Goal: Communication & Community: Answer question/provide support

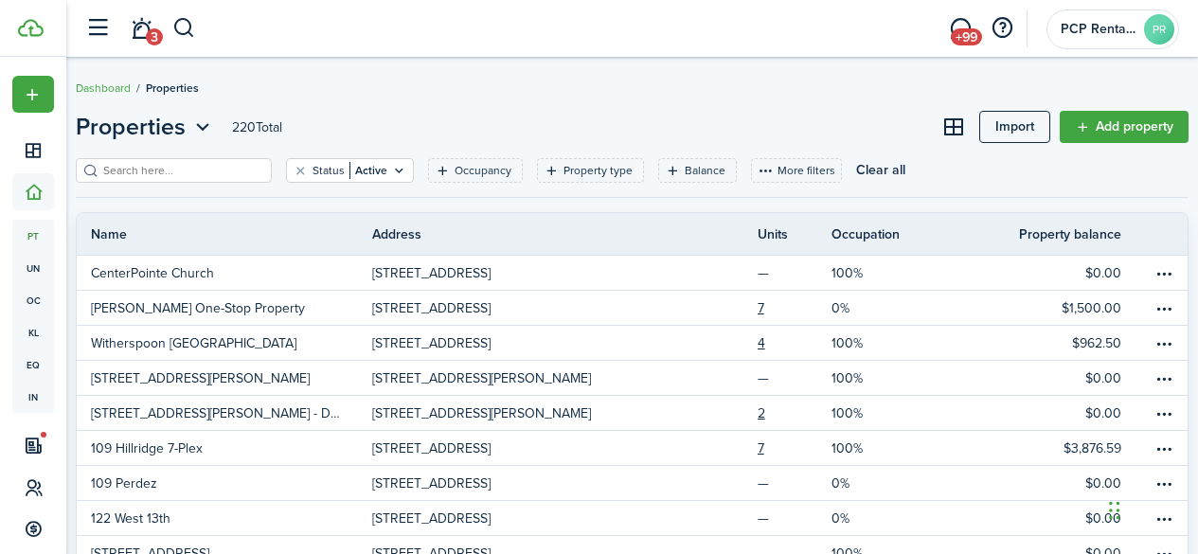
click at [156, 165] on input "search" at bounding box center [181, 171] width 167 height 18
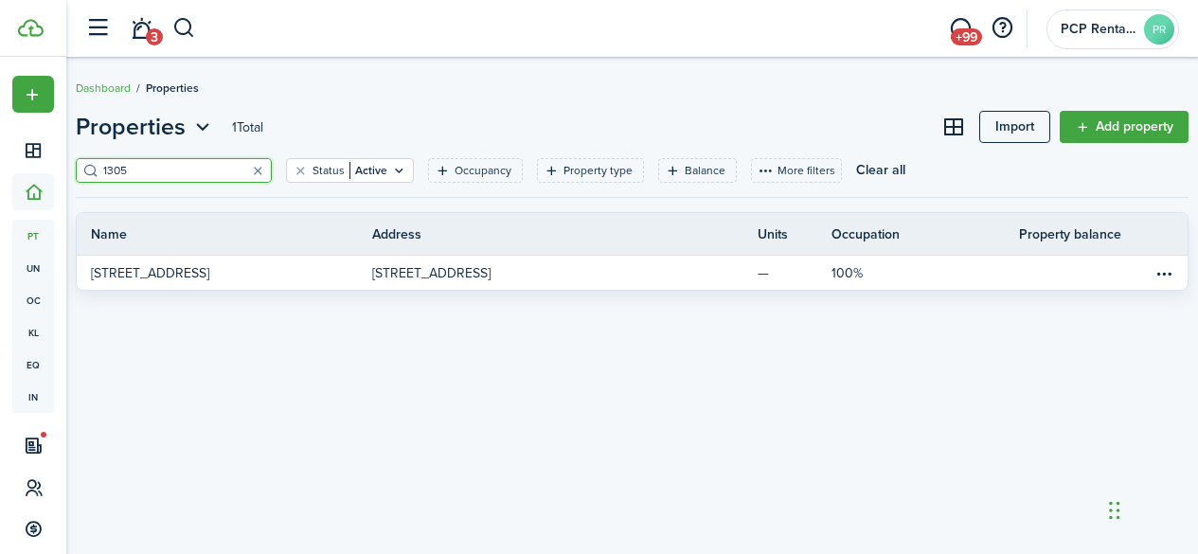
type input "1305"
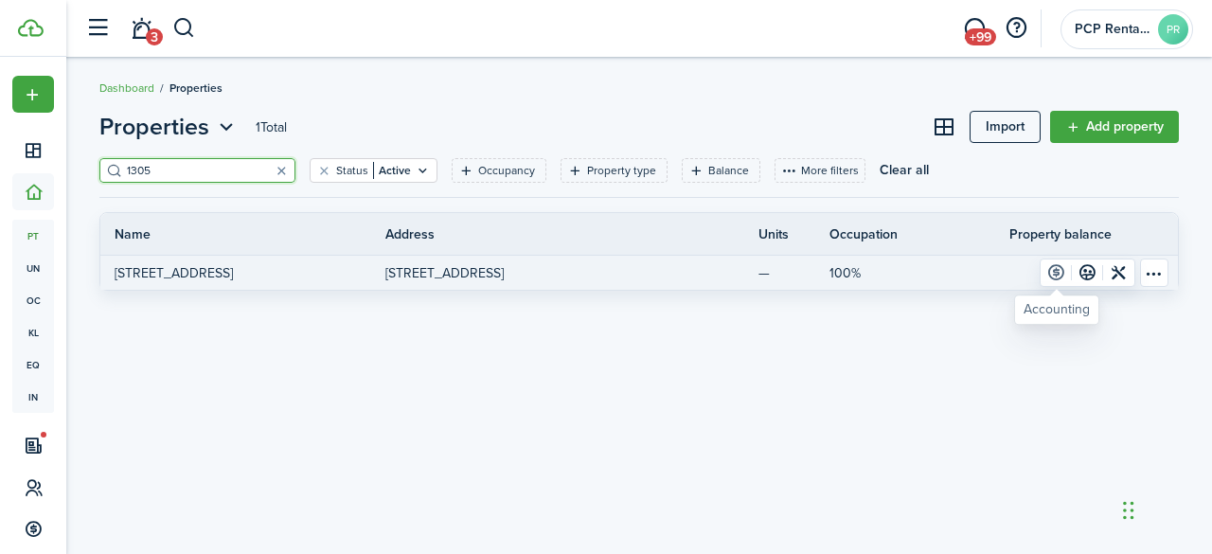
click at [1058, 263] on link at bounding box center [1055, 272] width 31 height 27
click at [1090, 272] on link at bounding box center [1087, 272] width 31 height 27
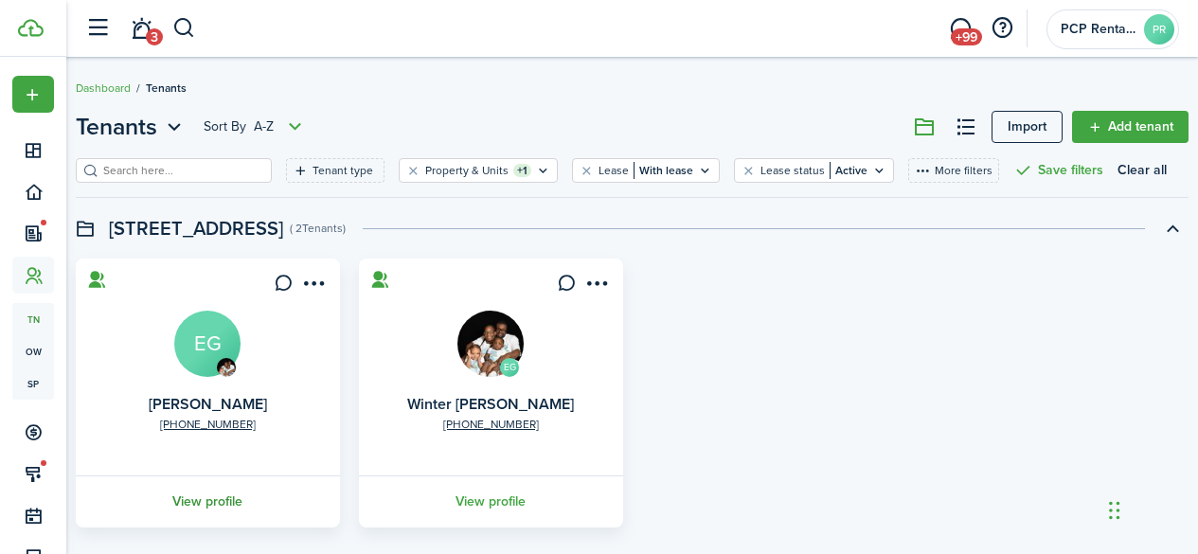
click at [214, 496] on link "View profile" at bounding box center [208, 501] width 270 height 52
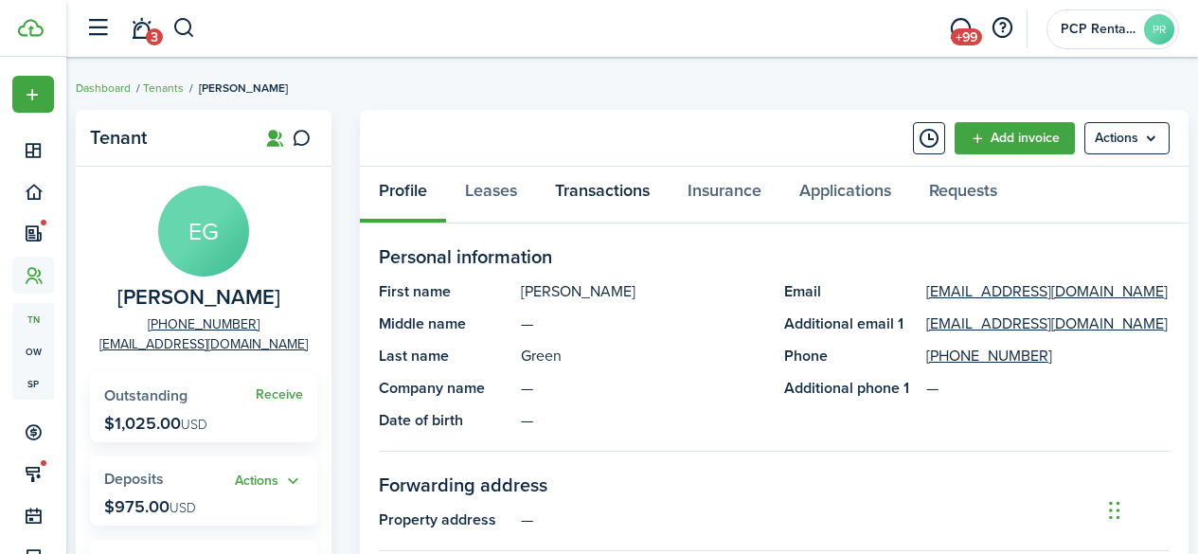
click at [588, 190] on link "Transactions" at bounding box center [602, 195] width 133 height 57
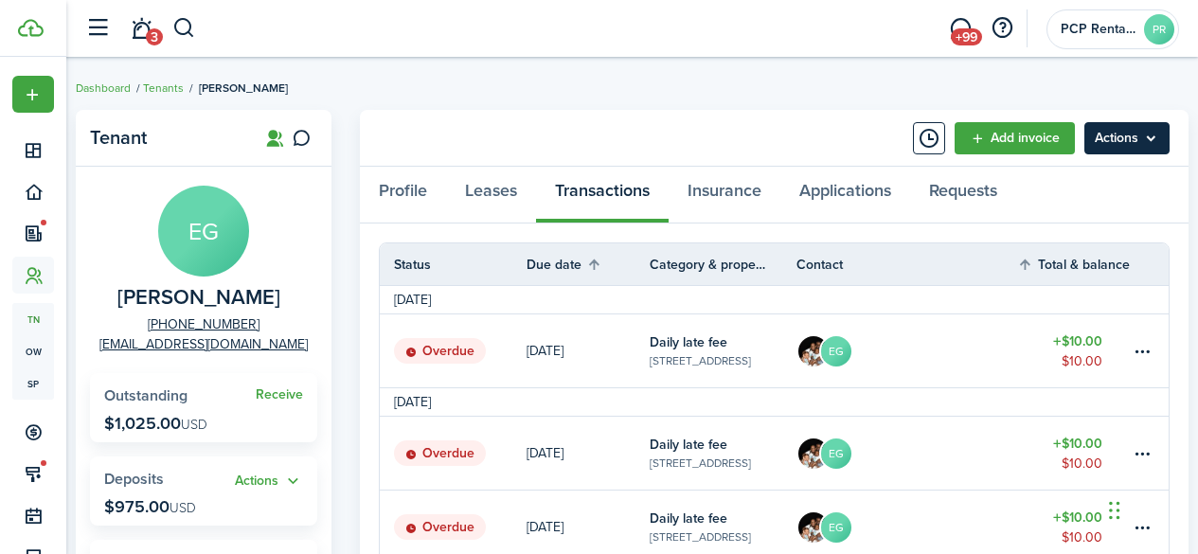
click at [1119, 147] on menu-btn "Actions" at bounding box center [1126, 138] width 85 height 32
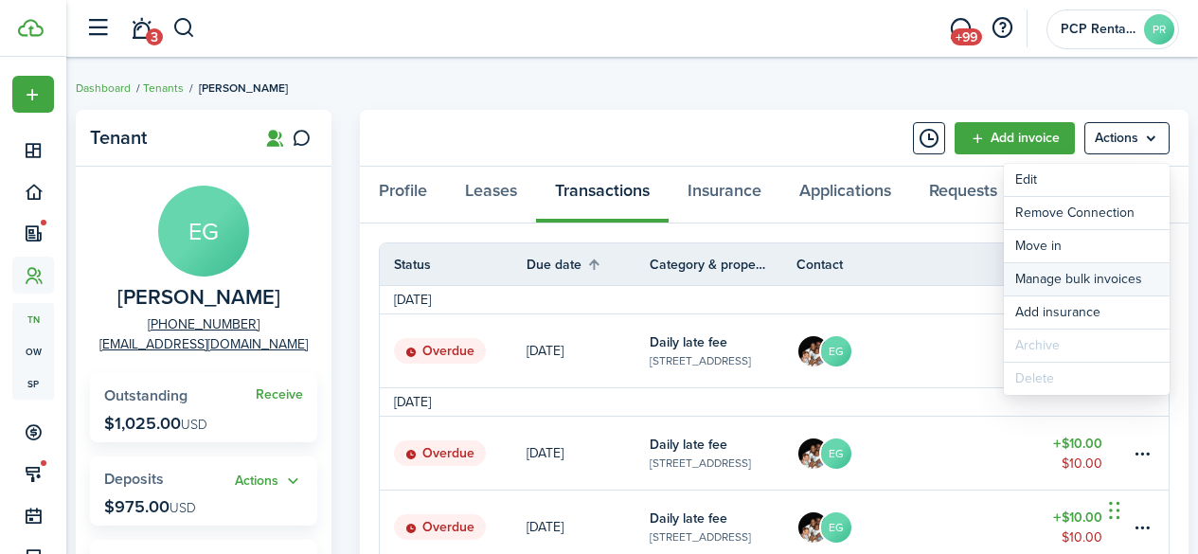
click at [1060, 275] on link "Manage bulk invoices" at bounding box center [1086, 279] width 166 height 32
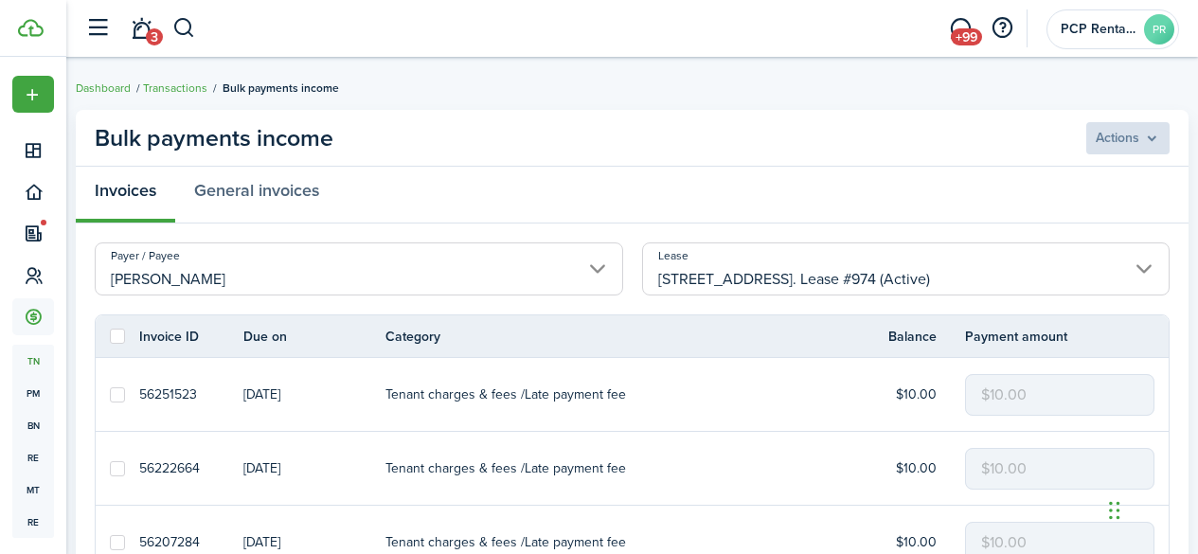
click at [115, 336] on label at bounding box center [117, 335] width 15 height 15
click at [110, 336] on input "checkbox" at bounding box center [109, 336] width 1 height 1
checkbox input "true"
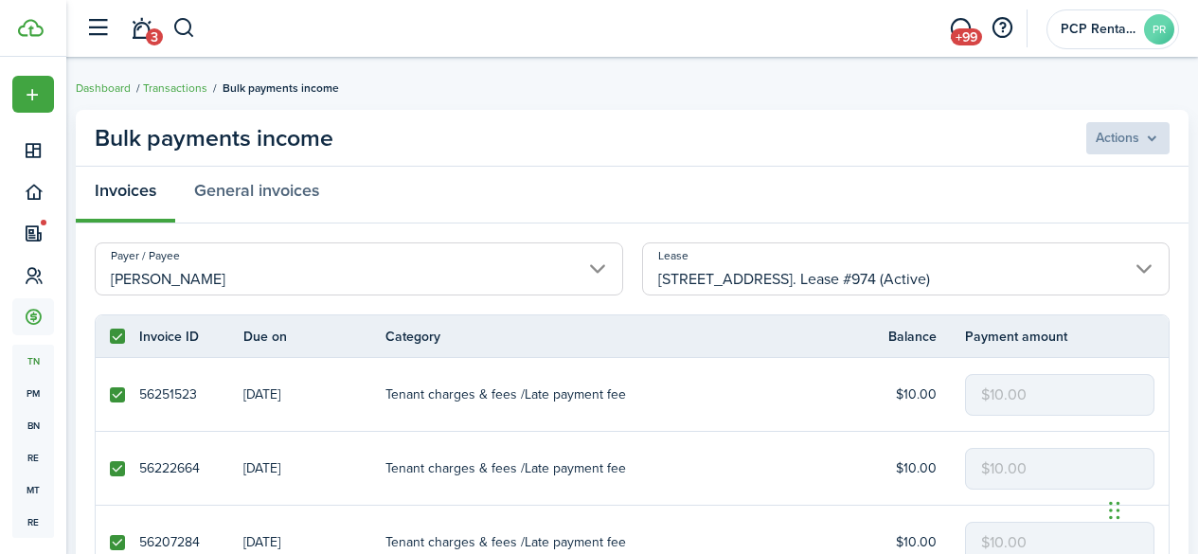
checkbox input "true"
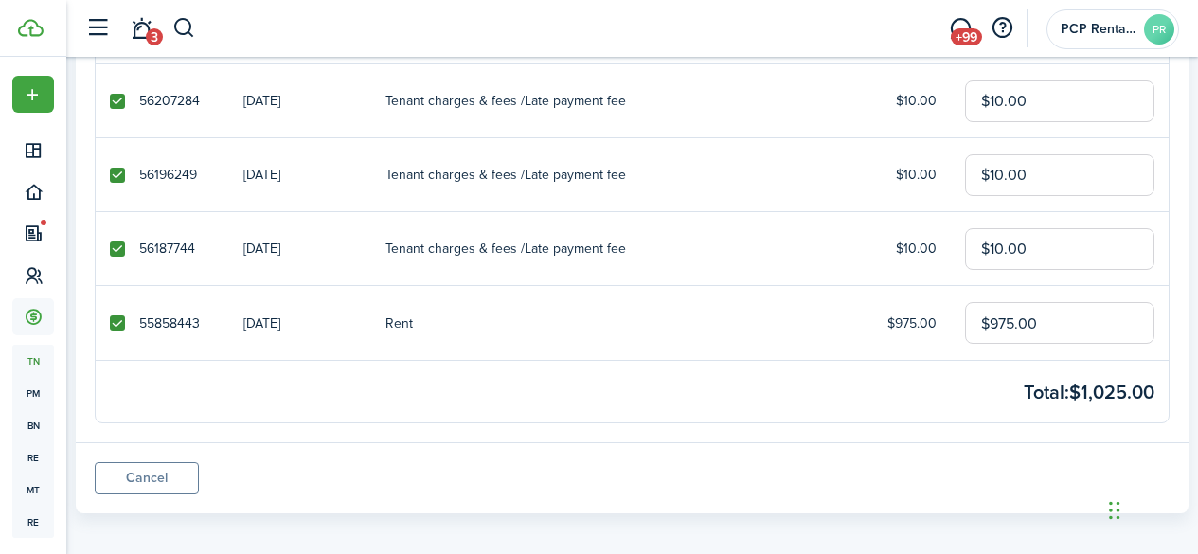
scroll to position [452, 0]
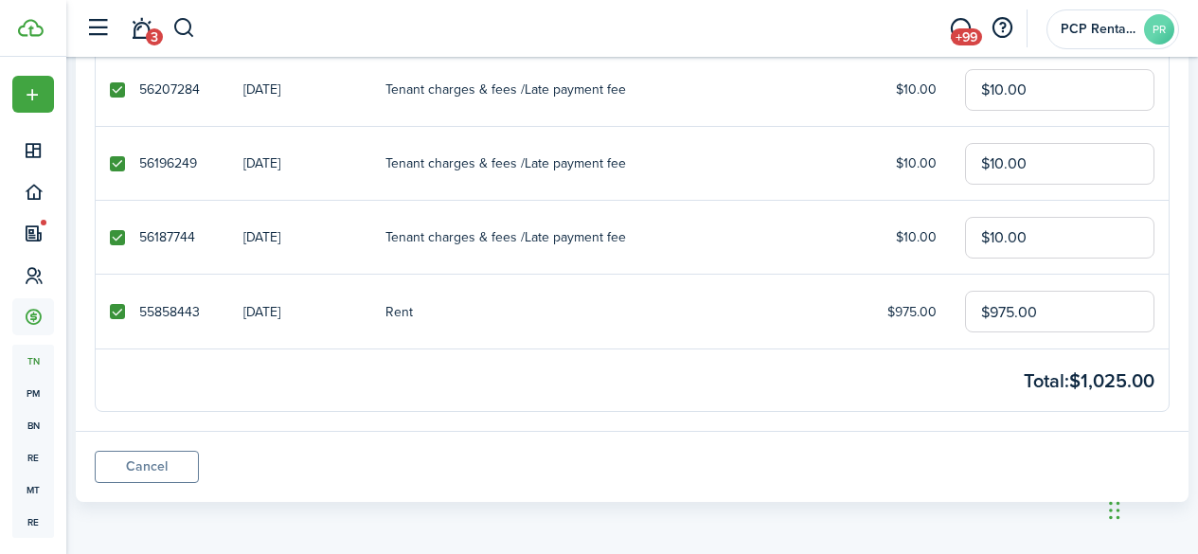
click at [117, 312] on label at bounding box center [117, 311] width 15 height 15
click at [110, 312] on input "checkbox" at bounding box center [109, 311] width 1 height 1
checkbox input "false"
click at [116, 306] on label at bounding box center [117, 311] width 15 height 15
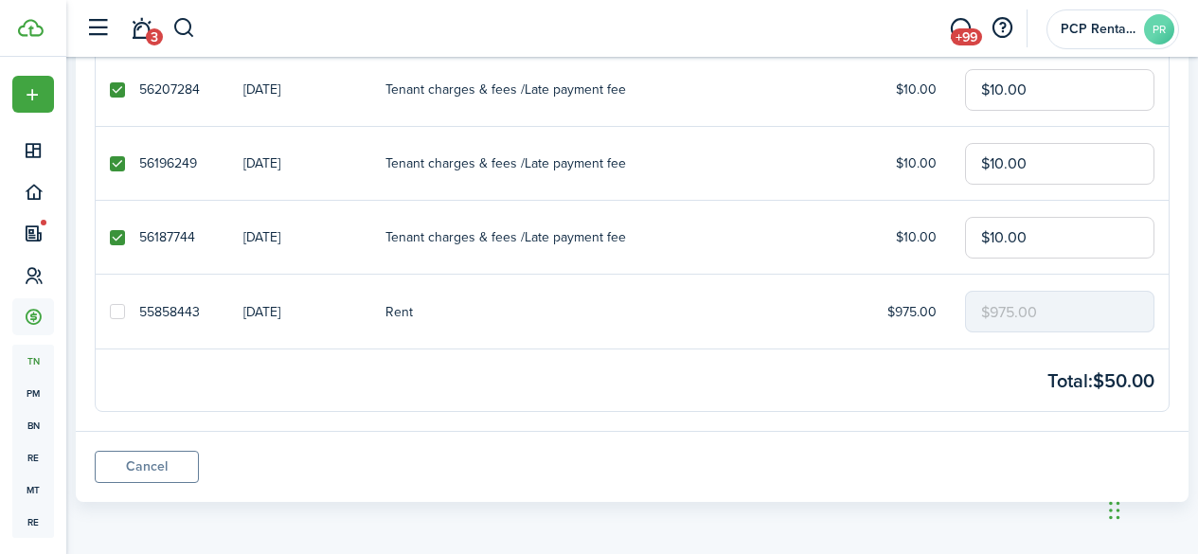
click at [110, 311] on input "checkbox" at bounding box center [109, 311] width 1 height 1
checkbox input "true"
click at [1015, 309] on input "$975.00" at bounding box center [1059, 312] width 189 height 42
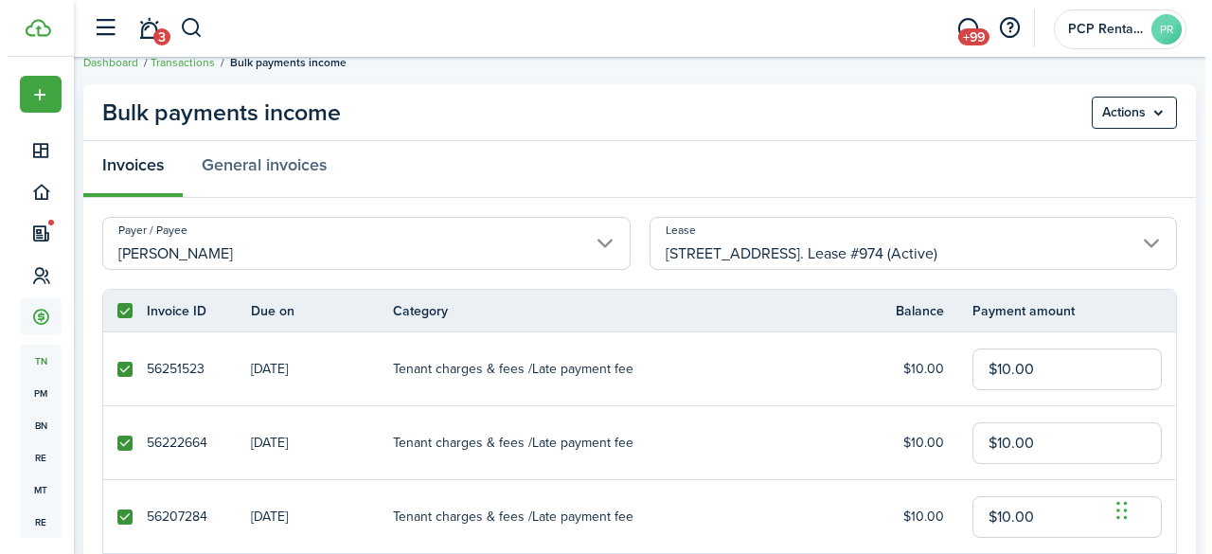
scroll to position [0, 0]
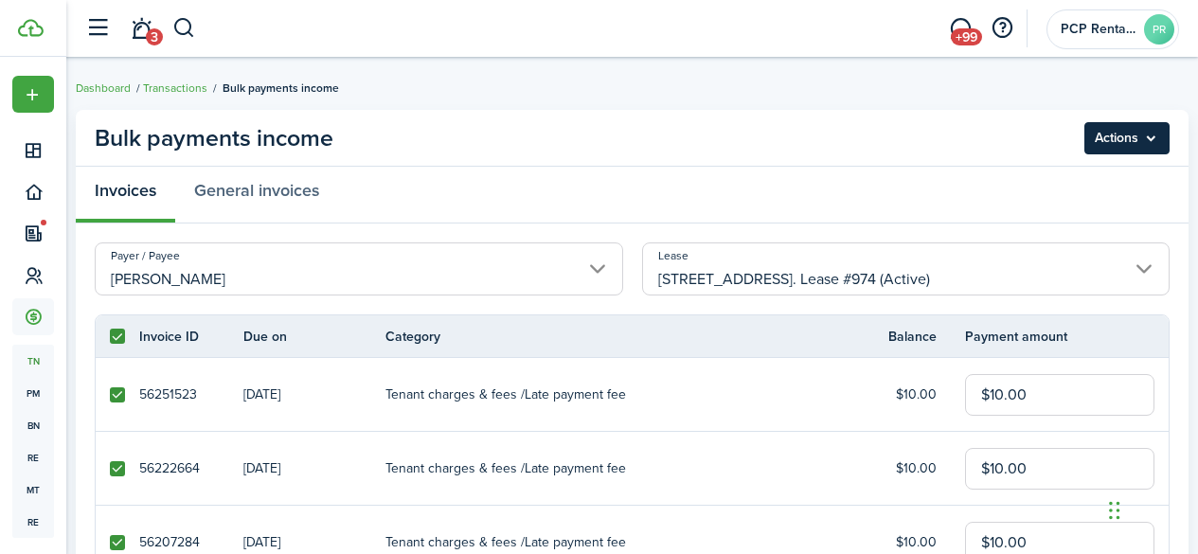
type input "$725.00"
click at [1113, 147] on menu-btn "Actions" at bounding box center [1126, 138] width 85 height 32
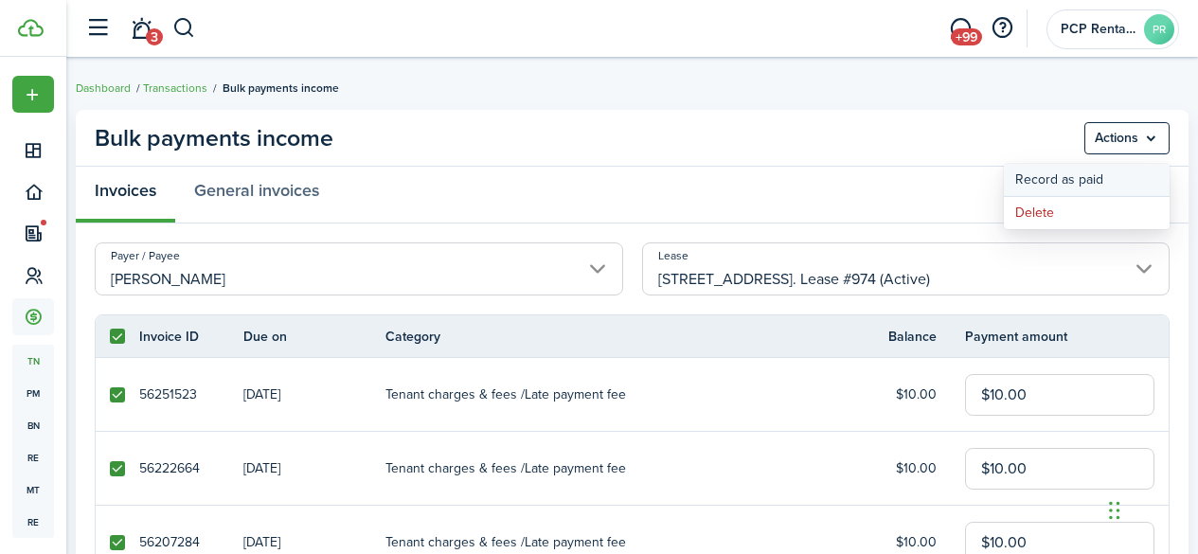
click at [1061, 181] on button "Record as paid" at bounding box center [1086, 180] width 166 height 32
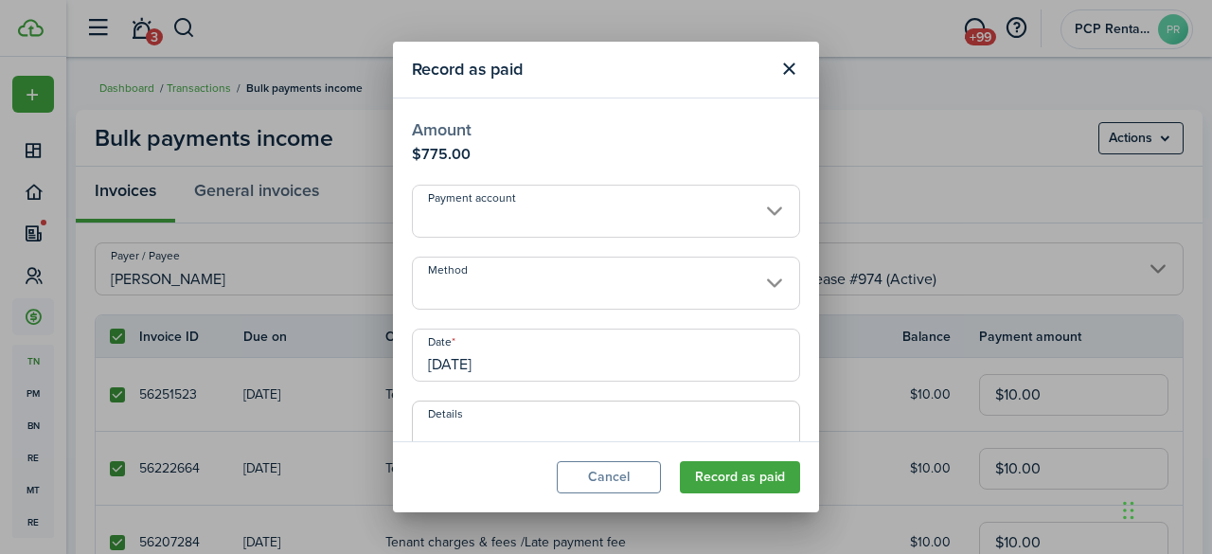
click at [470, 276] on input "Method" at bounding box center [606, 283] width 388 height 53
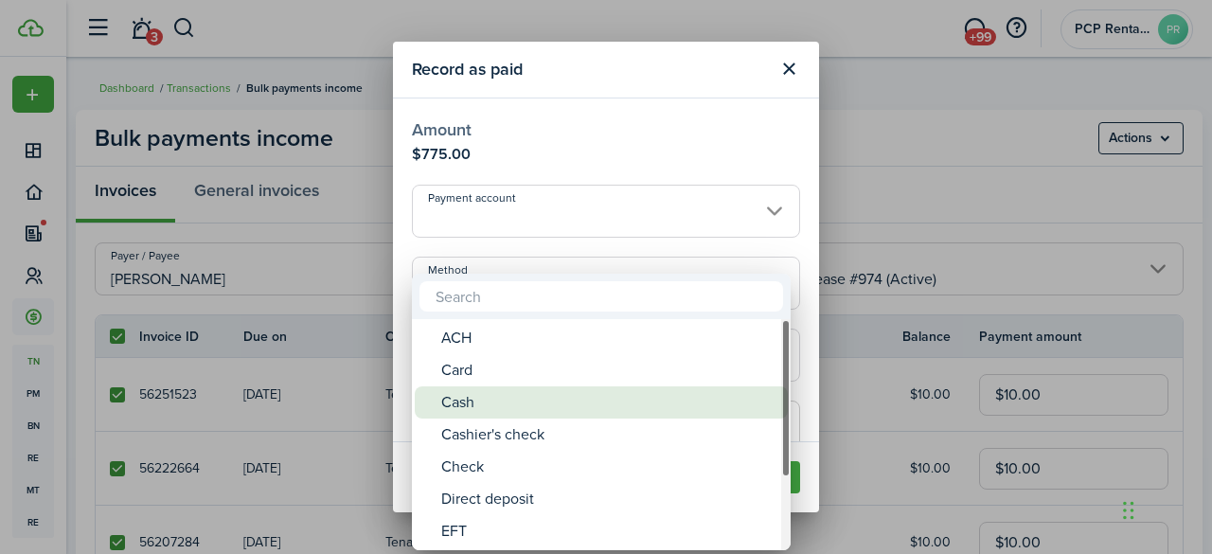
click at [449, 405] on div "Cash" at bounding box center [608, 402] width 335 height 32
type input "Cash"
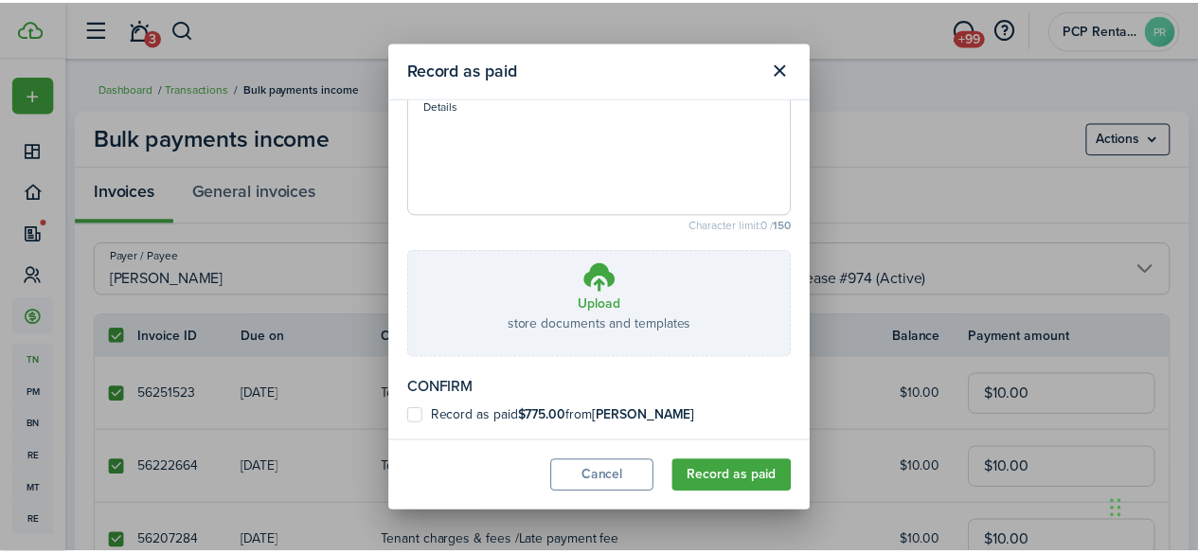
scroll to position [311, 0]
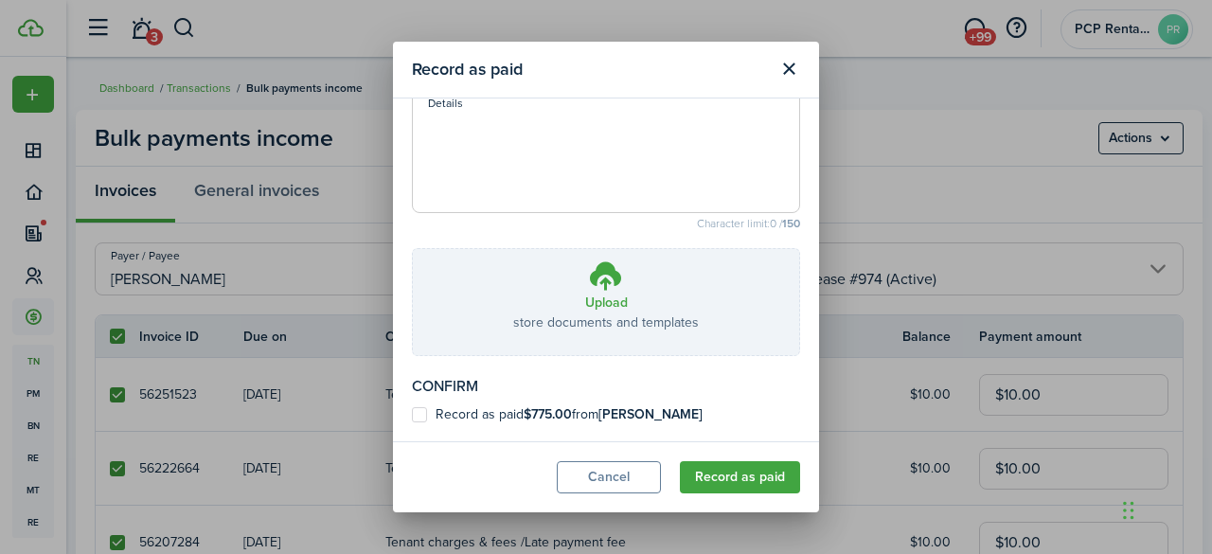
click at [425, 419] on label "Record as paid $775.00 from [PERSON_NAME]" at bounding box center [557, 414] width 291 height 15
checkbox input "true"
click at [709, 470] on button "Record as paid" at bounding box center [740, 477] width 120 height 32
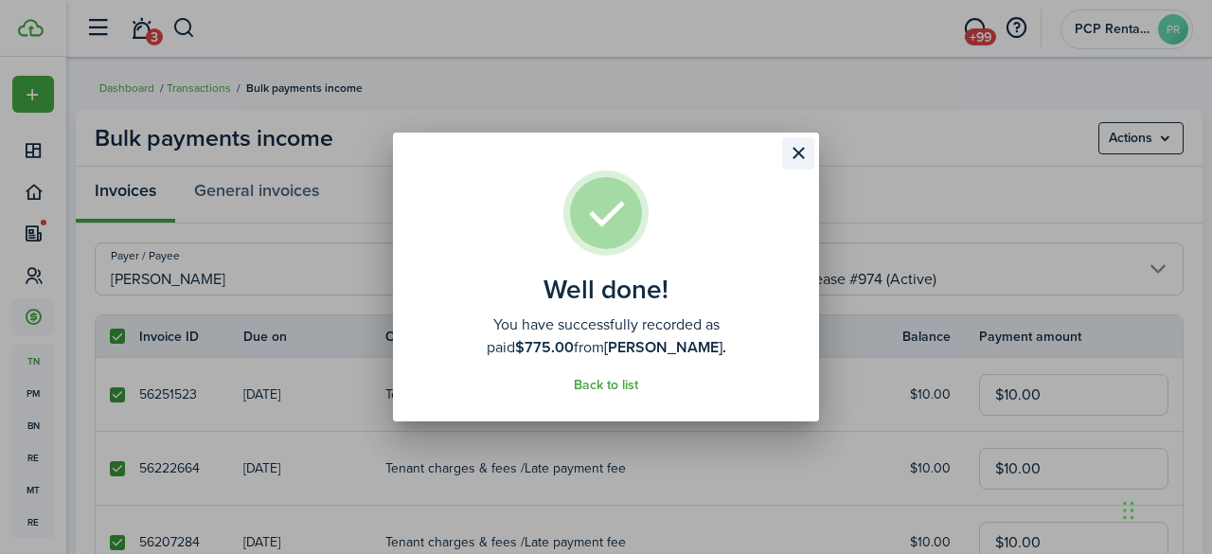
click at [793, 150] on button "Close modal" at bounding box center [798, 153] width 32 height 32
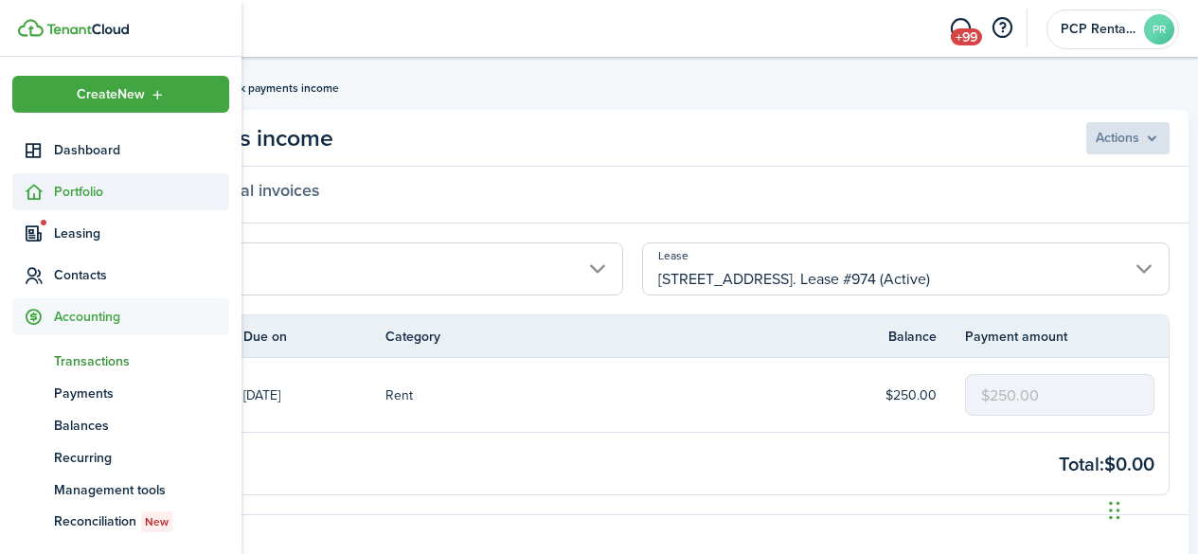
click at [77, 194] on span "Portfolio" at bounding box center [141, 192] width 175 height 20
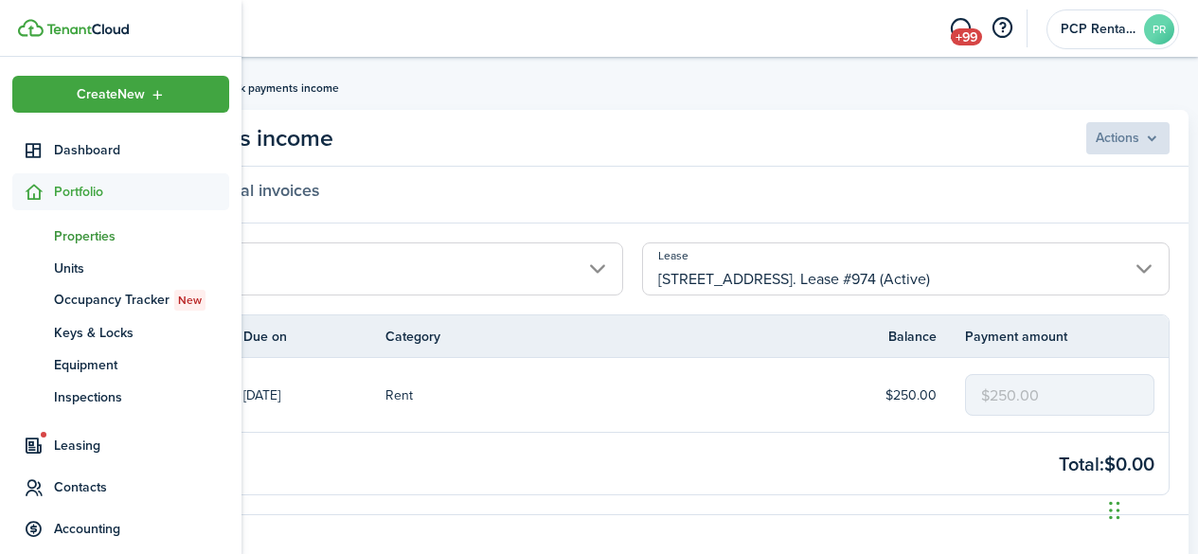
click at [81, 240] on span "Properties" at bounding box center [141, 236] width 175 height 20
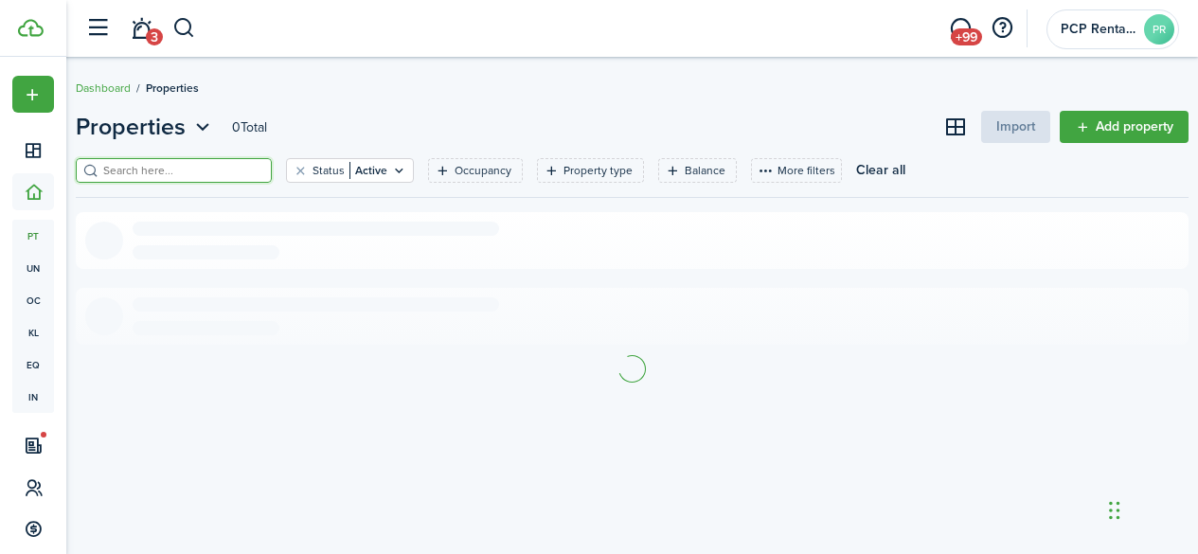
click at [232, 177] on input "search" at bounding box center [181, 171] width 167 height 18
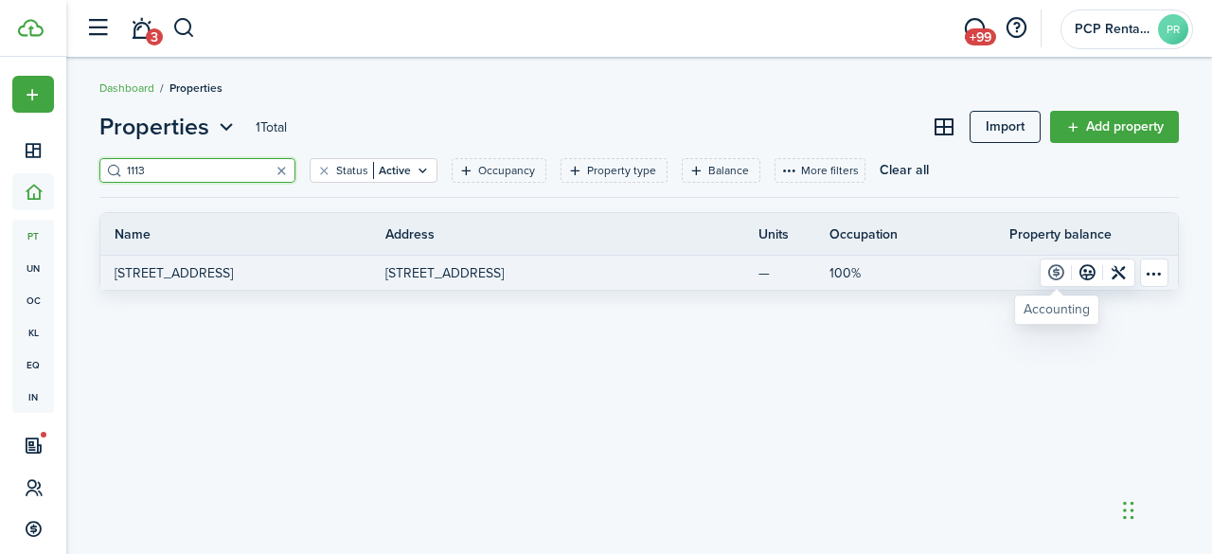
type input "1113"
click at [1059, 273] on link at bounding box center [1055, 272] width 31 height 27
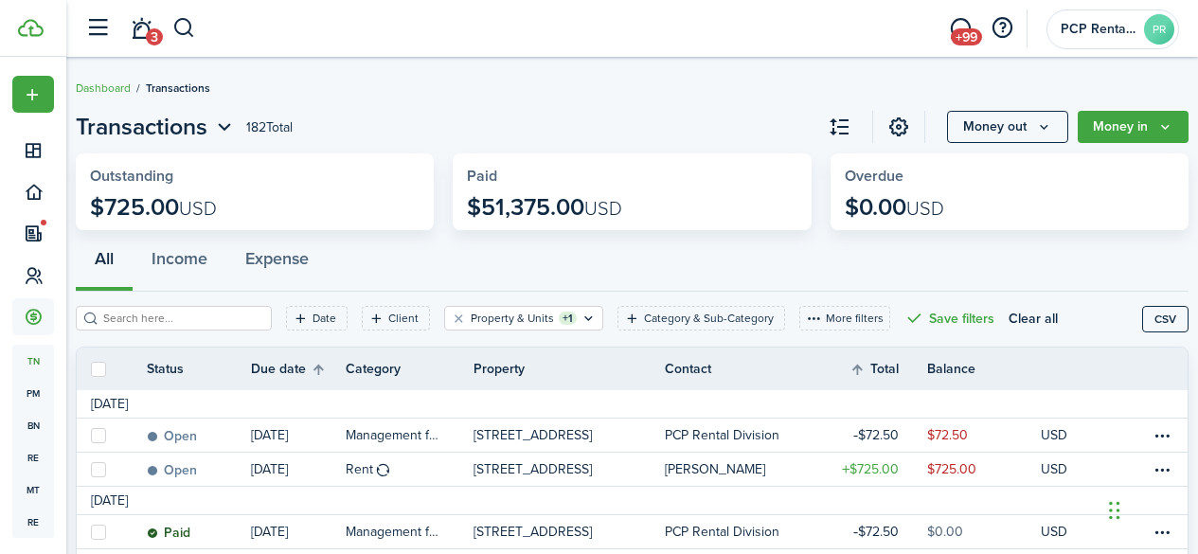
scroll to position [95, 0]
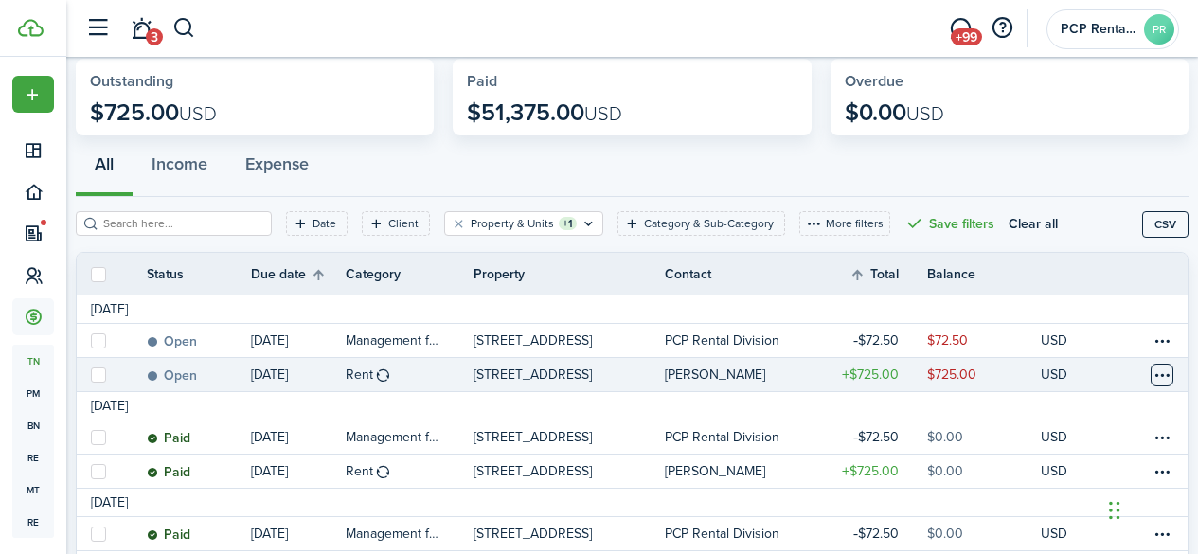
click at [1150, 370] on table-menu-btn-icon at bounding box center [1161, 375] width 23 height 23
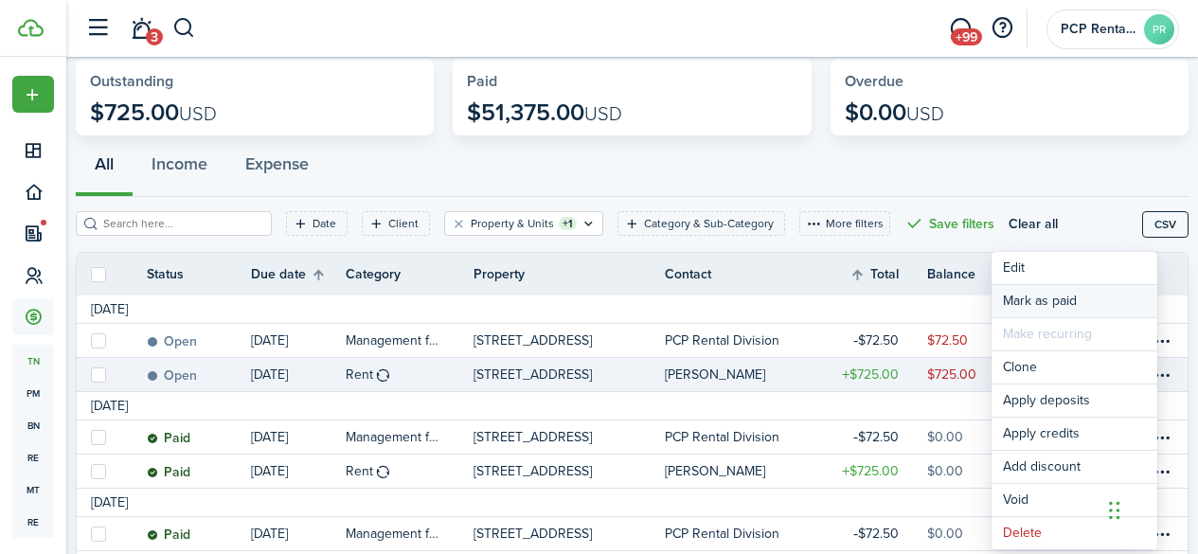
click at [1024, 293] on link "Mark as paid" at bounding box center [1074, 301] width 166 height 32
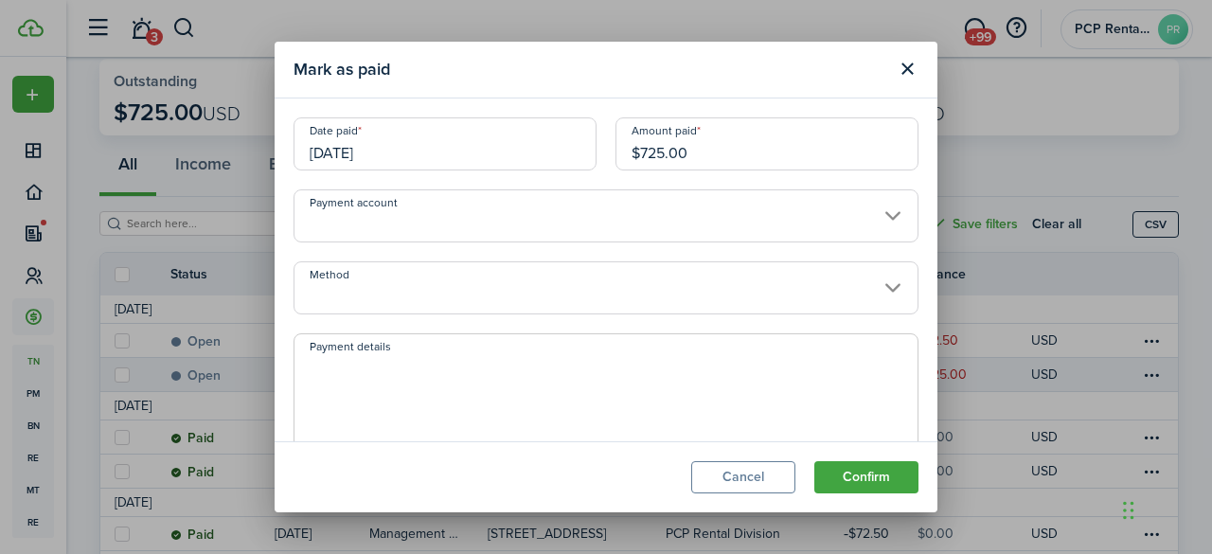
click at [420, 137] on input "[DATE]" at bounding box center [444, 143] width 303 height 53
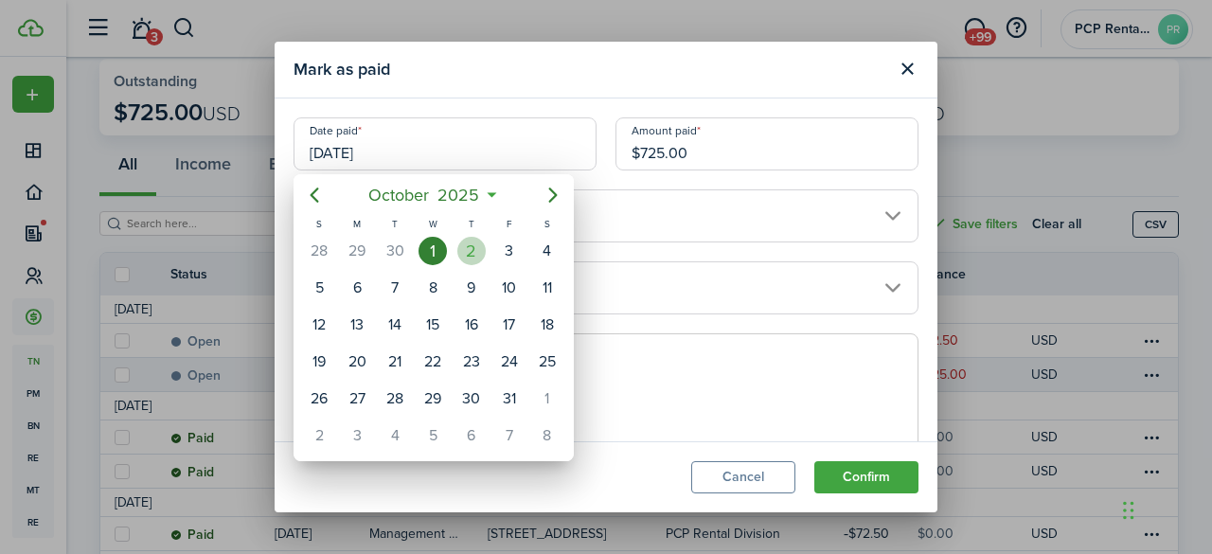
click at [463, 251] on div "2" at bounding box center [471, 251] width 28 height 28
type input "[DATE]"
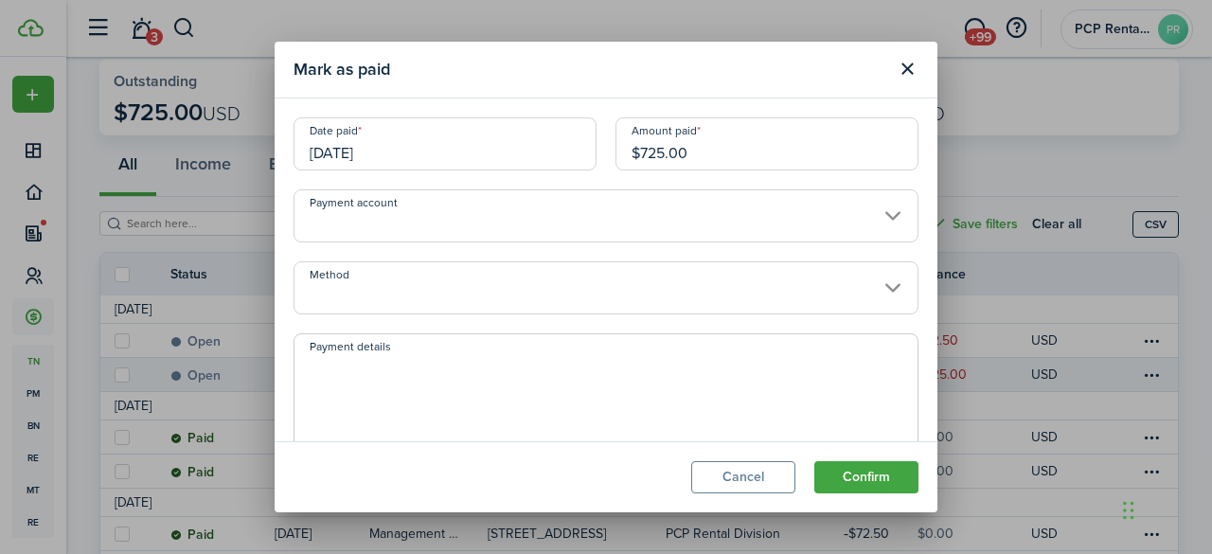
click at [384, 278] on input "Method" at bounding box center [605, 287] width 625 height 53
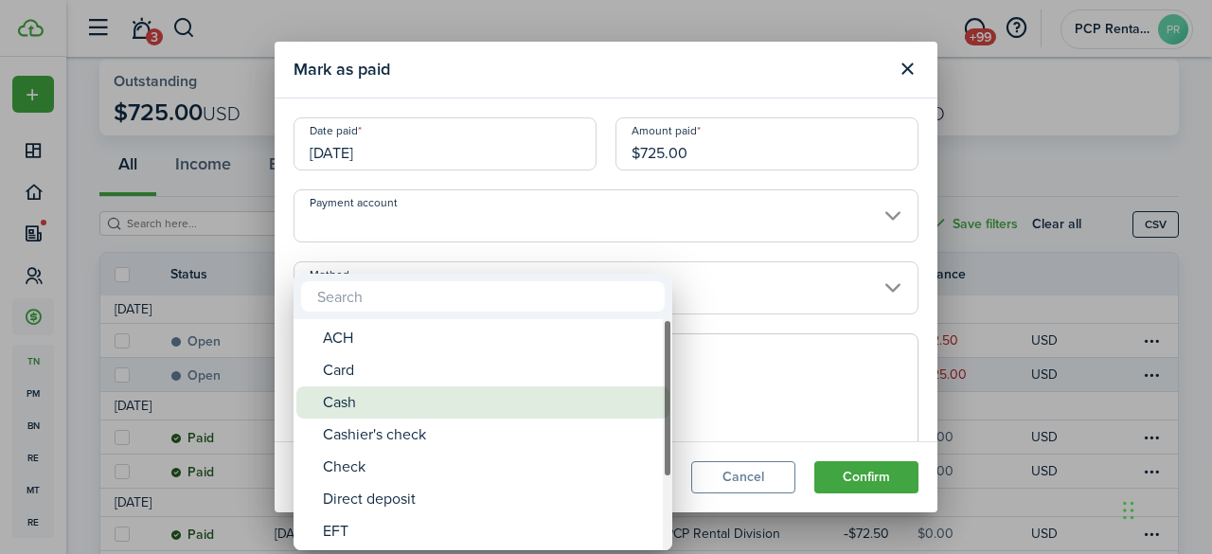
click at [353, 401] on div "Cash" at bounding box center [490, 402] width 335 height 32
type input "Cash"
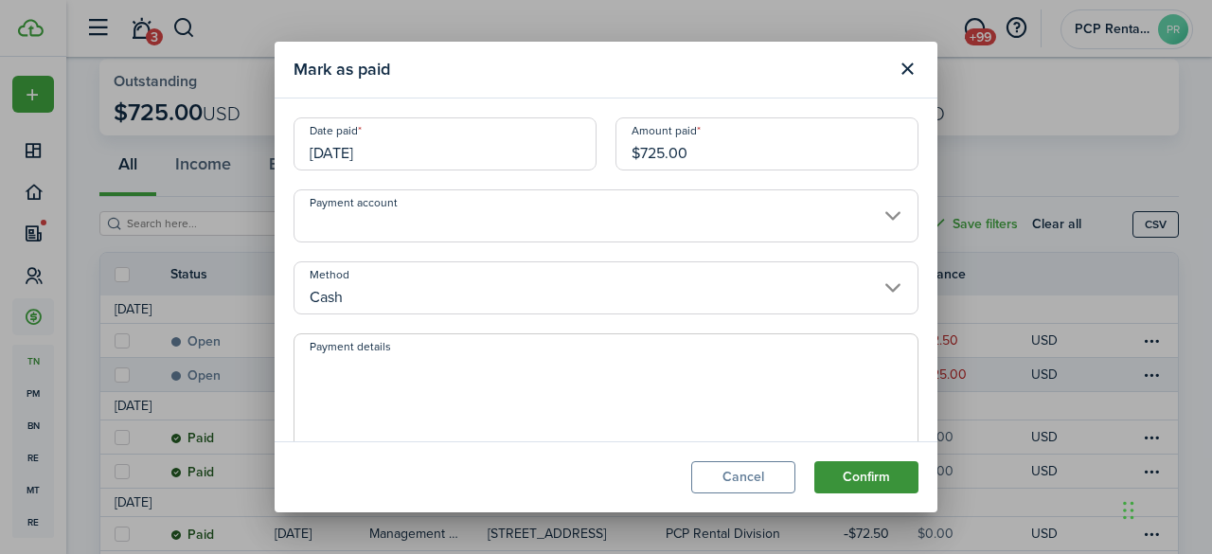
click at [862, 474] on button "Confirm" at bounding box center [866, 477] width 104 height 32
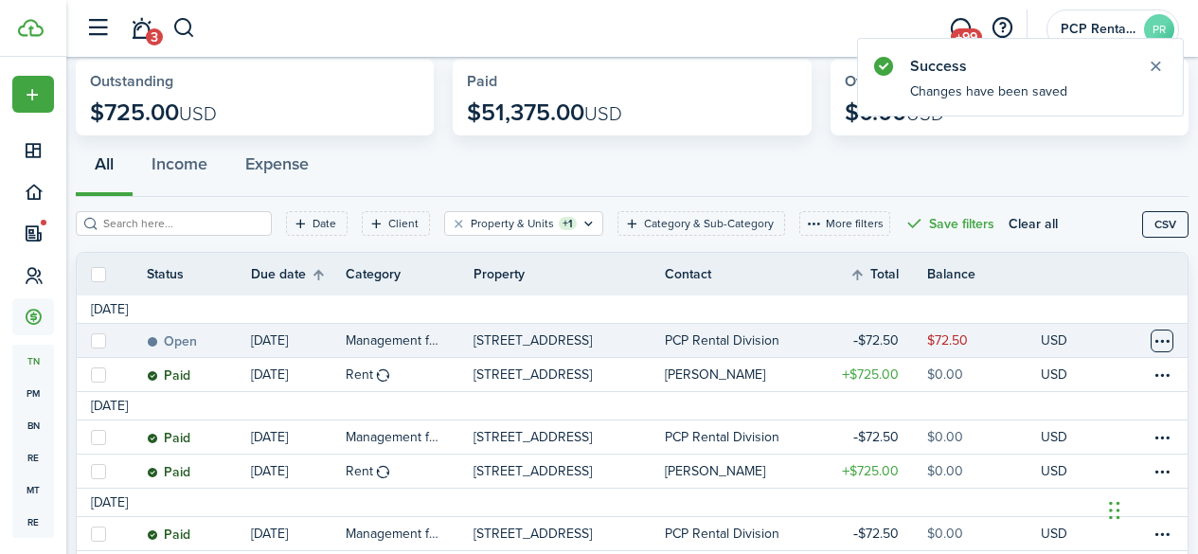
click at [1150, 340] on table-menu-btn-icon at bounding box center [1161, 340] width 23 height 23
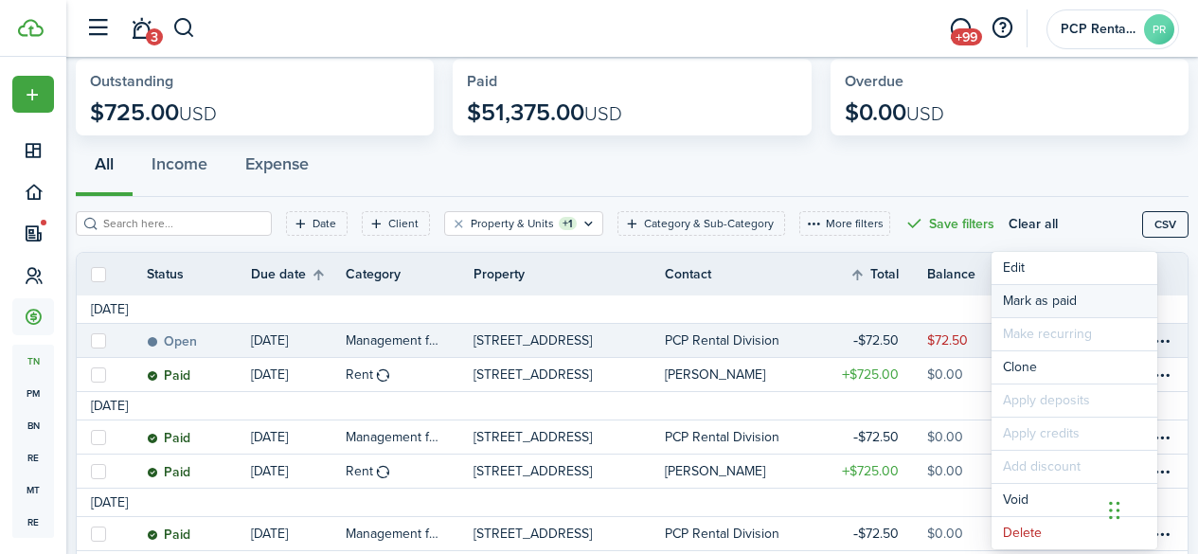
click at [1018, 290] on link "Mark as paid" at bounding box center [1074, 301] width 166 height 32
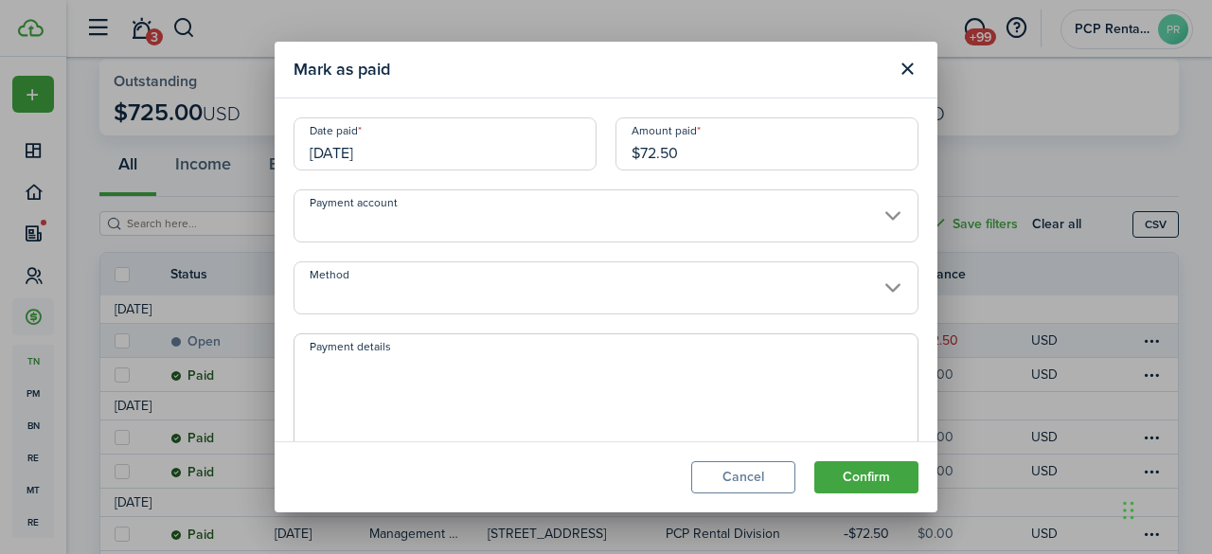
click at [424, 147] on input "[DATE]" at bounding box center [444, 143] width 303 height 53
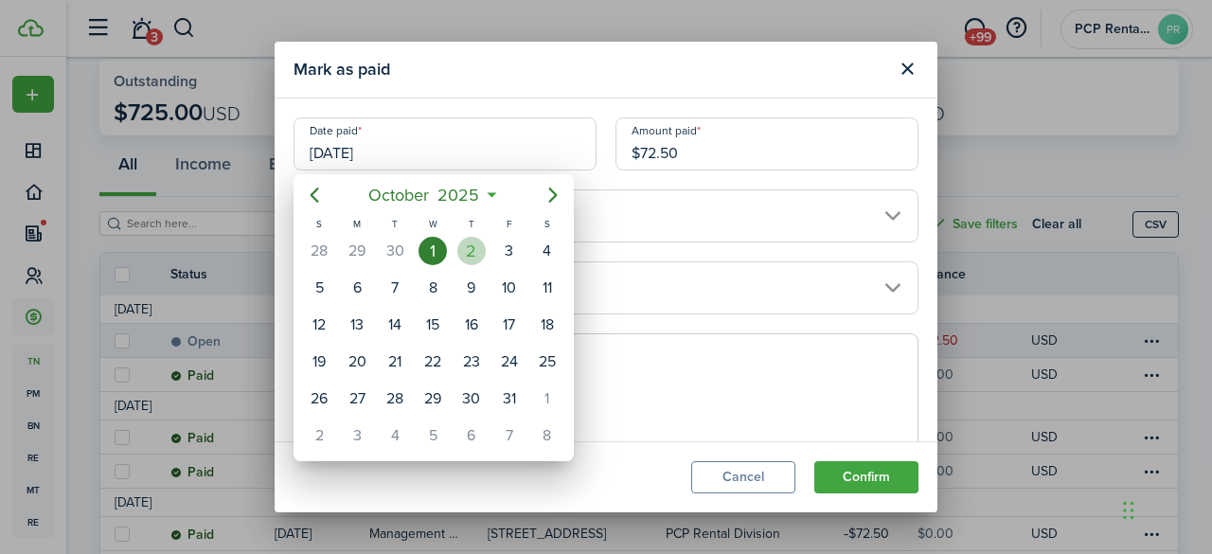
click at [471, 246] on div "2" at bounding box center [471, 251] width 28 height 28
type input "[DATE]"
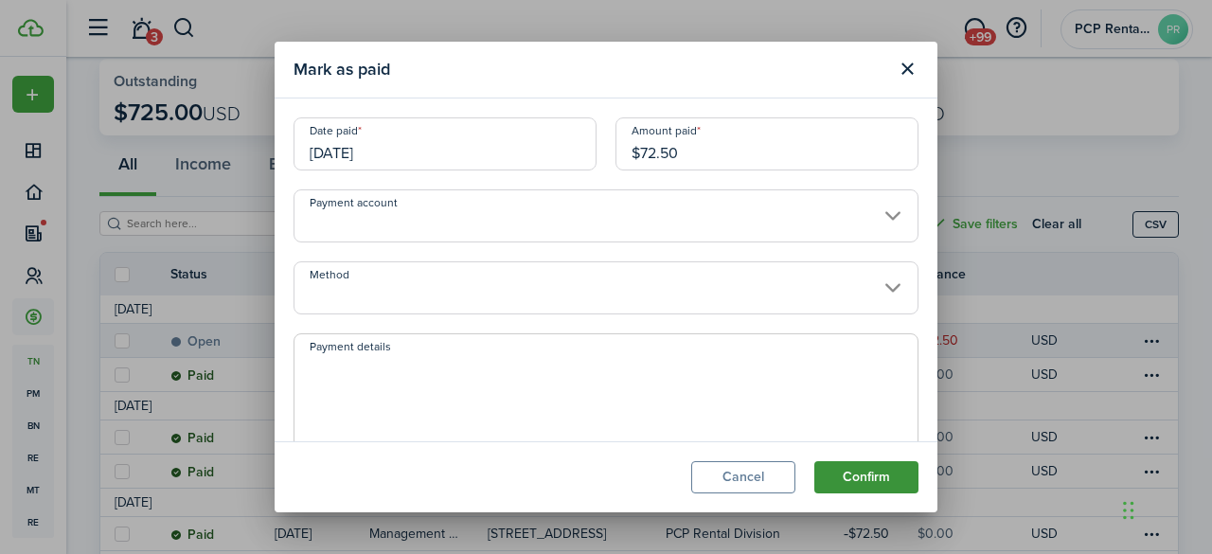
click at [848, 471] on button "Confirm" at bounding box center [866, 477] width 104 height 32
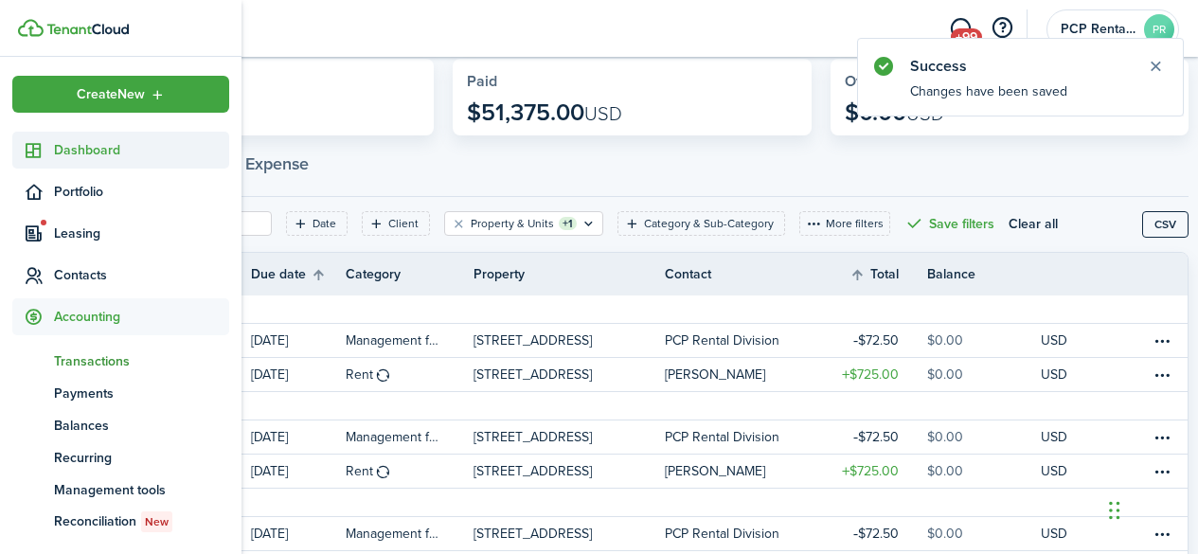
click at [80, 150] on span "Dashboard" at bounding box center [141, 150] width 175 height 20
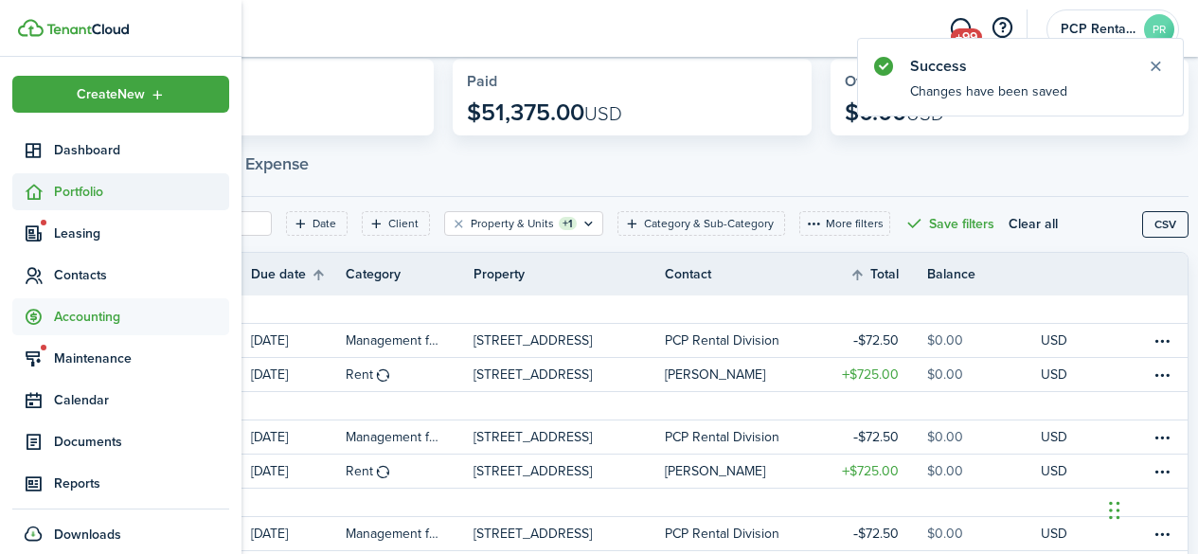
click at [79, 194] on span "Portfolio" at bounding box center [141, 192] width 175 height 20
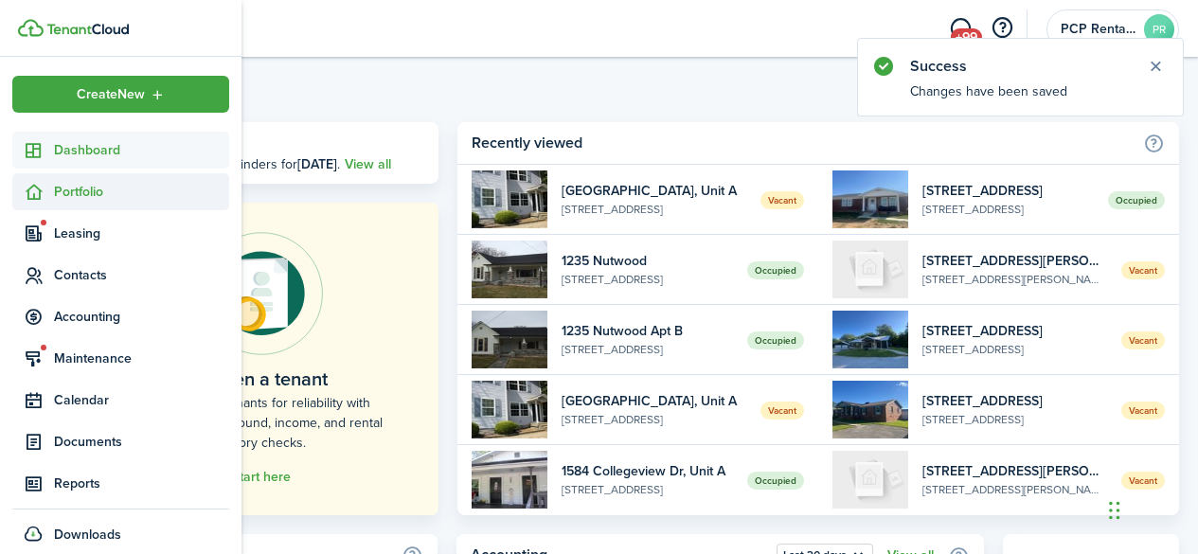
click at [79, 194] on span "Portfolio" at bounding box center [141, 192] width 175 height 20
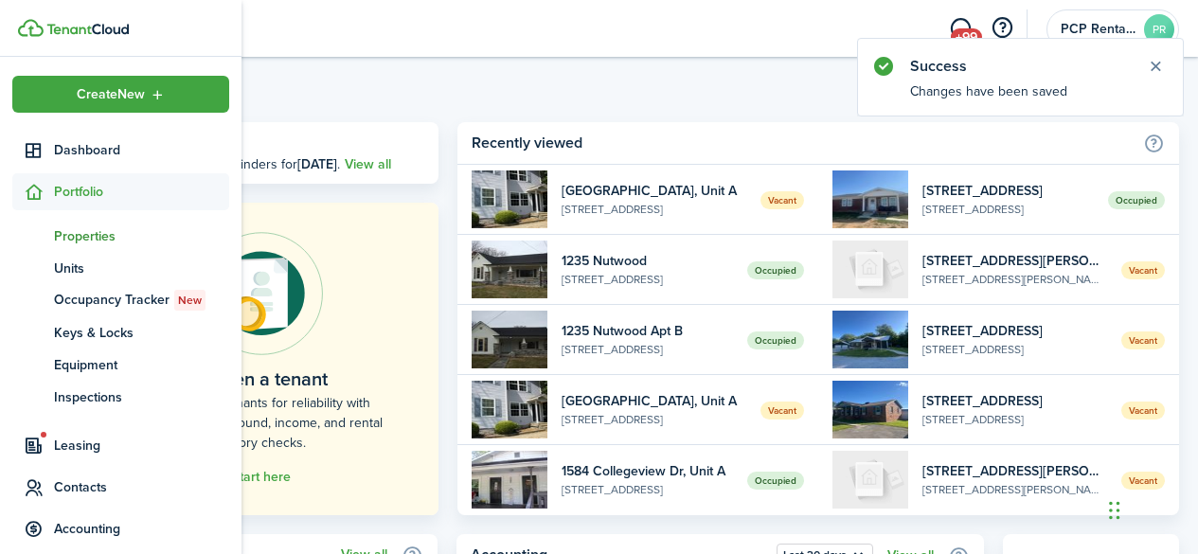
click at [75, 234] on span "Properties" at bounding box center [141, 236] width 175 height 20
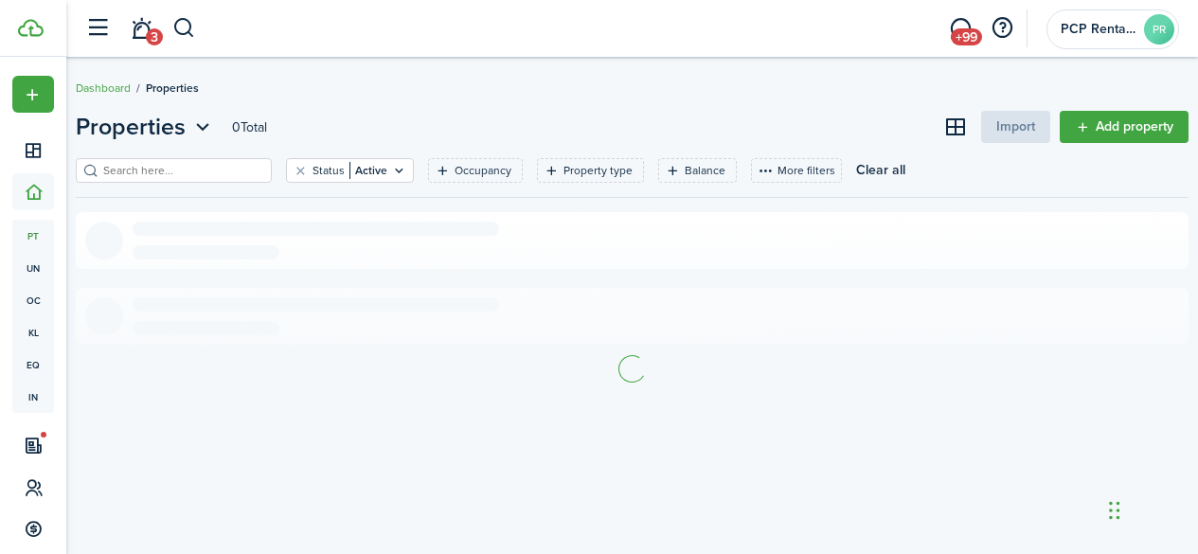
click at [199, 168] on input "search" at bounding box center [181, 171] width 167 height 18
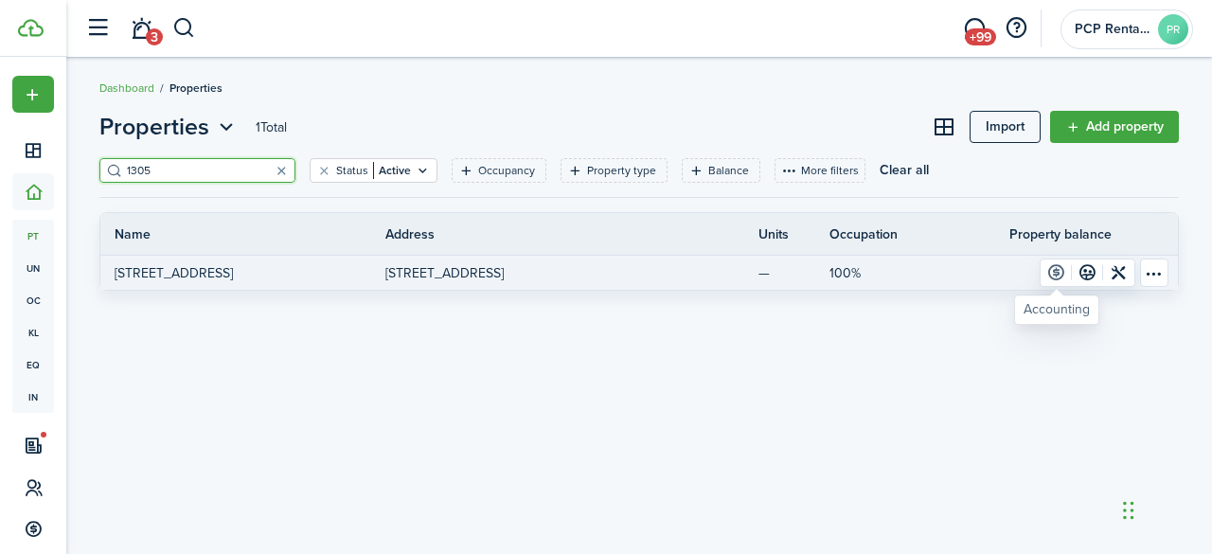
type input "1305"
click at [1054, 272] on link at bounding box center [1055, 272] width 31 height 27
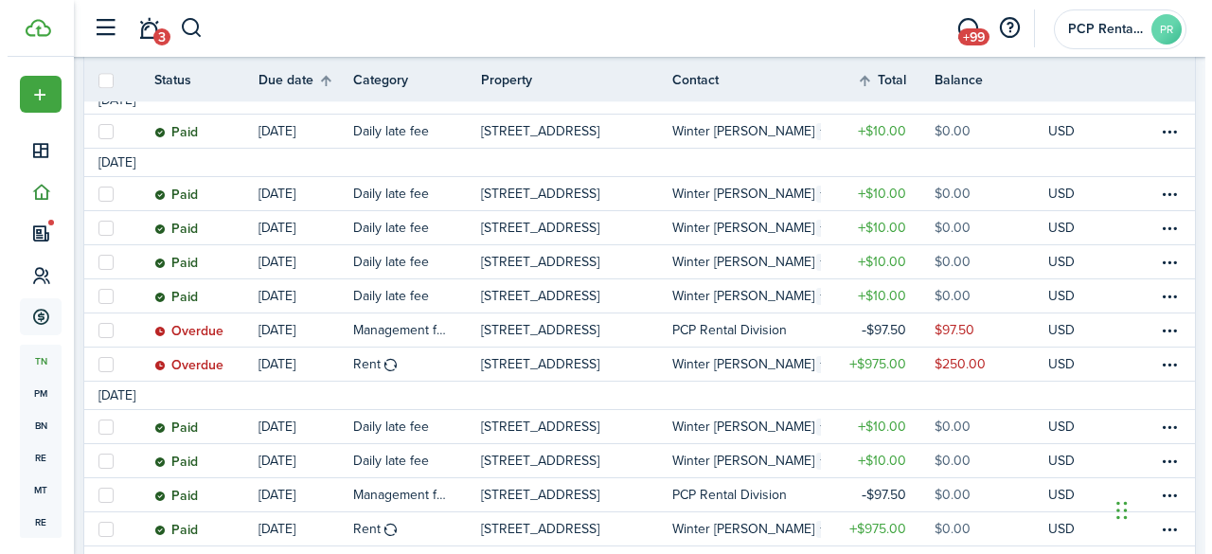
scroll to position [306, 0]
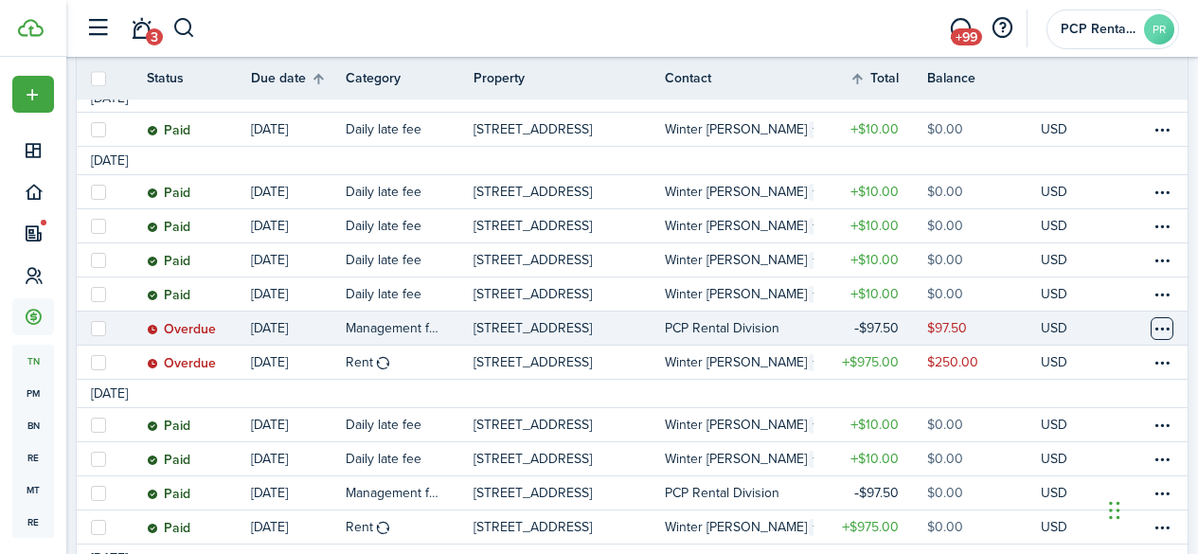
click at [1155, 330] on table-menu-btn-icon at bounding box center [1161, 328] width 23 height 23
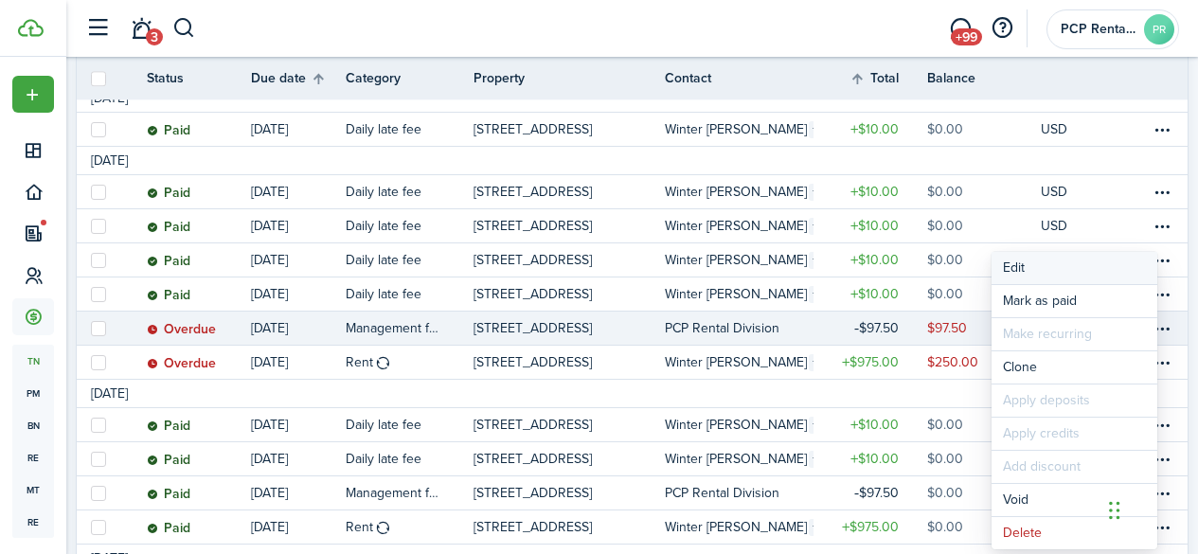
click at [1021, 266] on button "Edit" at bounding box center [1074, 268] width 166 height 32
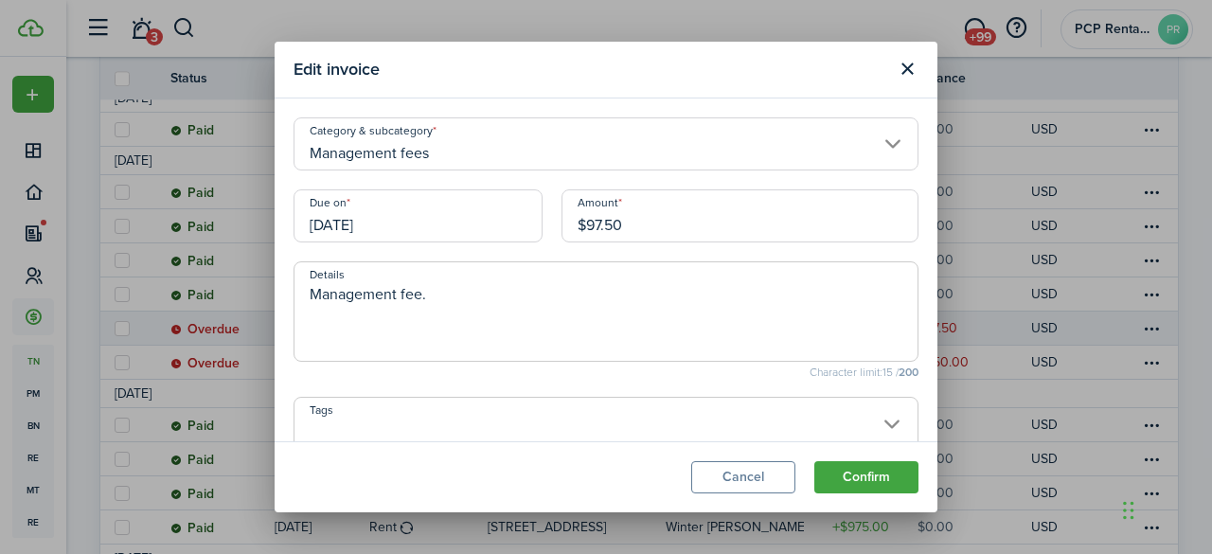
click at [597, 224] on input "$97.50" at bounding box center [739, 215] width 357 height 53
type input "$102.50"
click at [844, 465] on button "Confirm" at bounding box center [866, 477] width 104 height 32
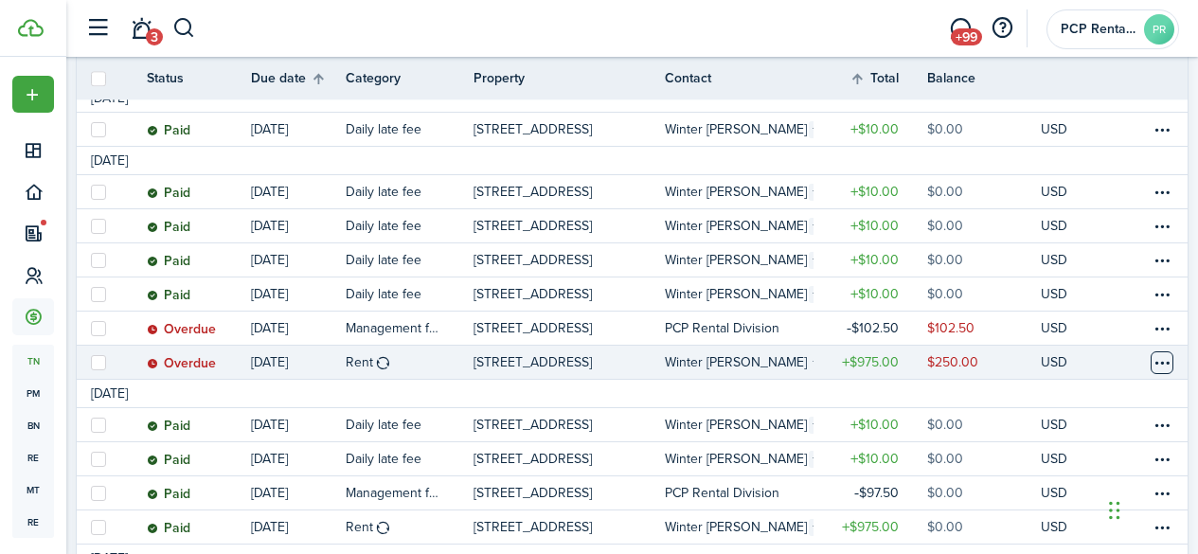
click at [1150, 364] on table-menu-btn-icon at bounding box center [1161, 362] width 23 height 23
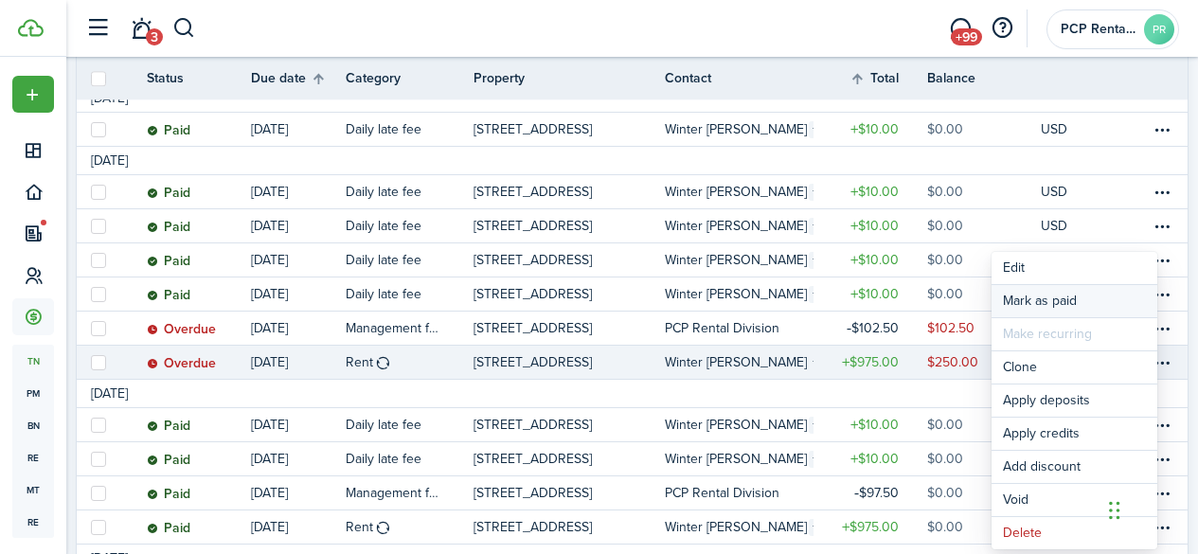
click at [1032, 298] on link "Mark as paid" at bounding box center [1074, 301] width 166 height 32
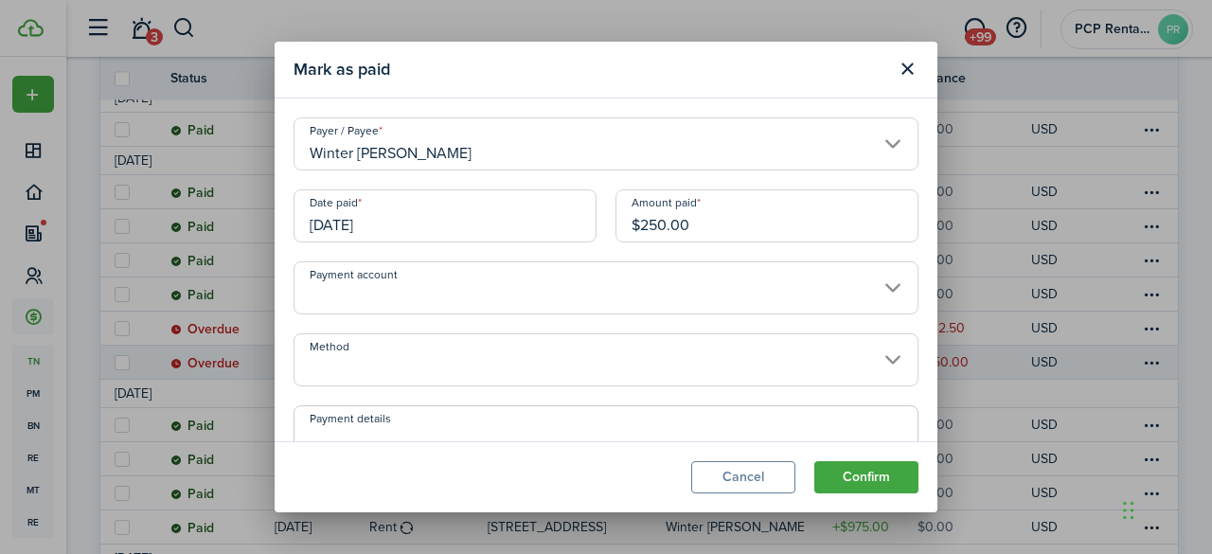
click at [436, 211] on input "[DATE]" at bounding box center [444, 215] width 303 height 53
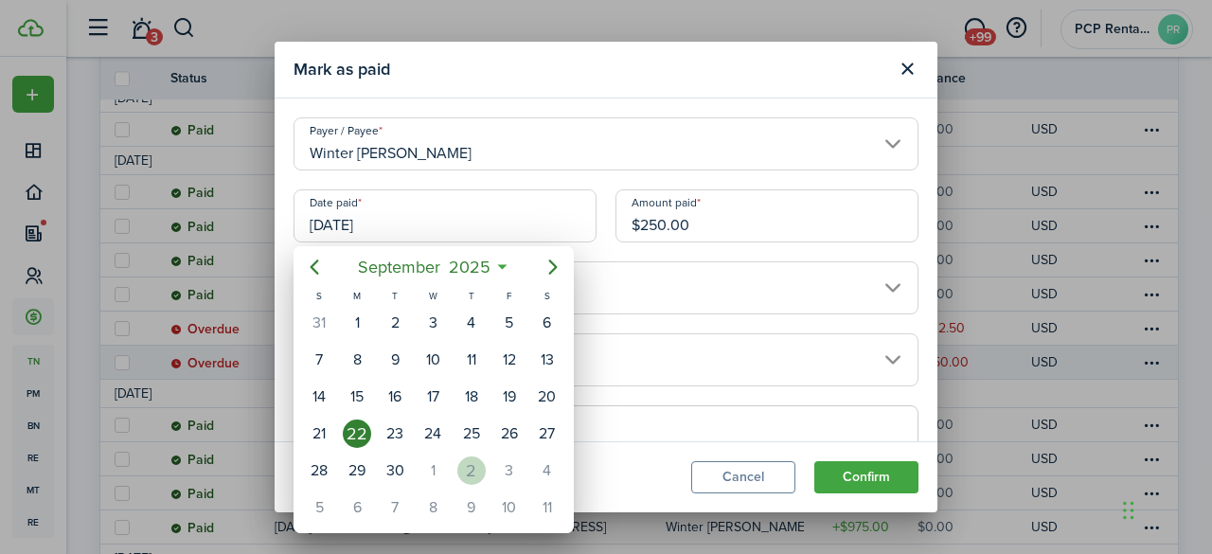
click at [466, 465] on div "2" at bounding box center [471, 470] width 28 height 28
type input "[DATE]"
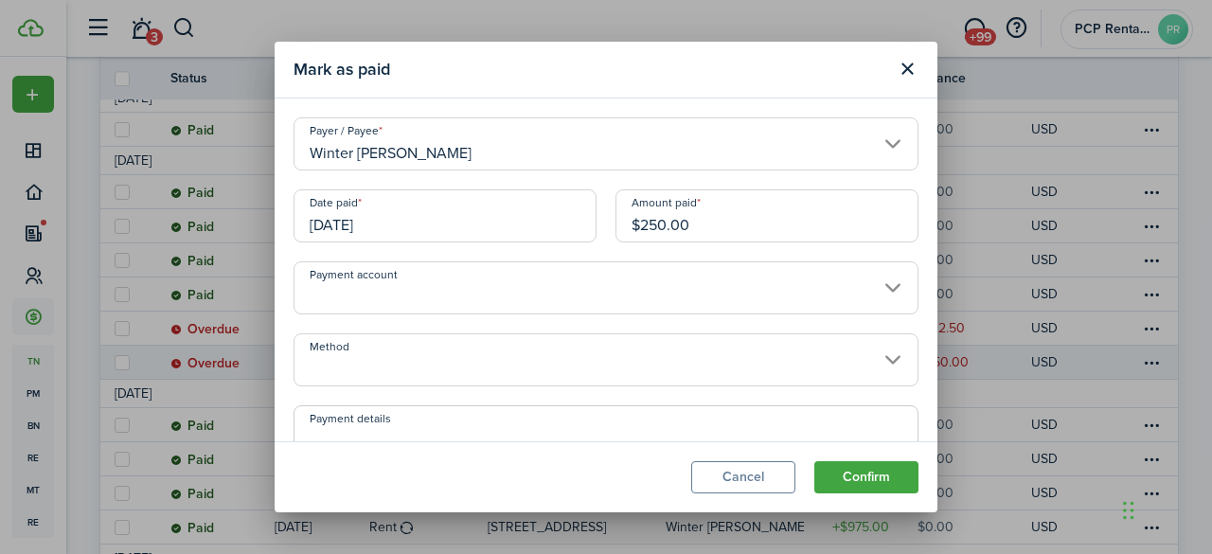
scroll to position [0, 0]
click at [713, 470] on button "Cancel" at bounding box center [743, 477] width 104 height 32
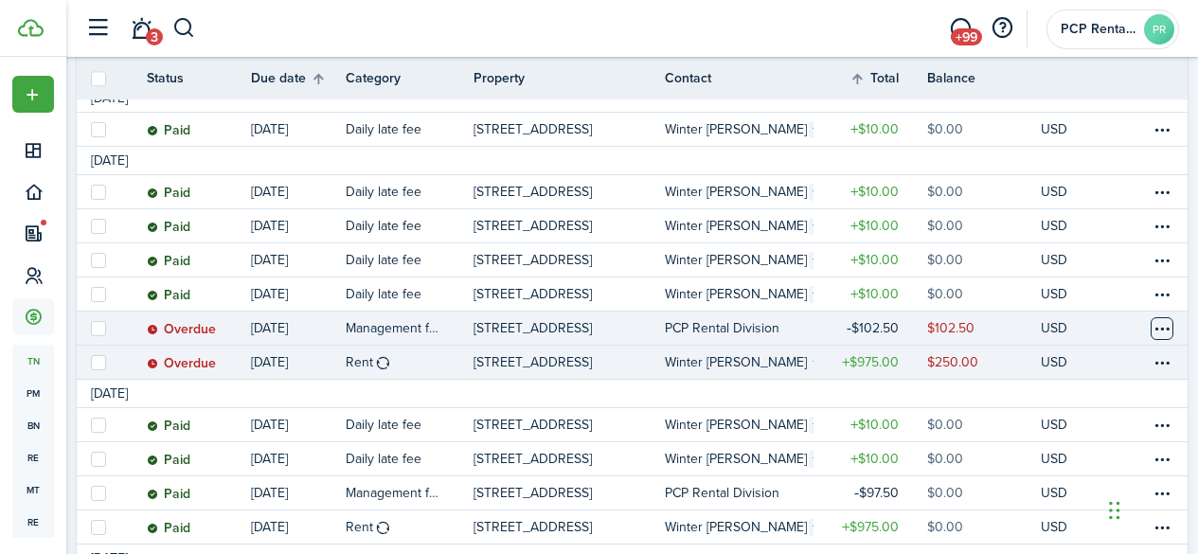
click at [1150, 322] on table-menu-btn-icon at bounding box center [1161, 328] width 23 height 23
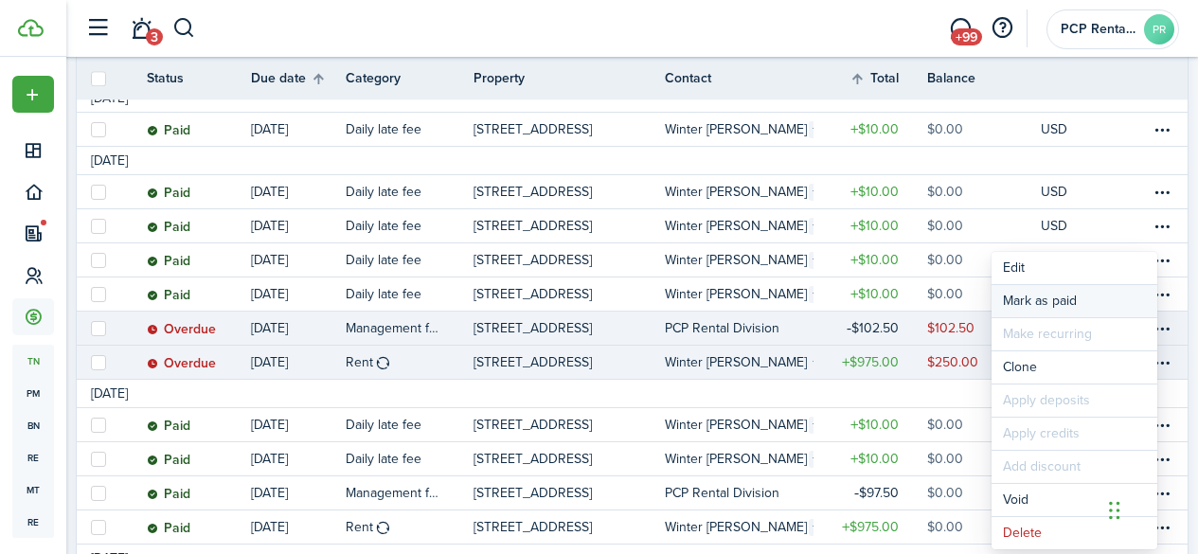
click at [1028, 294] on link "Mark as paid" at bounding box center [1074, 301] width 166 height 32
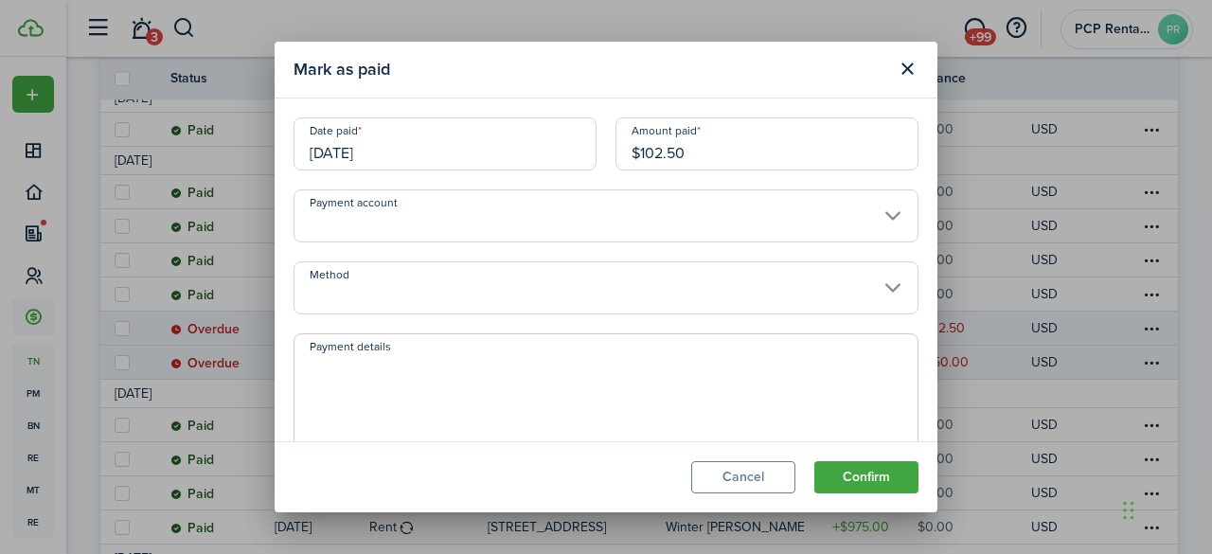
drag, startPoint x: 691, startPoint y: 148, endPoint x: 565, endPoint y: 161, distance: 126.6
click at [569, 160] on div "Date paid [DATE] Amount paid $102.50" at bounding box center [606, 153] width 644 height 72
click at [400, 137] on input "[DATE]" at bounding box center [444, 143] width 303 height 53
type input "$77.50"
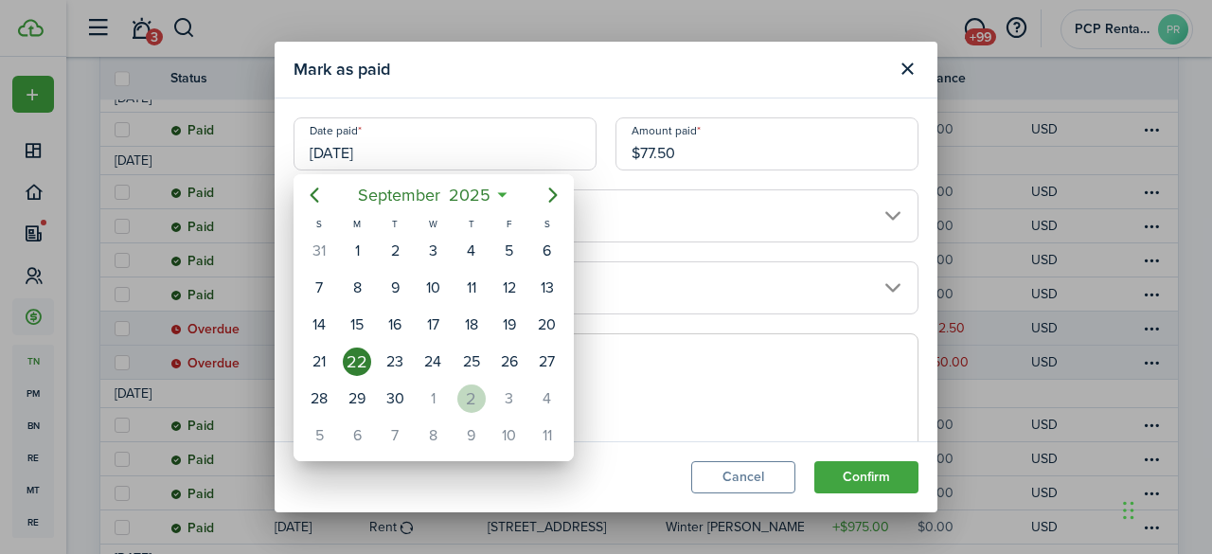
click at [475, 400] on div "2" at bounding box center [471, 398] width 28 height 28
type input "[DATE]"
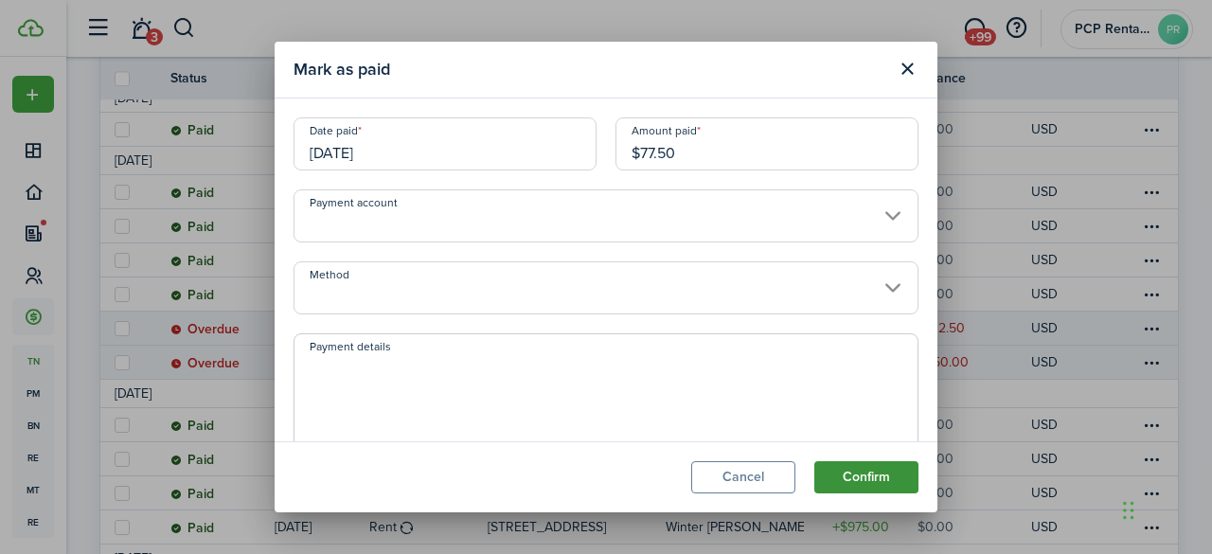
click at [862, 482] on button "Confirm" at bounding box center [866, 477] width 104 height 32
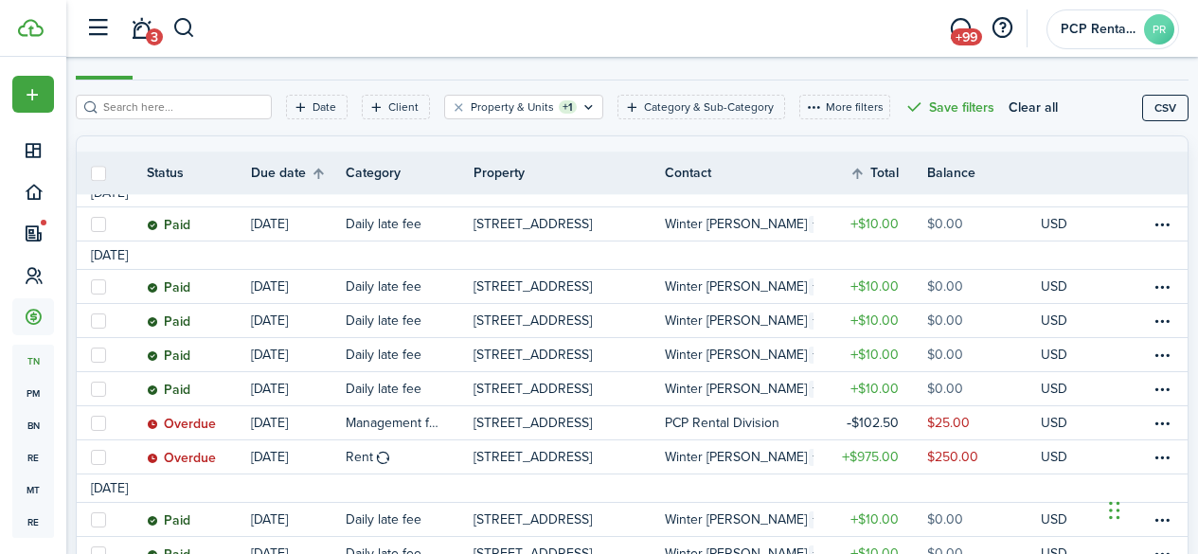
scroll to position [306, 0]
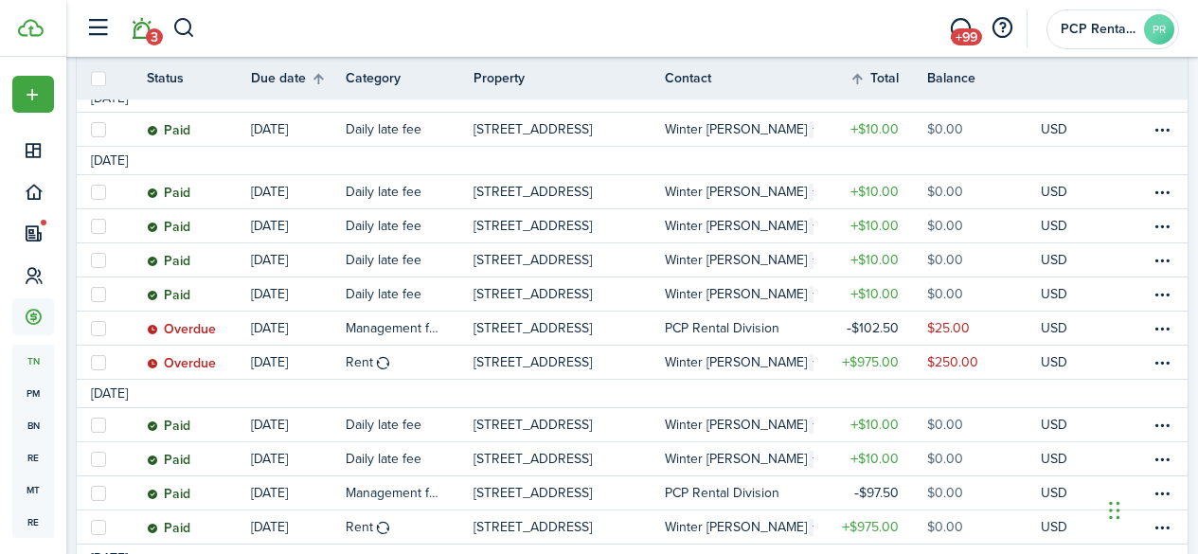
click at [135, 30] on link "3" at bounding box center [141, 29] width 36 height 48
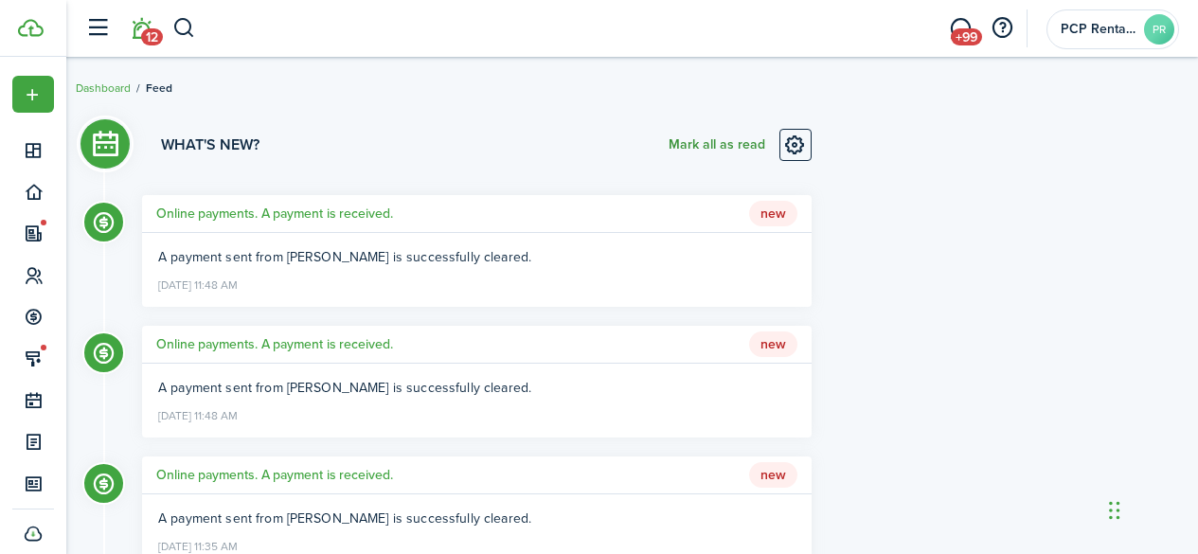
click at [695, 142] on button "Mark all as read" at bounding box center [716, 145] width 97 height 32
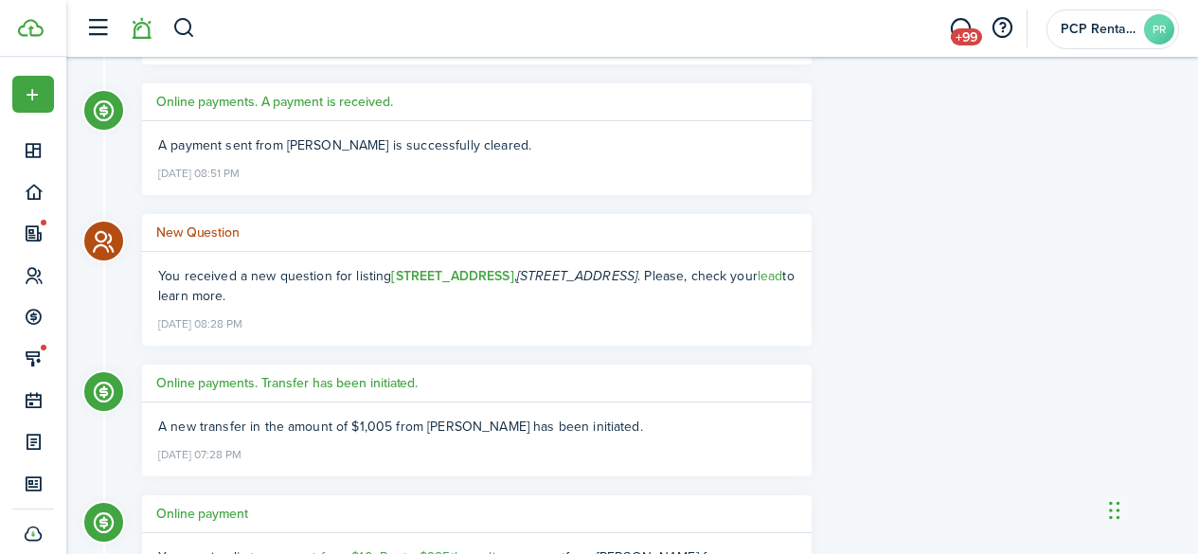
scroll to position [1609, 0]
click at [757, 285] on link "lead" at bounding box center [770, 275] width 26 height 20
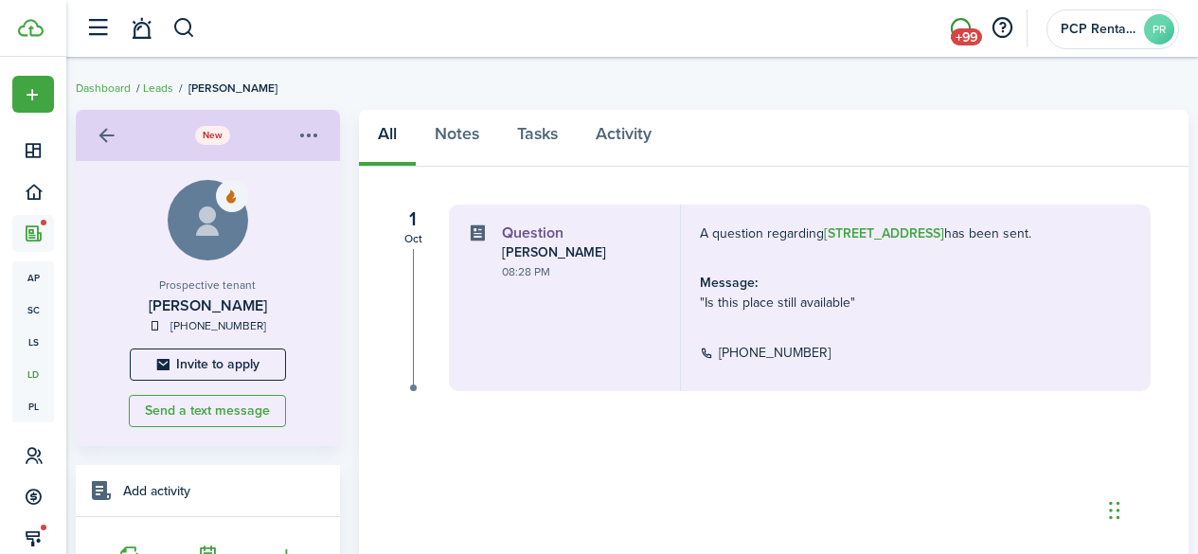
click at [961, 31] on span "+99" at bounding box center [965, 36] width 31 height 17
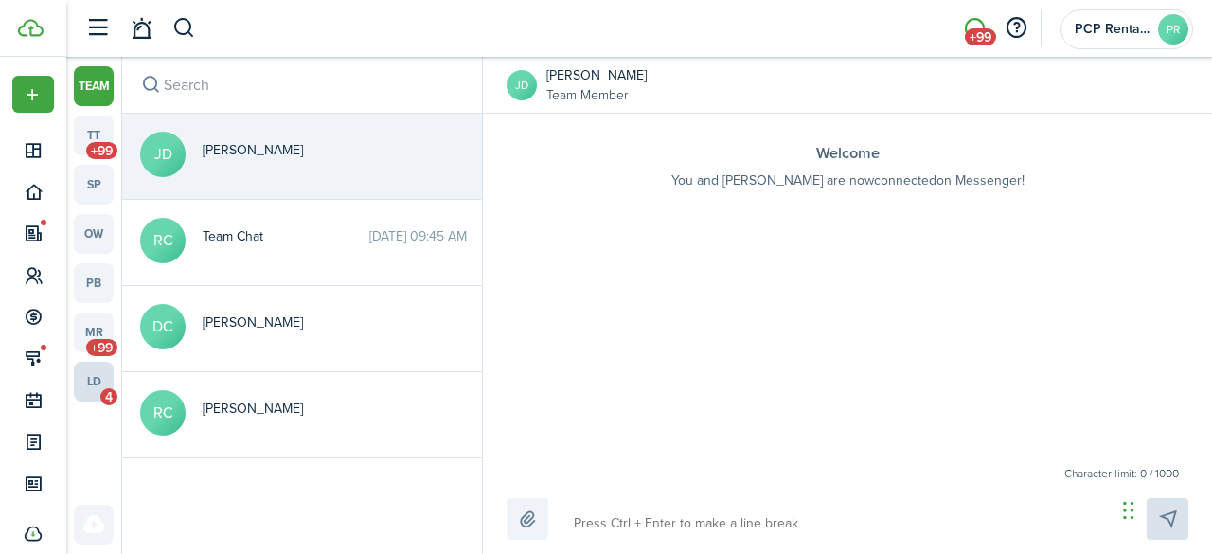
click at [93, 383] on link "ld 4" at bounding box center [94, 382] width 40 height 40
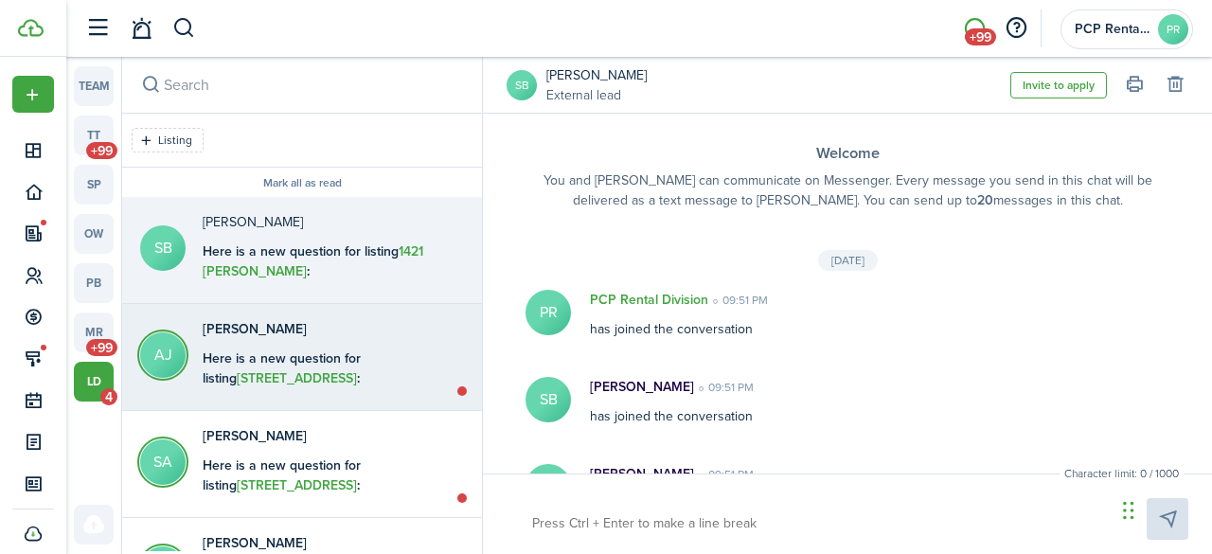
scroll to position [94, 0]
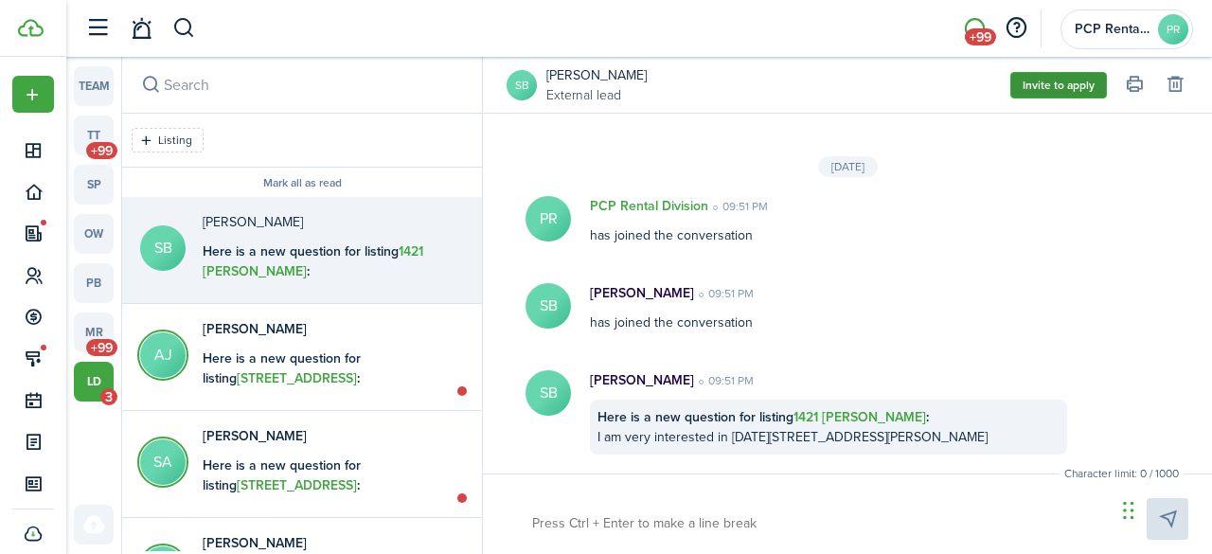
click at [1073, 83] on button "Invite to apply" at bounding box center [1058, 85] width 97 height 27
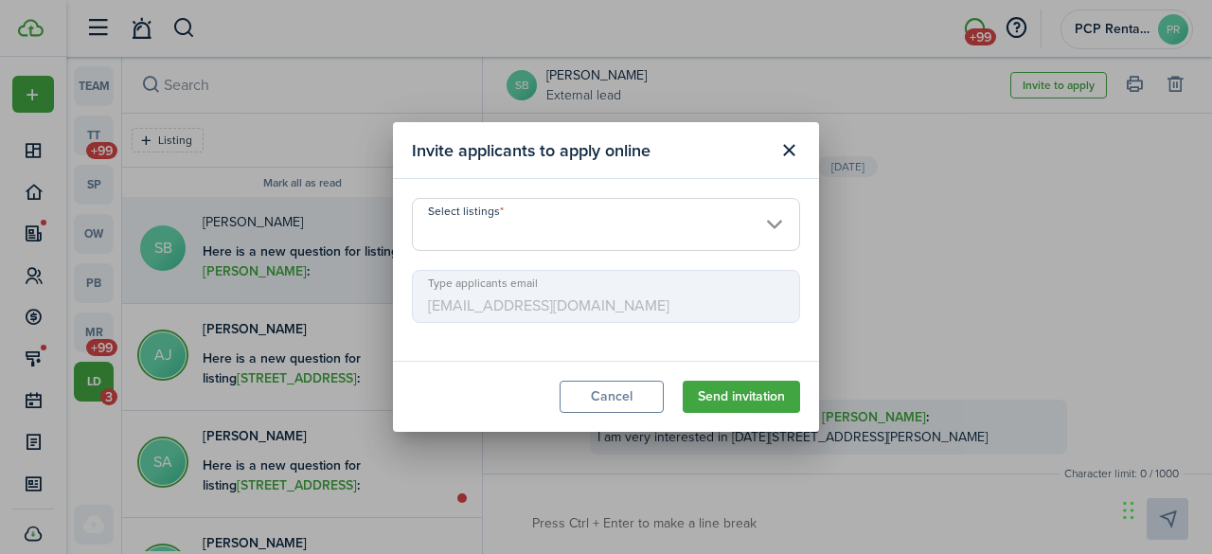
click at [519, 234] on input "Select listings" at bounding box center [606, 224] width 388 height 53
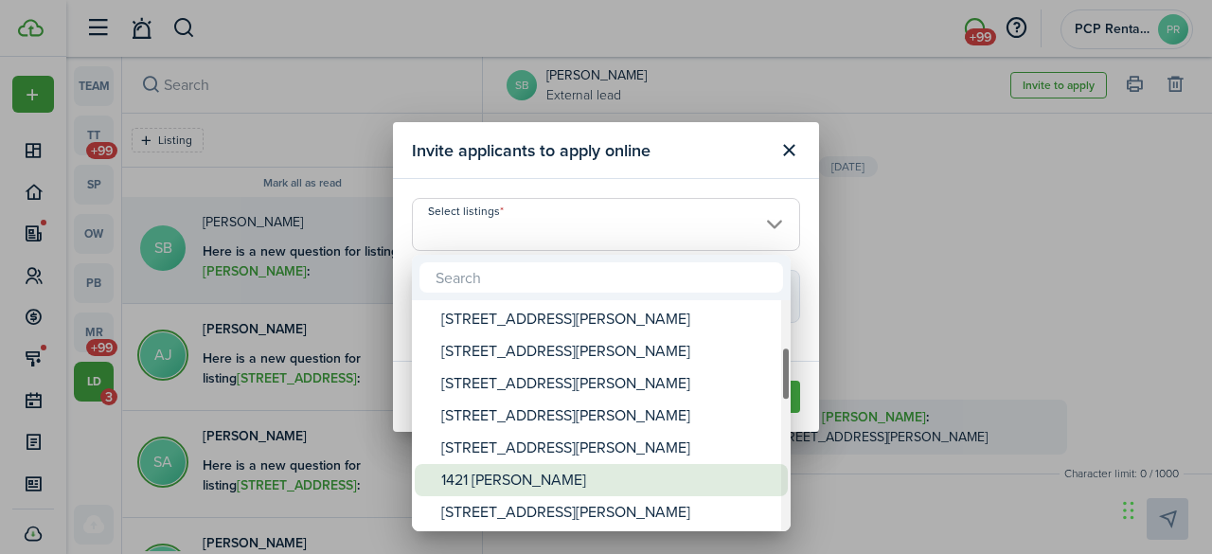
click at [452, 472] on div "1421 [PERSON_NAME]" at bounding box center [608, 480] width 335 height 32
type input "1421 [PERSON_NAME]"
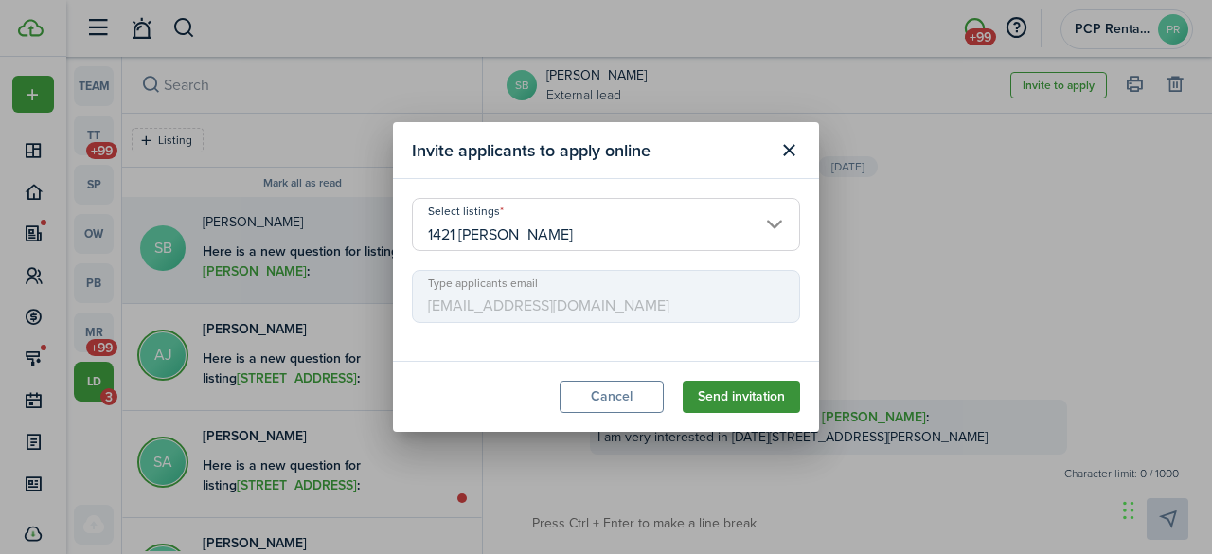
click at [725, 392] on button "Send invitation" at bounding box center [741, 397] width 117 height 32
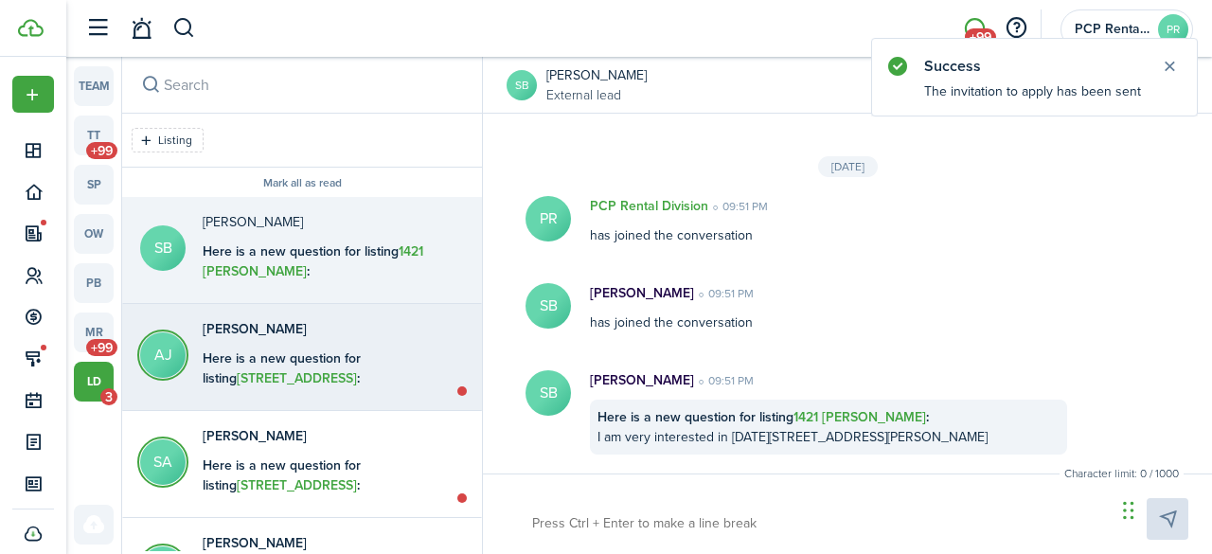
click at [237, 352] on b "Here is a new question for listing [STREET_ADDRESS] :" at bounding box center [282, 368] width 158 height 40
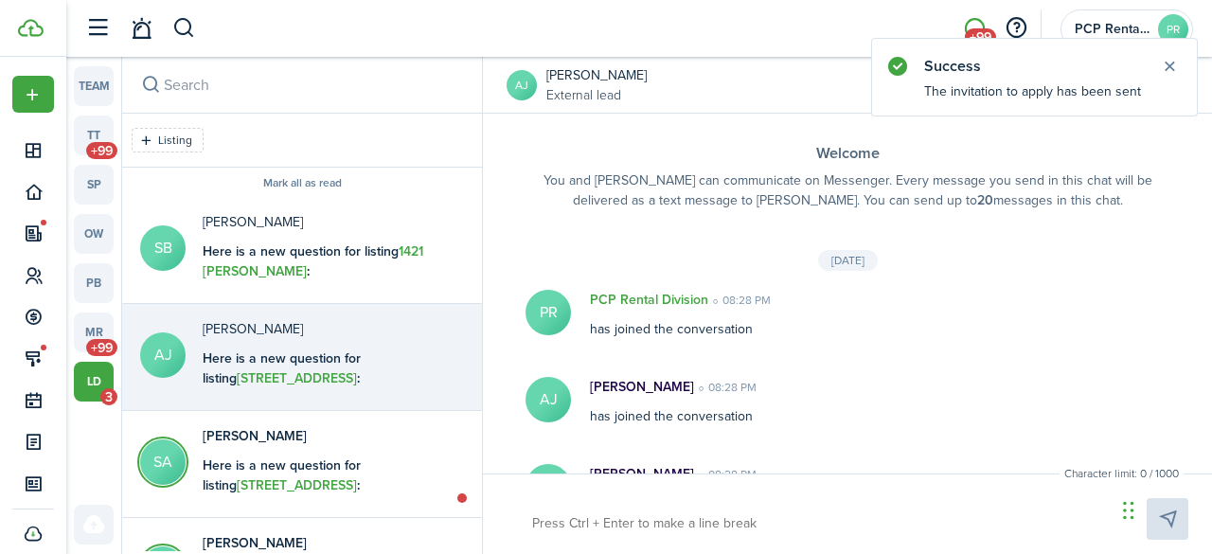
scroll to position [94, 0]
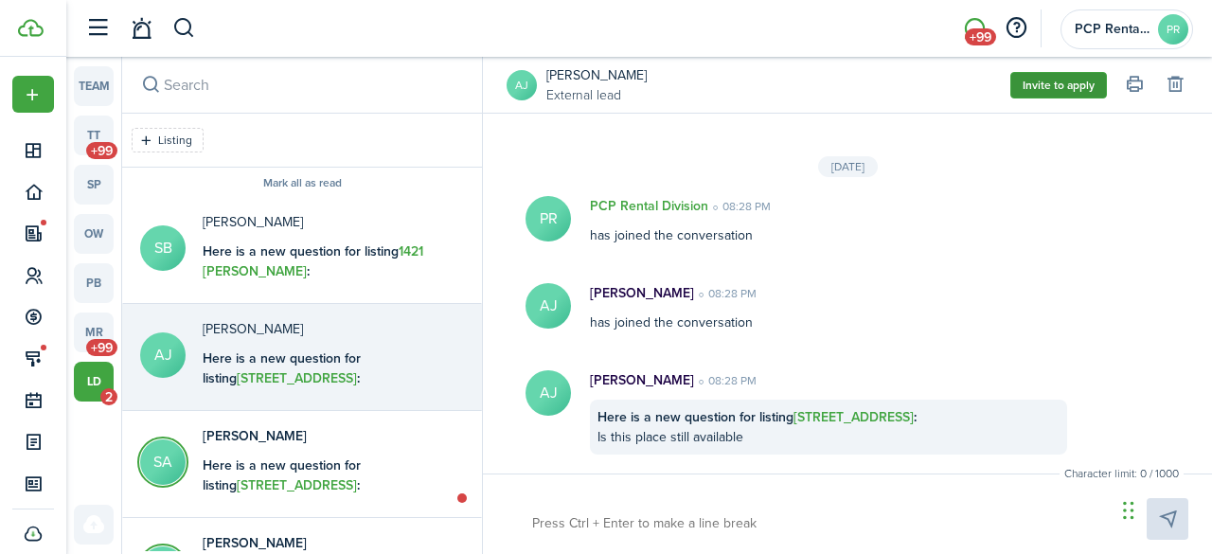
click at [1062, 94] on button "Invite to apply" at bounding box center [1058, 85] width 97 height 27
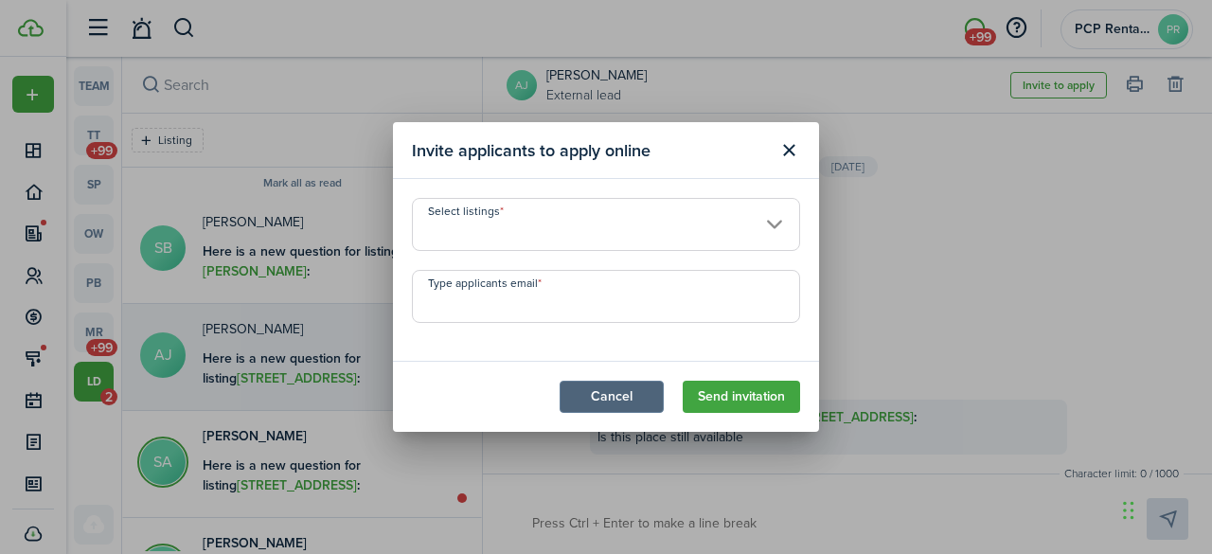
click at [584, 391] on button "Cancel" at bounding box center [611, 397] width 104 height 32
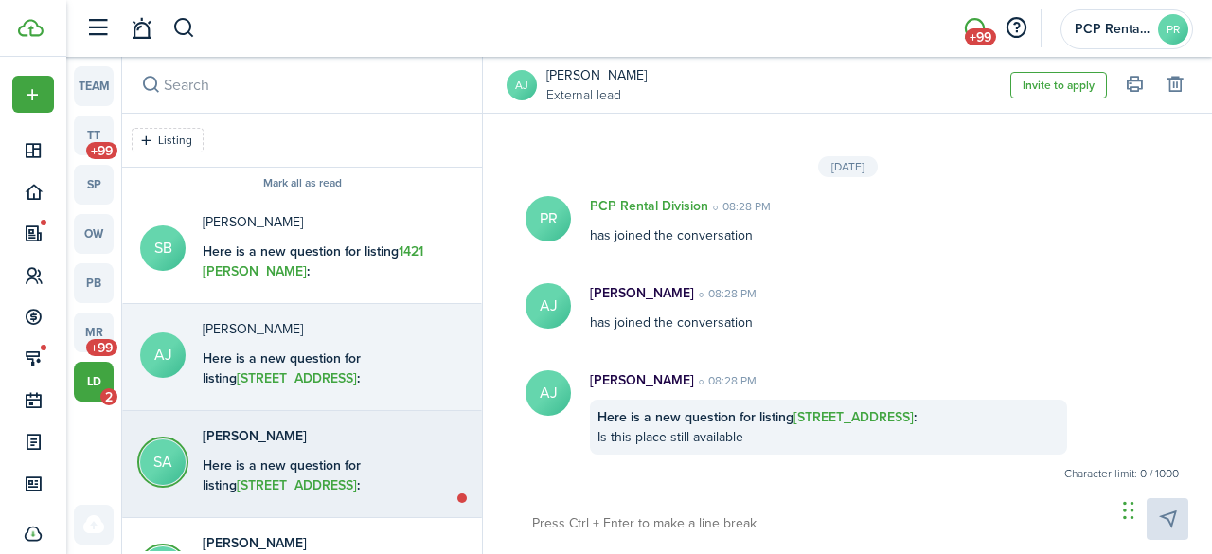
click at [243, 474] on div "Here is a new question for listing [STREET_ADDRESS] : I am interested in [STREE…" at bounding box center [321, 524] width 237 height 139
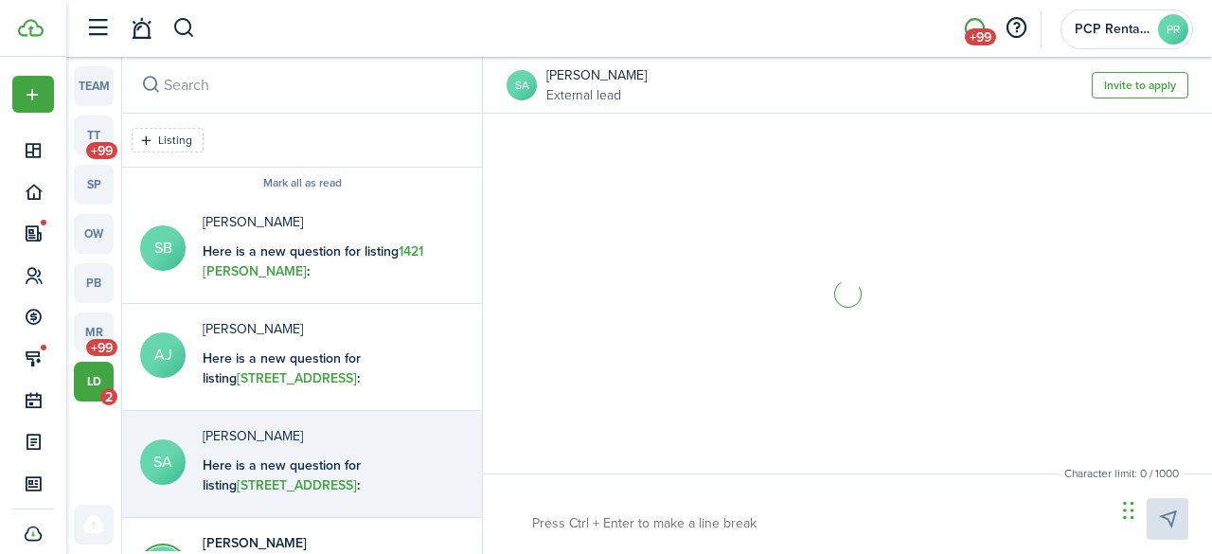
scroll to position [133, 0]
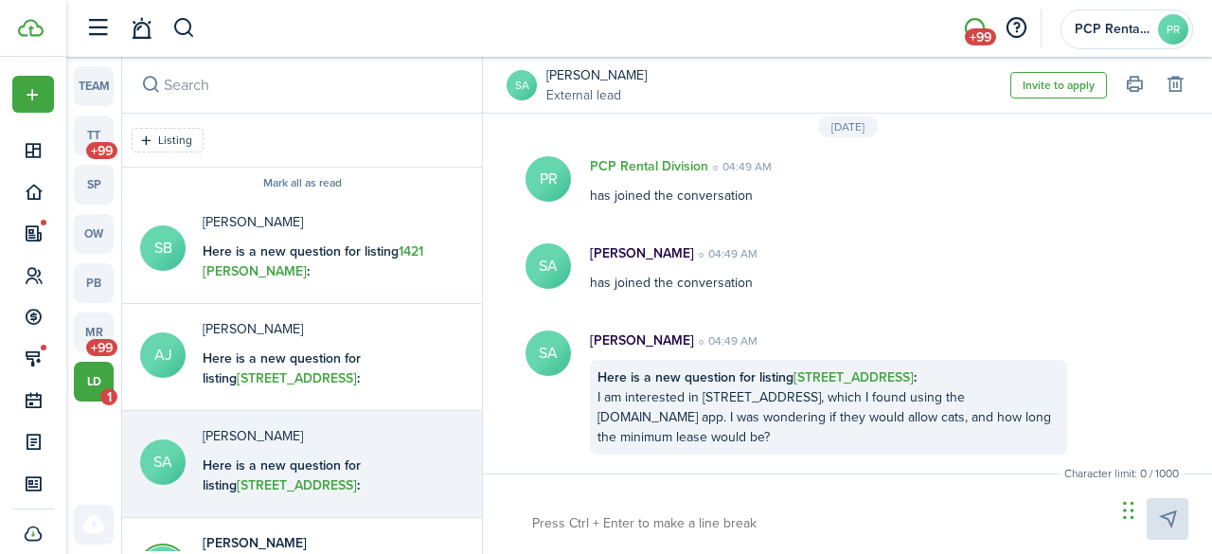
click at [546, 521] on textarea at bounding box center [816, 523] width 583 height 32
type textarea "W"
type textarea "We"
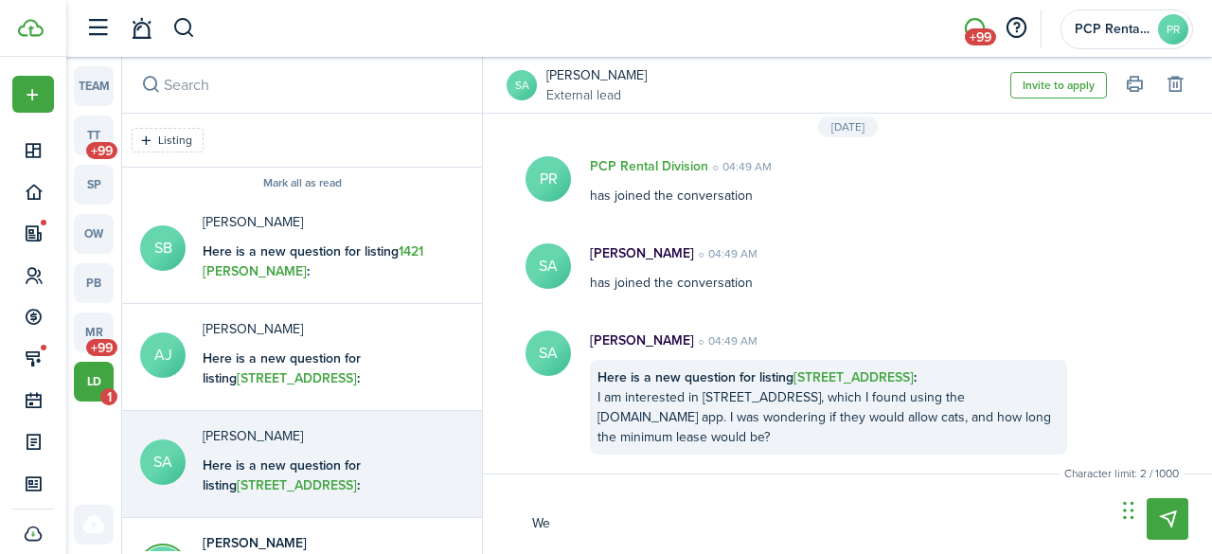
type textarea "We"
type textarea "We w"
type textarea "We wo"
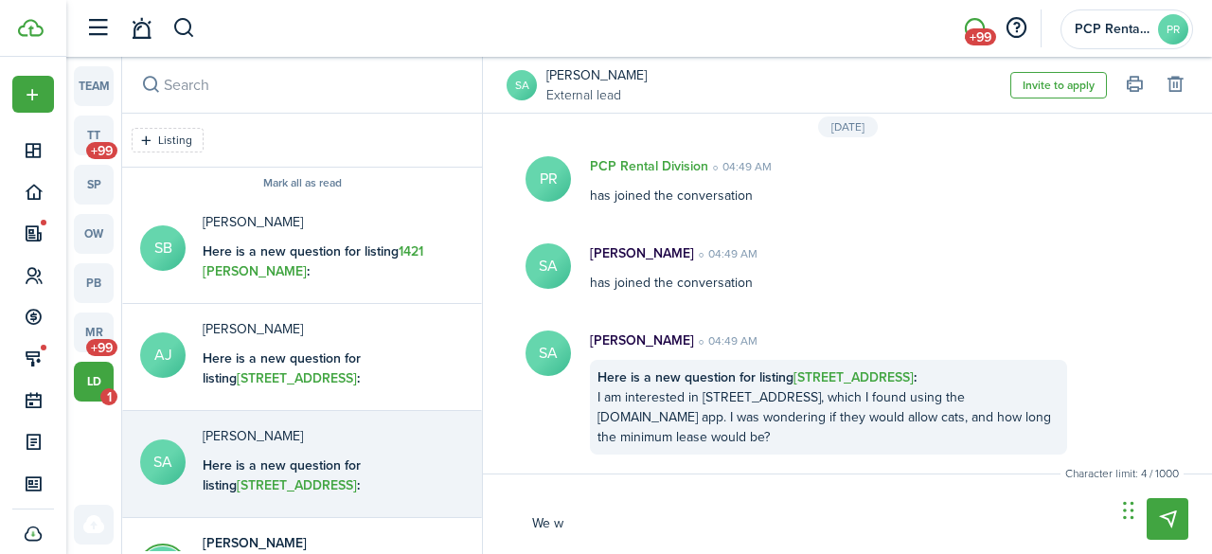
type textarea "We wo"
type textarea "We wou"
type textarea "We woul"
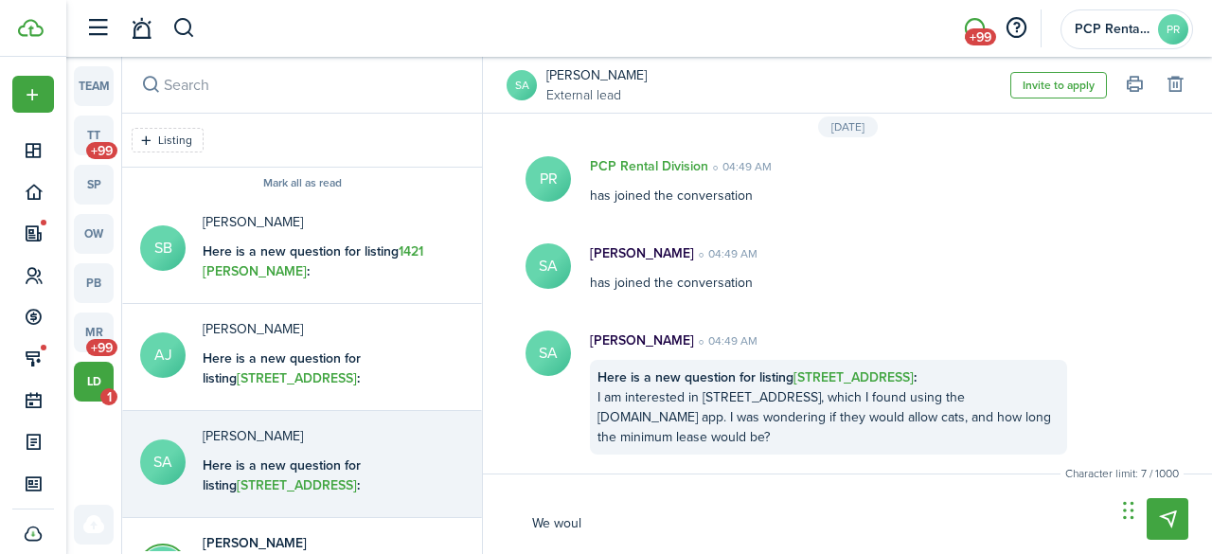
type textarea "We would"
type textarea "We would a"
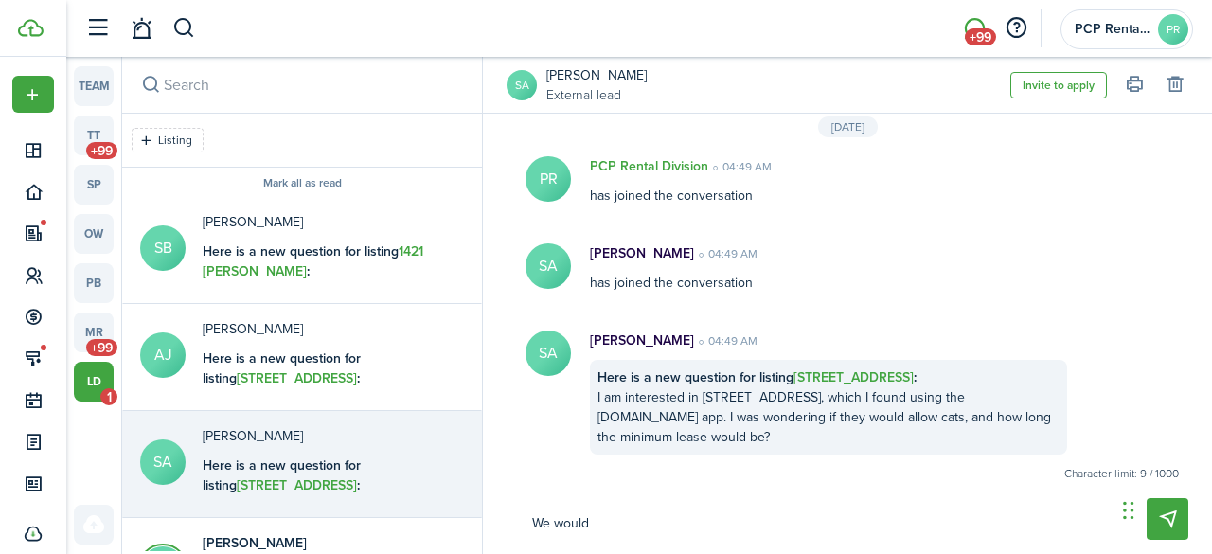
type textarea "We would a"
type textarea "We would al"
type textarea "We would all"
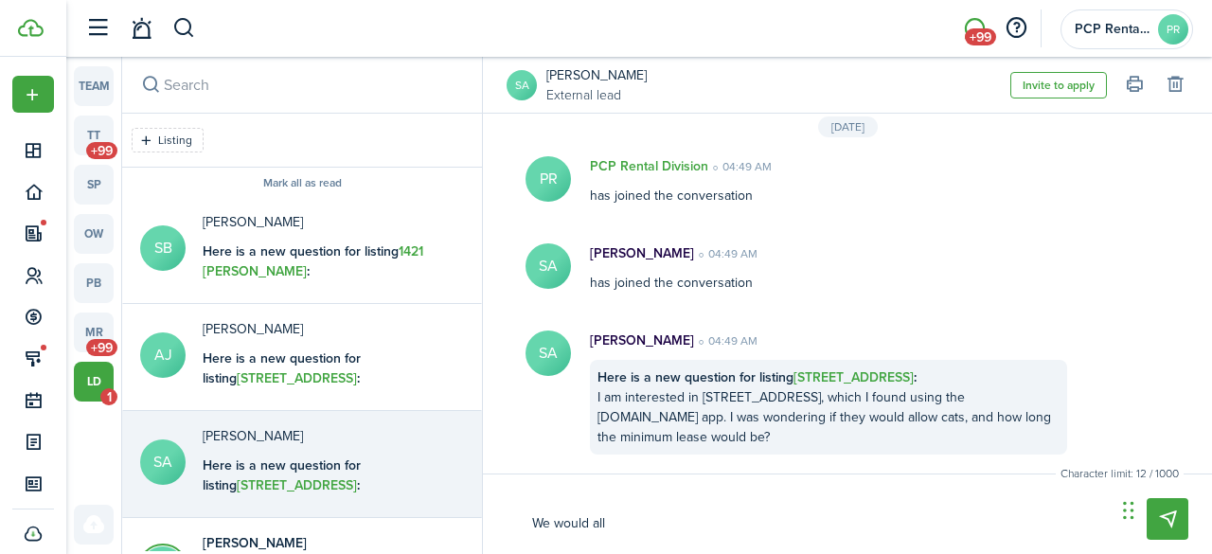
type textarea "We would allo"
type textarea "We would allow"
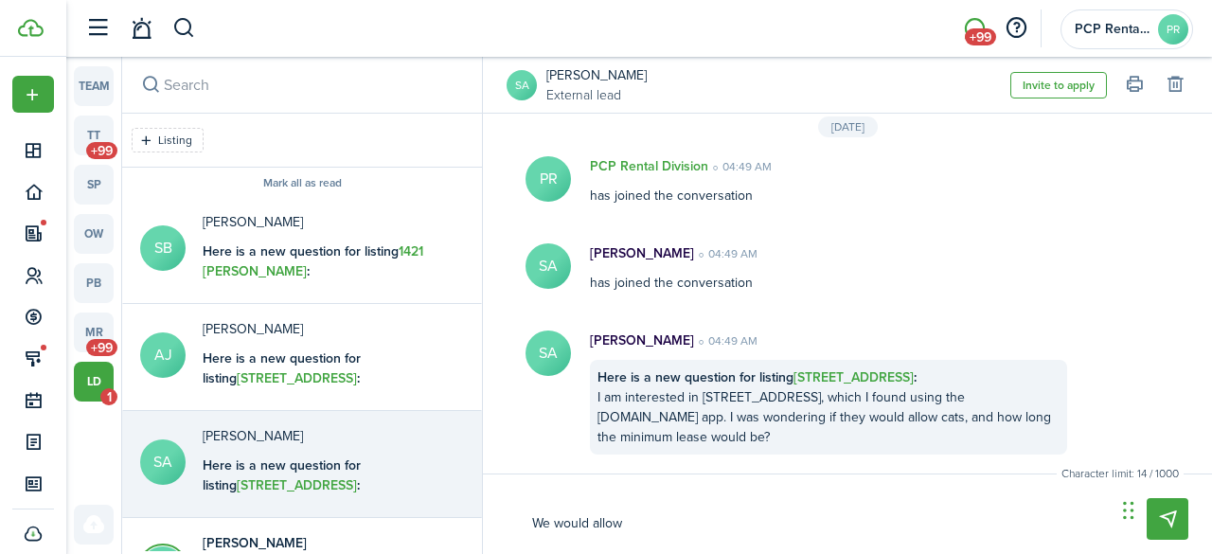
type textarea "We would allow"
type textarea "We would allow c"
type textarea "We would allow ca"
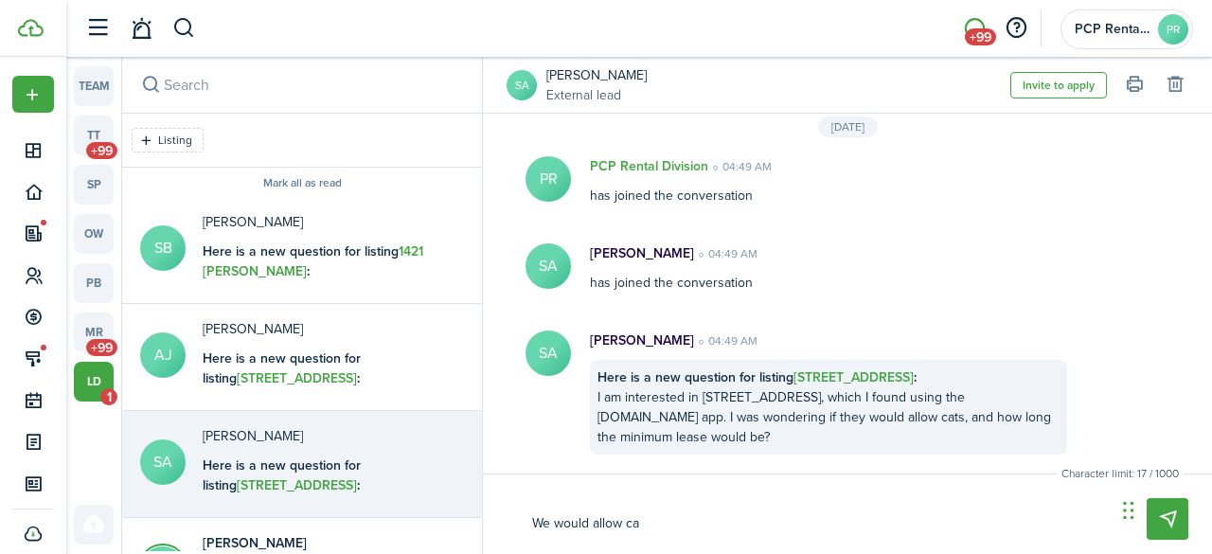
type textarea "We would allow cat"
type textarea "We would allow cats"
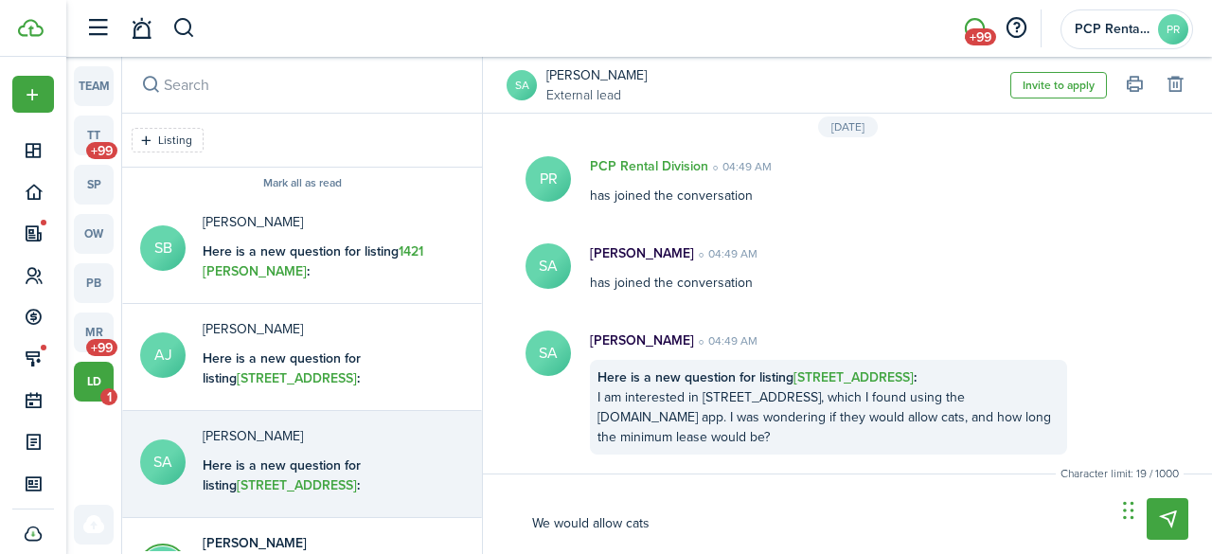
type textarea "We would allow cats"
type textarea "We would allow cats a"
type textarea "We would allow cats an"
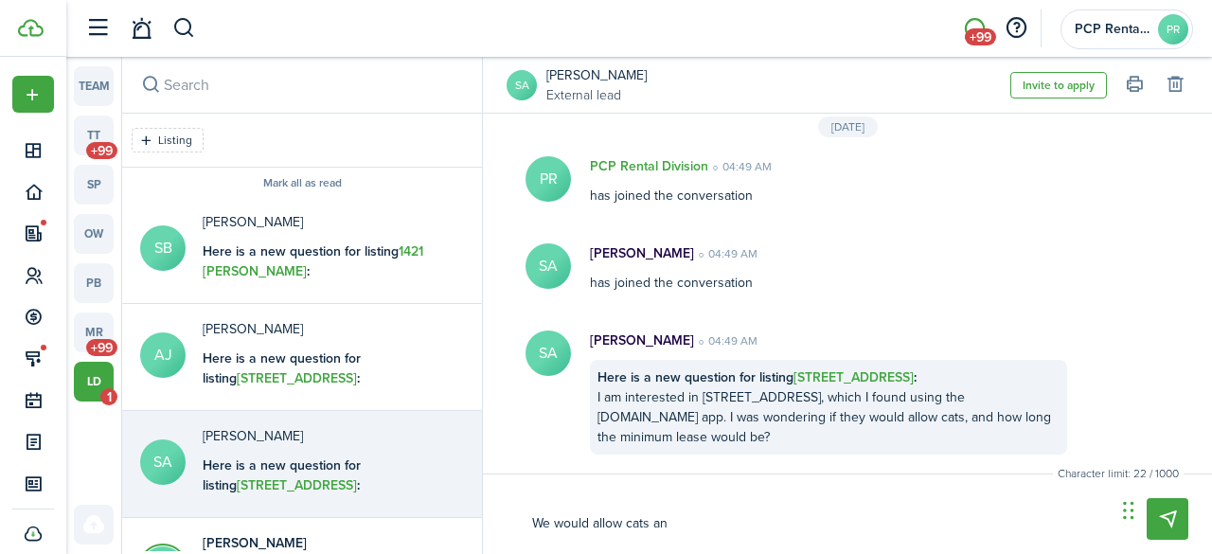
type textarea "We would allow cats and"
type textarea "We would allow cats and e"
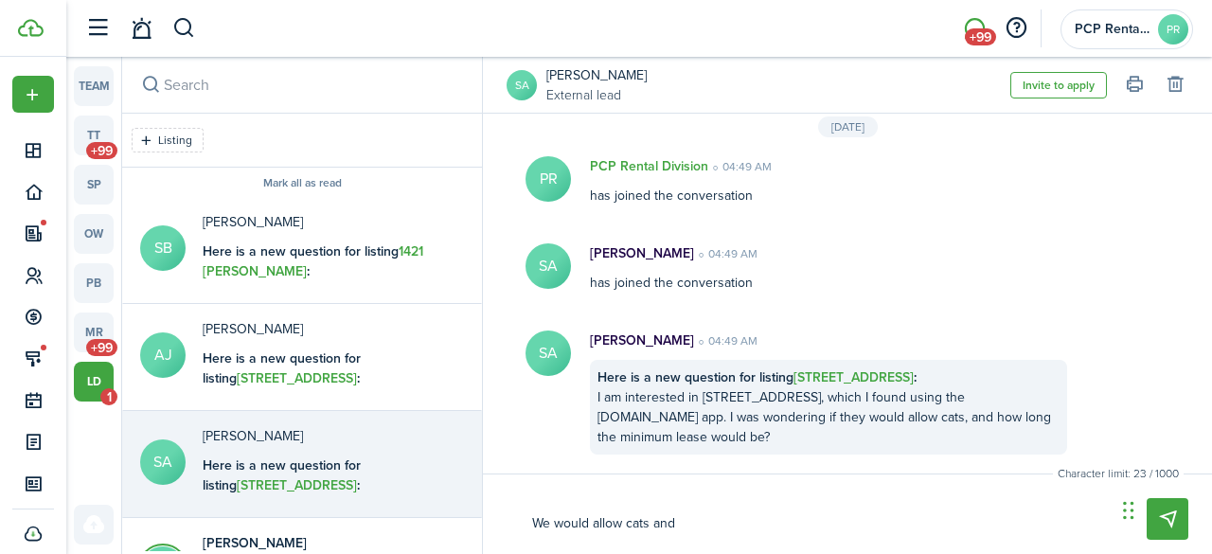
type textarea "We would allow cats and e"
type textarea "We would allow cats and ea"
type textarea "We would allow cats and eac"
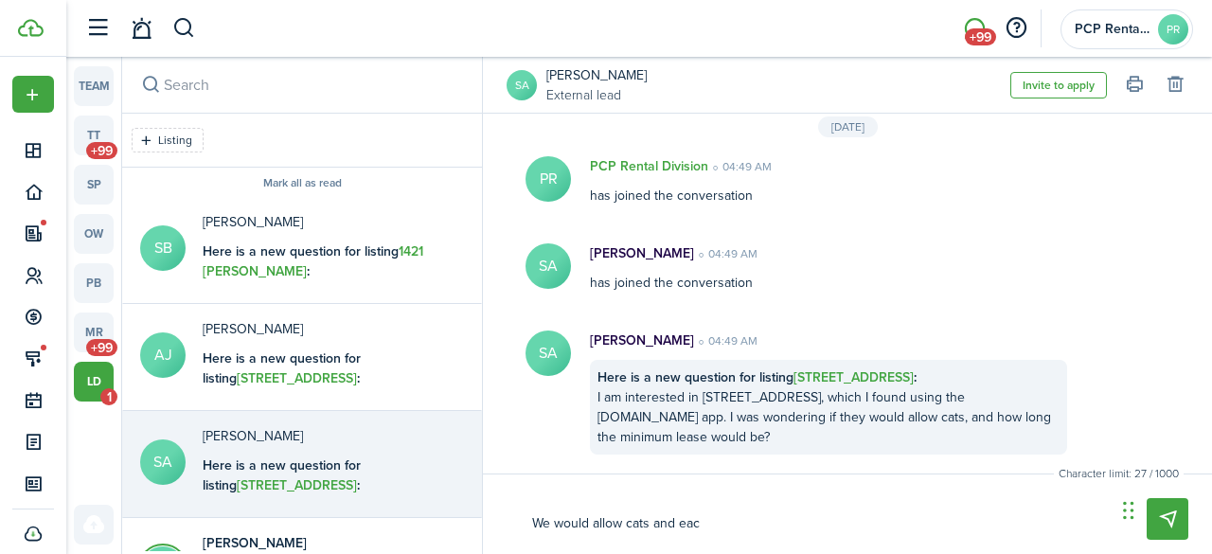
type textarea "We would allow cats and each"
type textarea "We would allow cats and each p"
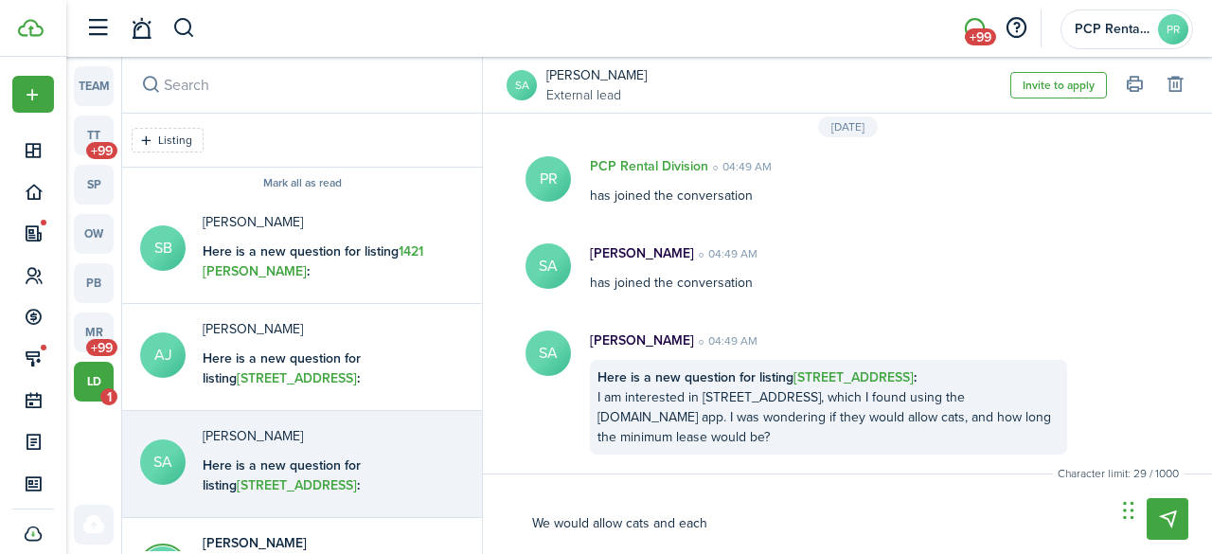
type textarea "We would allow cats and each p"
type textarea "We would allow cats and each pe"
type textarea "We would allow cats and each pet"
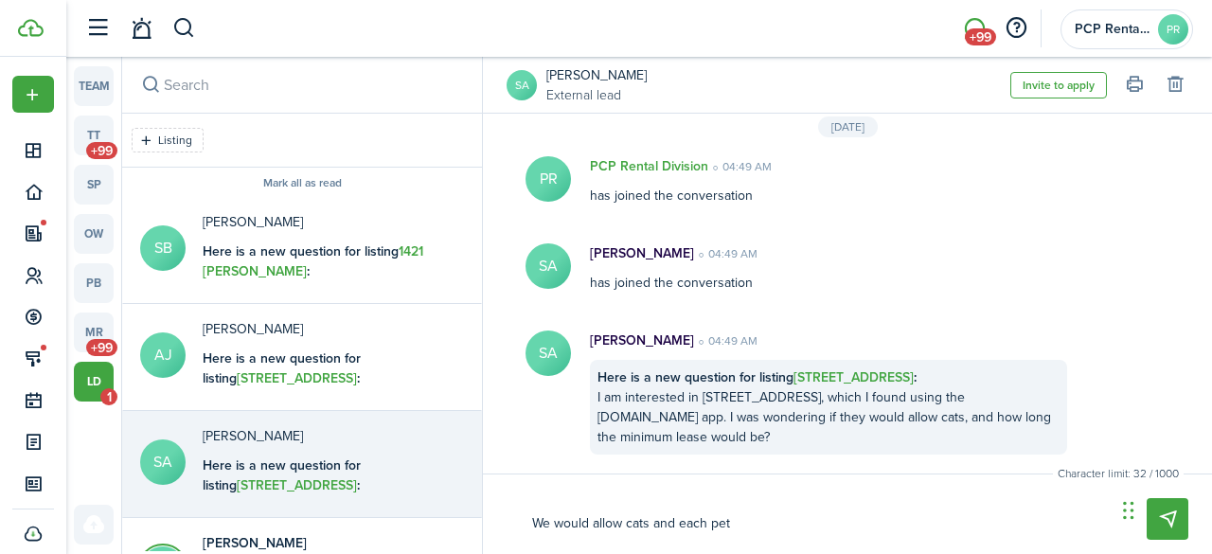
type textarea "We would allow cats and each pet"
type textarea "We would allow cats and each pet a"
type textarea "We would allow cats and each pet ad"
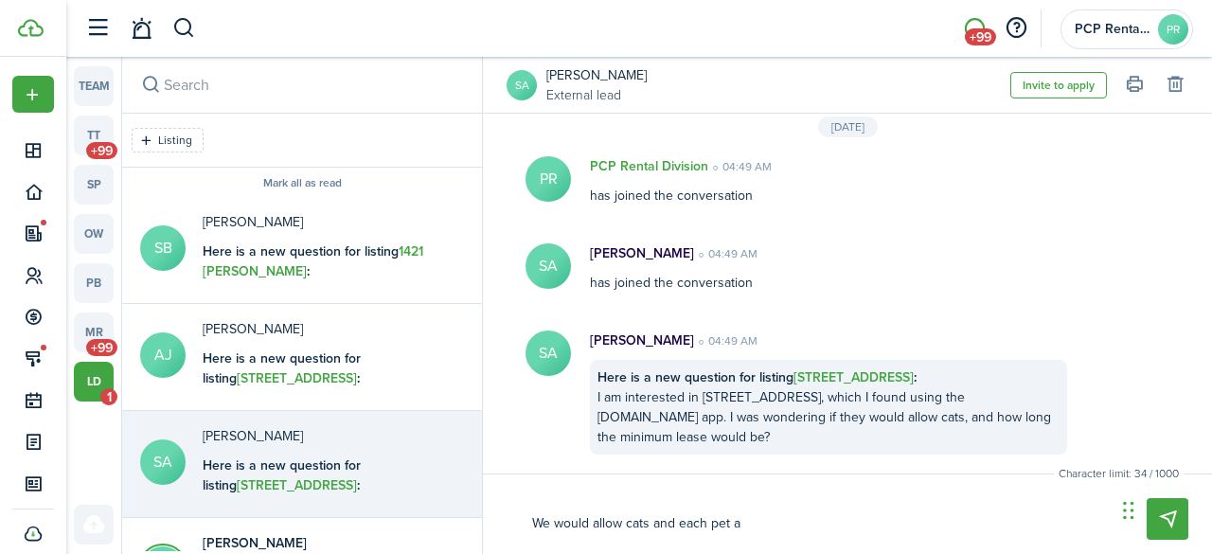
type textarea "We would allow cats and each pet ad"
type textarea "We would allow cats and each pet add"
type textarea "We would allow cats and each pet adds"
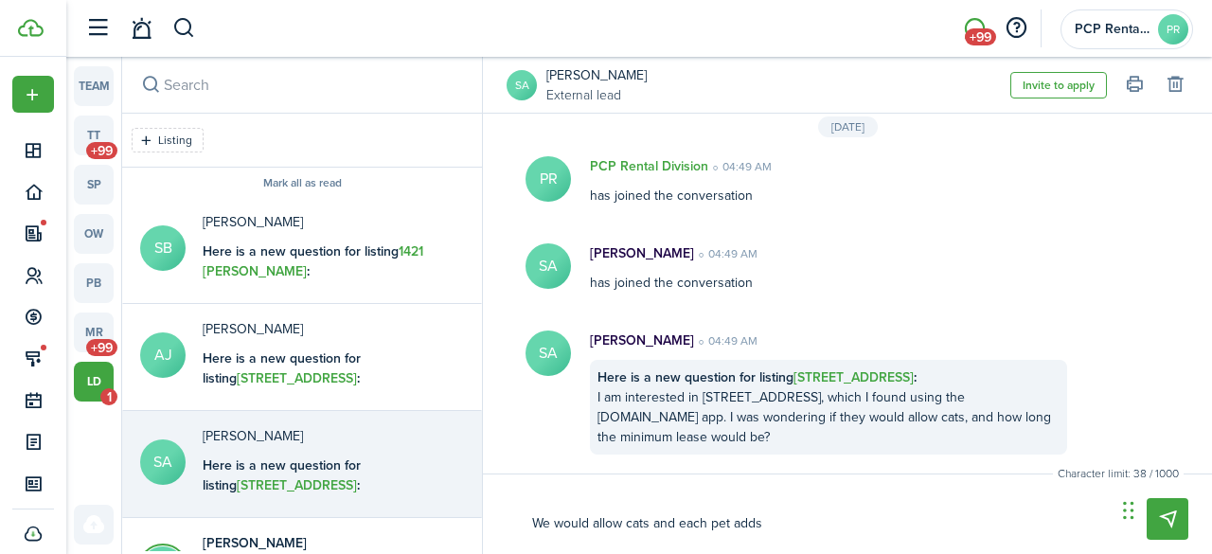
type textarea "We would allow cats and each pet adds"
type textarea "We would allow cats and each pet adds $"
type textarea "We would allow cats and each pet adds $2"
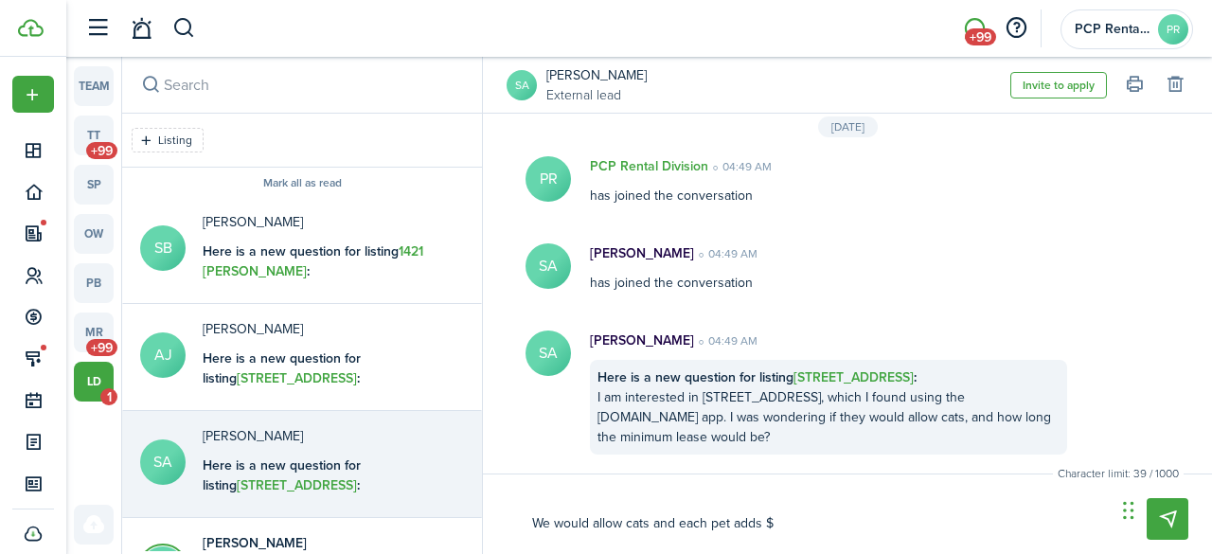
type textarea "We would allow cats and each pet adds $2"
type textarea "We would allow cats and each pet adds $25"
type textarea "We would allow cats and each pet adds $25."
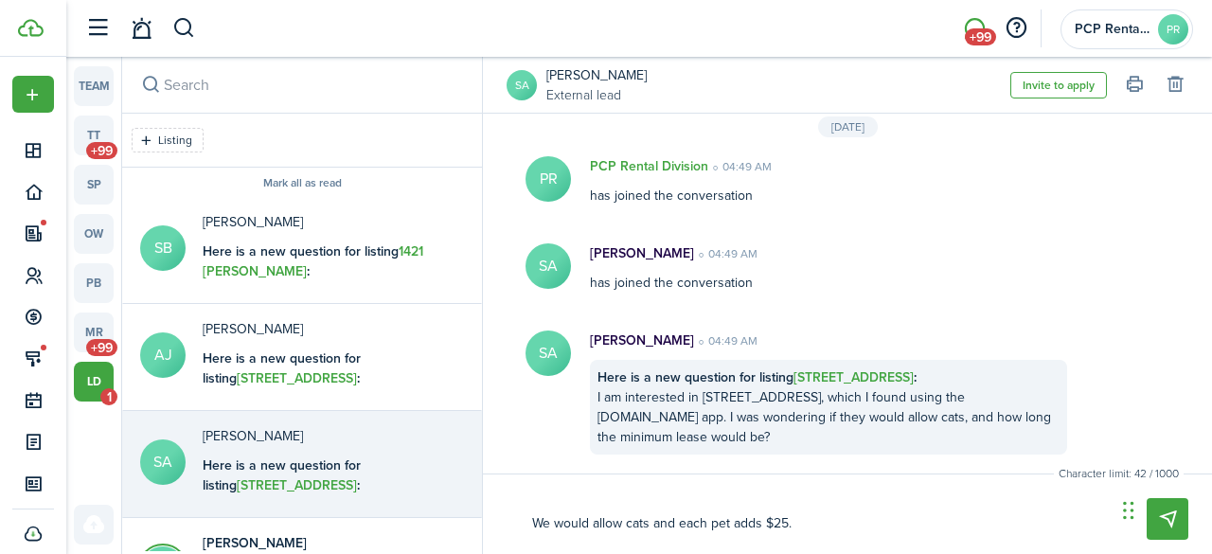
type textarea "We would allow cats and each pet adds $25.0"
type textarea "We would allow cats and each pet adds $25.00"
type textarea "We would allow cats and each pet adds $25.00/"
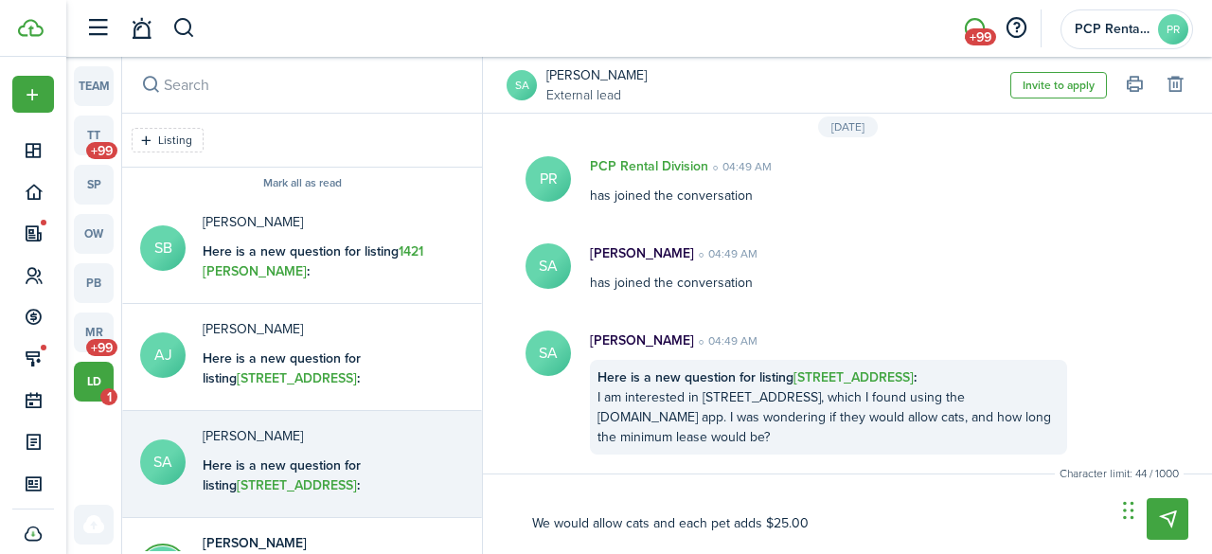
type textarea "We would allow cats and each pet adds $25.00/"
type textarea "We would allow cats and each pet adds $25.00/m"
type textarea "We would allow cats and each pet adds $25.00/mo"
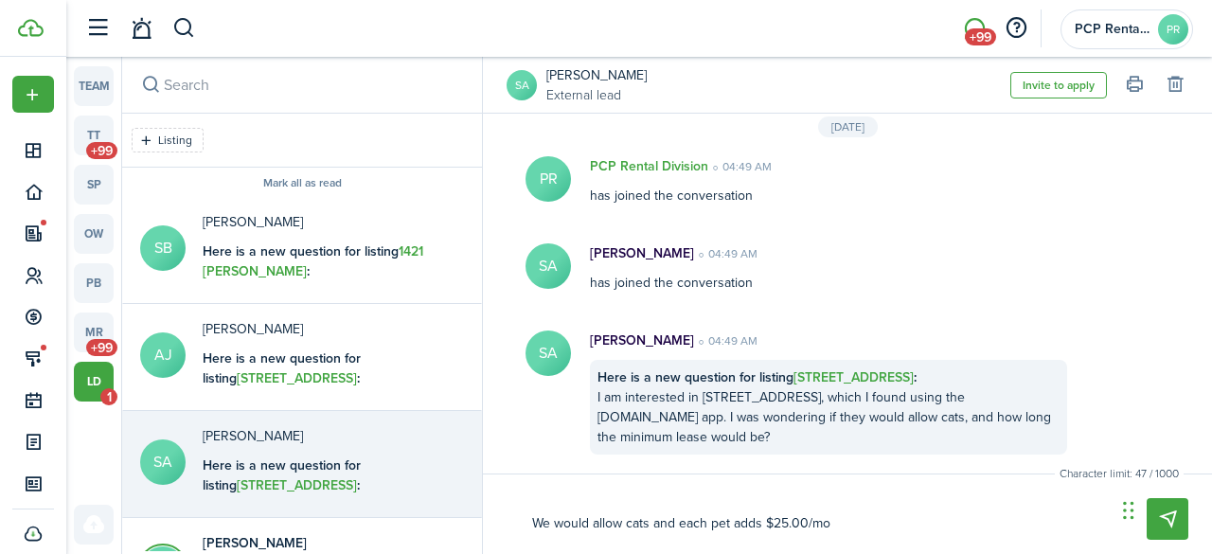
type textarea "We would allow cats and each pet adds $25.00/mon"
type textarea "We would allow cats and each pet adds $25.00/monyt"
type textarea "We would allow cats and each pet adds $25.00/monyth"
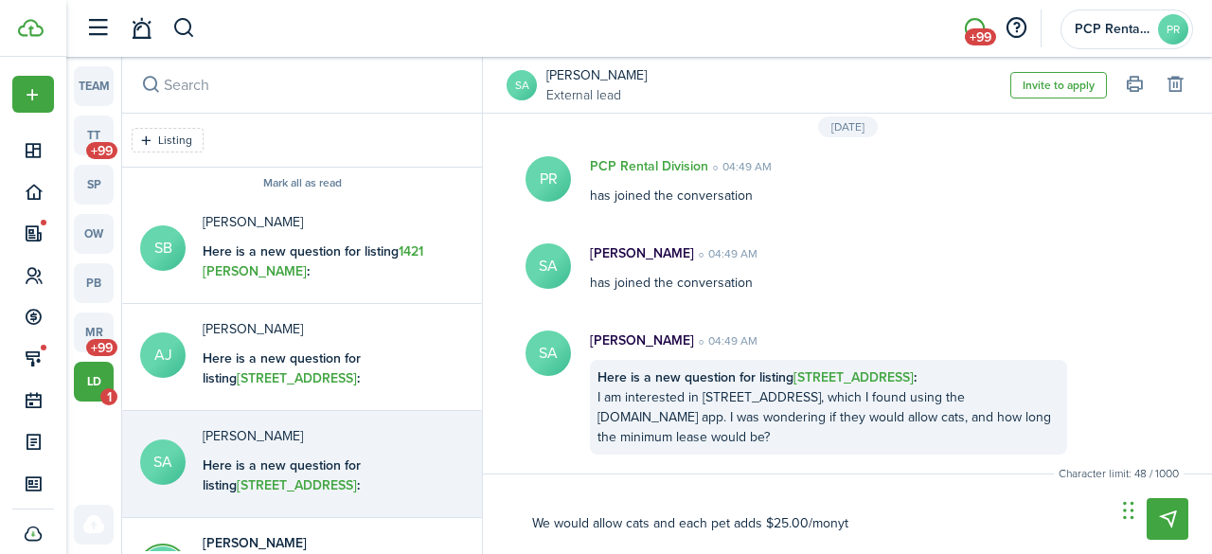
type textarea "We would allow cats and each pet adds $25.00/monyth"
type textarea "We would allow cats and each pet adds $25.00/monyt"
type textarea "We would allow cats and each pet adds $25.00/mony"
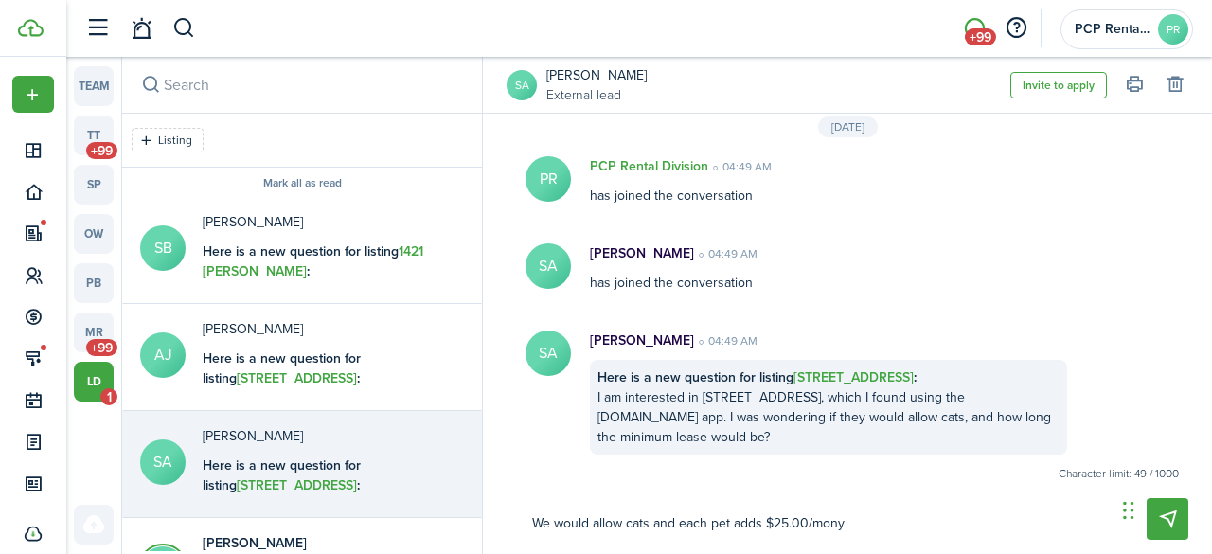
type textarea "We would allow cats and each pet adds $25.00/mon"
type textarea "We would allow cats and each pet adds $25.00/mont"
type textarea "We would allow cats and each pet adds $25.00/month"
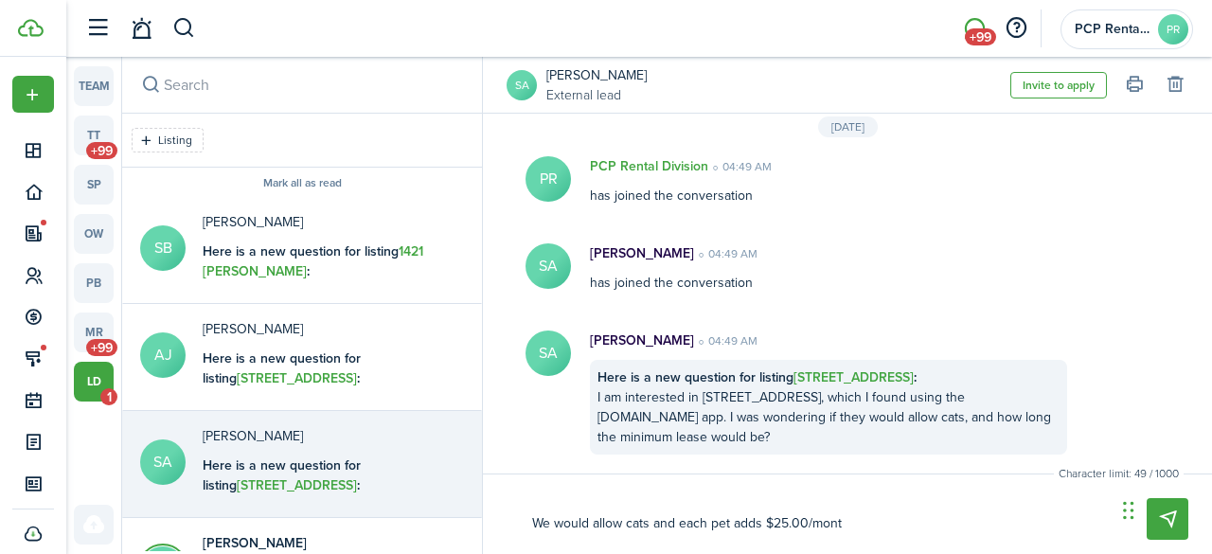
type textarea "We would allow cats and each pet adds $25.00/month"
type textarea "We would allow cats and each pet adds $25.00/month p"
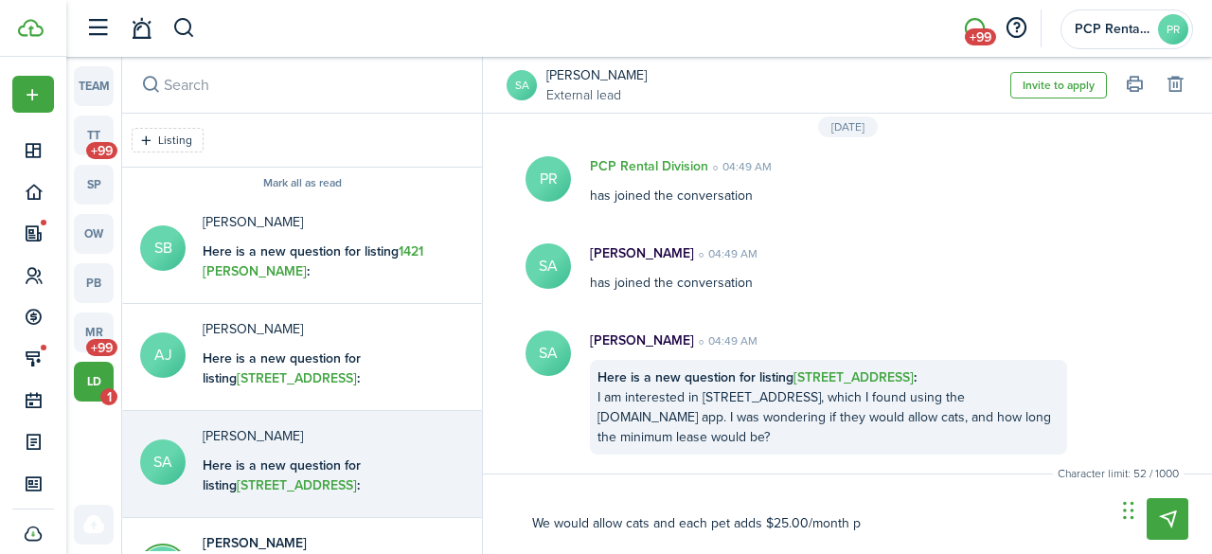
type textarea "We would allow cats and each pet adds $25.00/month pe"
type textarea "We would allow cats and each pet adds $25.00/month per"
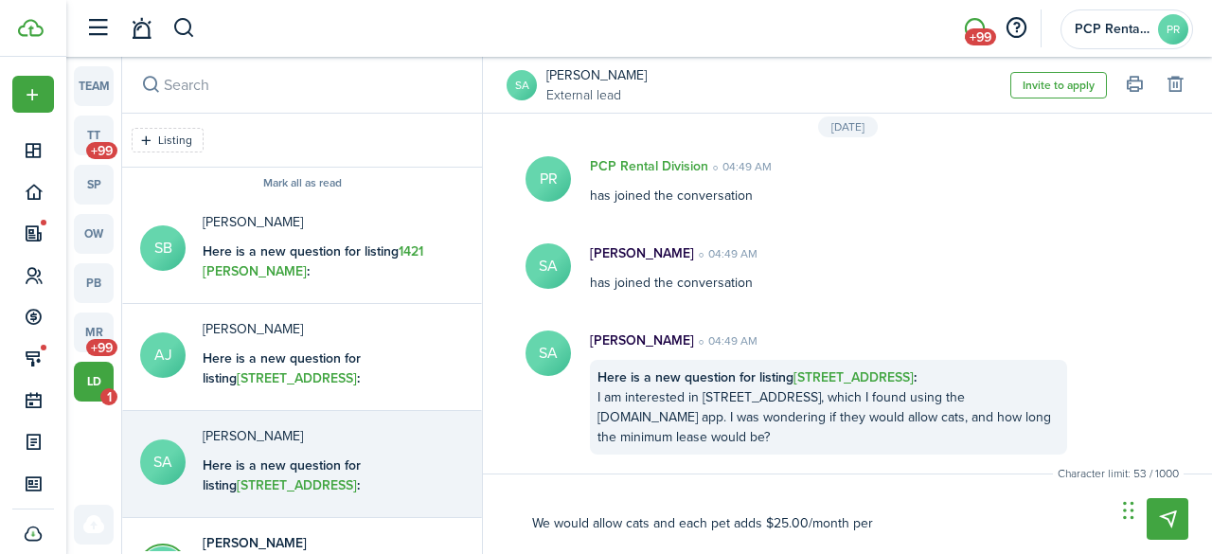
type textarea "We would allow cats and each pet adds $25.00/month per"
type textarea "We would allow cats and each pet adds $25.00/month per p"
type textarea "We would allow cats and each pet adds $25.00/month per pe"
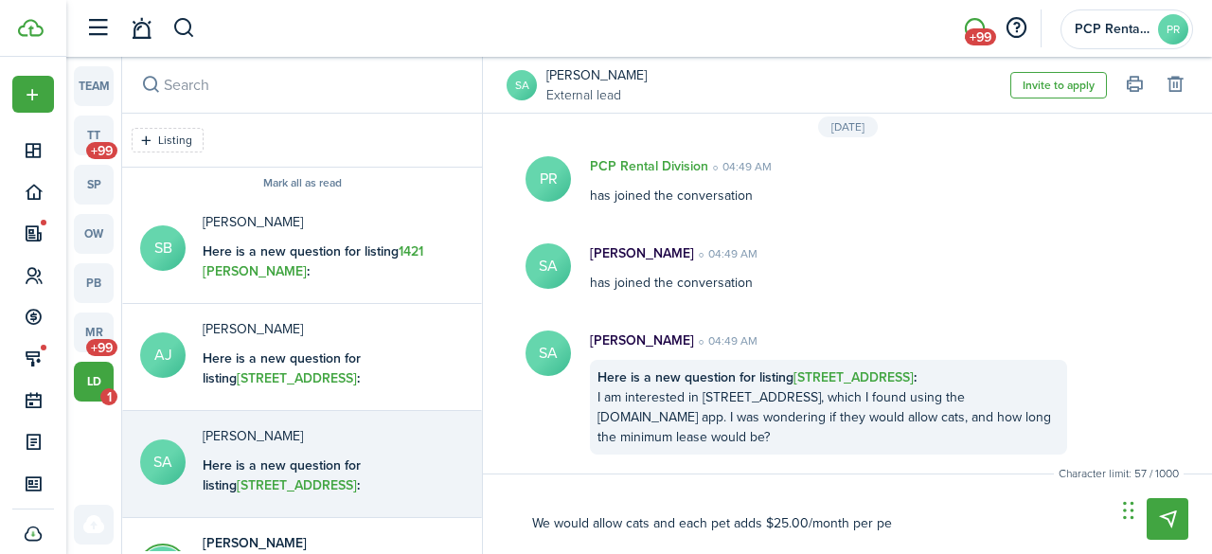
type textarea "We would allow cats and each pet adds $25.00/month per pet"
type textarea "We would allow cats and each pet adds $25.00/month per pet."
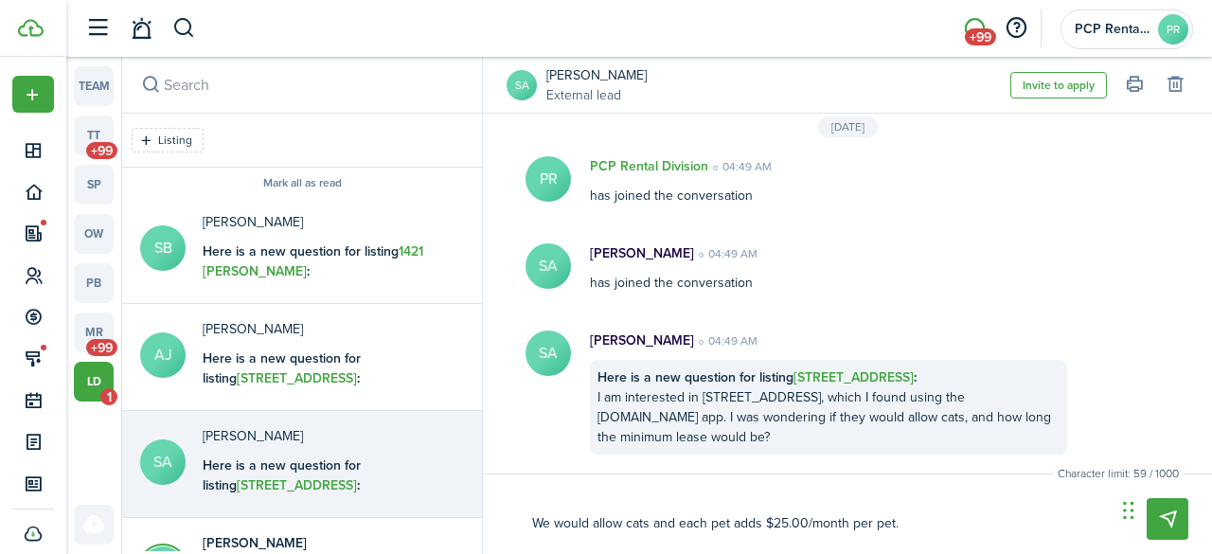
type textarea "We would allow cats and each pet adds $25.00/month per pet."
type textarea "We would allow cats and each pet adds $25.00/month per pet. N"
type textarea "We would allow cats and each pet adds $25.00/month per pet. Ne"
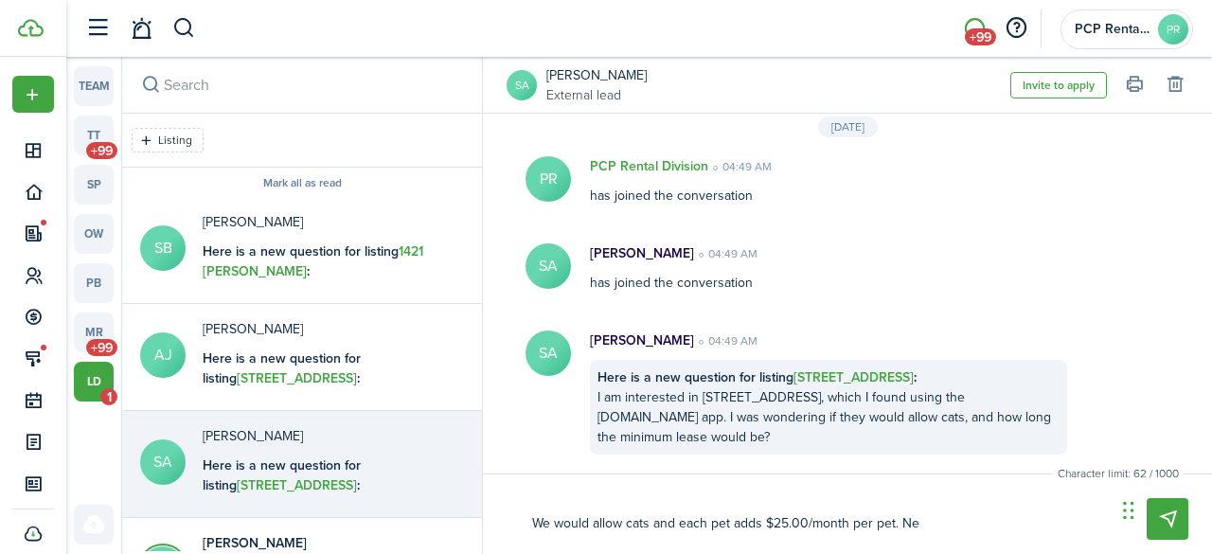
type textarea "We would allow cats and each pet adds $25.00/month per pet. Nee"
type textarea "We would allow cats and each pet adds $25.00/month per pet. Need"
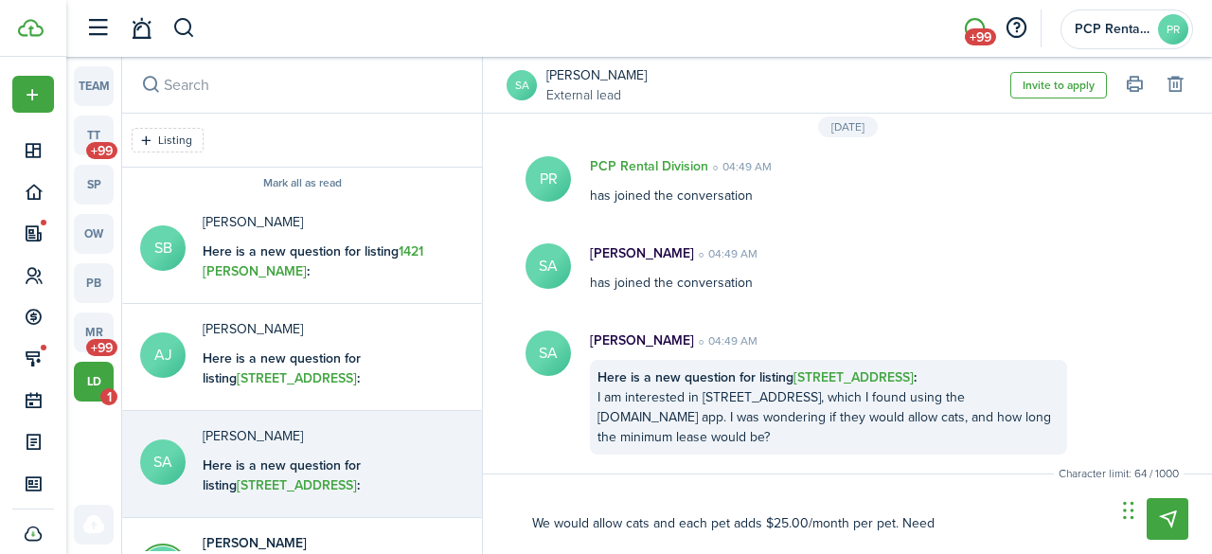
type textarea "We would allow cats and each pet adds $25.00/month per pet. Need"
type textarea "We would allow cats and each pet adds $25.00/month per pet. Need a"
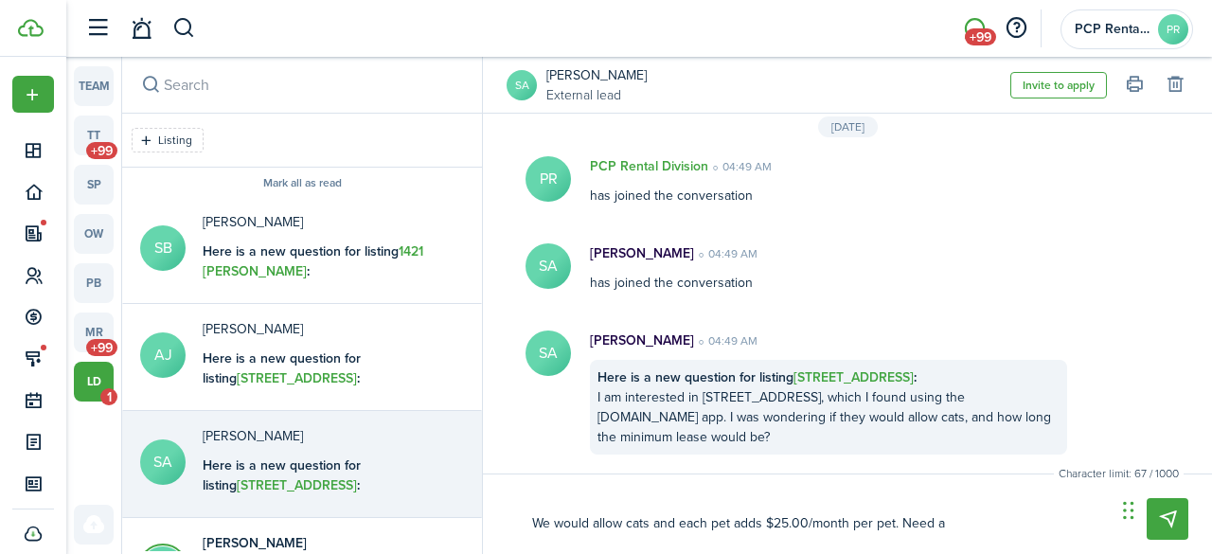
type textarea "We would allow cats and each pet adds $25.00/month per pet. Need a m"
type textarea "We would allow cats and each pet adds $25.00/month per pet. Need a mi"
type textarea "We would allow cats and each pet adds $25.00/month per pet. Need a min"
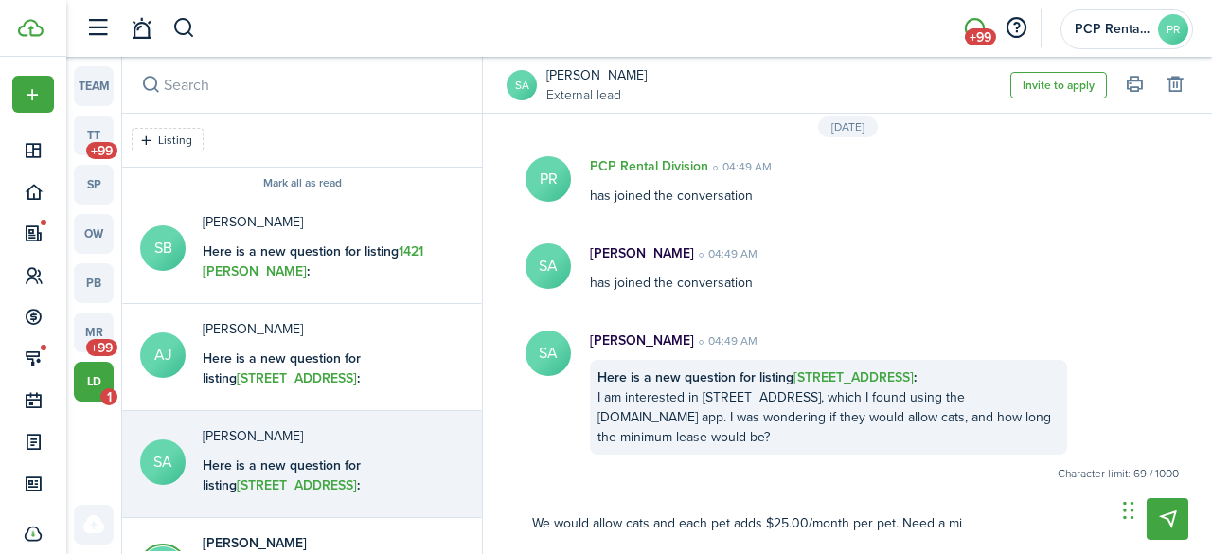
type textarea "We would allow cats and each pet adds $25.00/month per pet. Need a min"
type textarea "We would allow cats and each pet adds $25.00/month per pet. Need a mini"
type textarea "We would allow cats and each pet adds $25.00/month per pet. Need a minim"
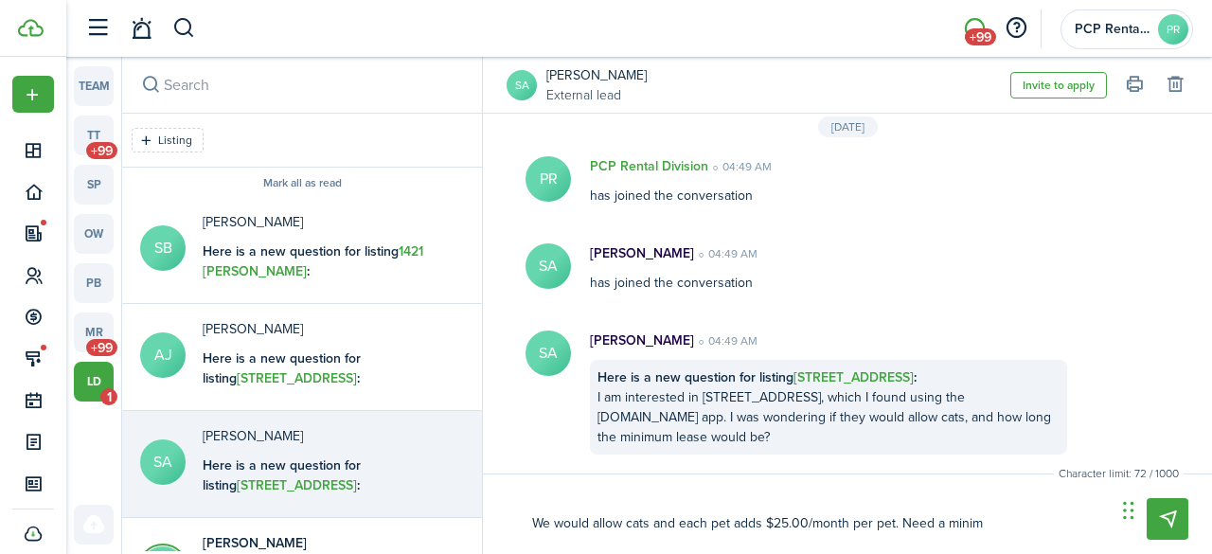
type textarea "We would allow cats and each pet adds $25.00/month per pet. Need a minimu"
type textarea "We would allow cats and each pet adds $25.00/month per pet. Need a minimum"
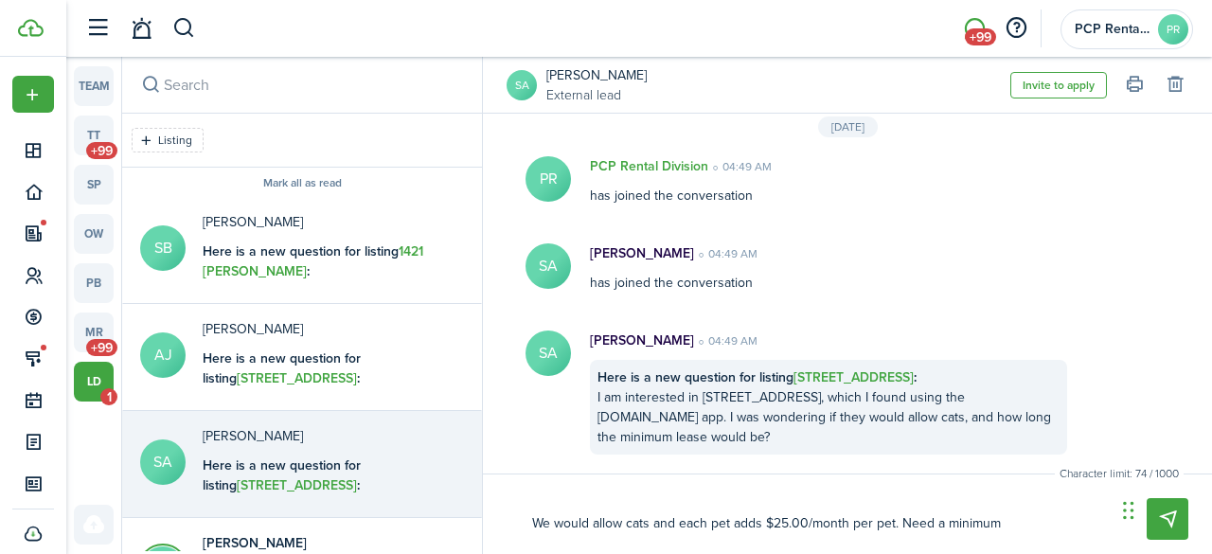
type textarea "We would allow cats and each pet adds $25.00/month per pet. Need a minimum"
type textarea "We would allow cats and each pet adds $25.00/month per pet. Need a minimum 1"
type textarea "We would allow cats and each pet adds $25.00/month per pet. Need a minimum 12"
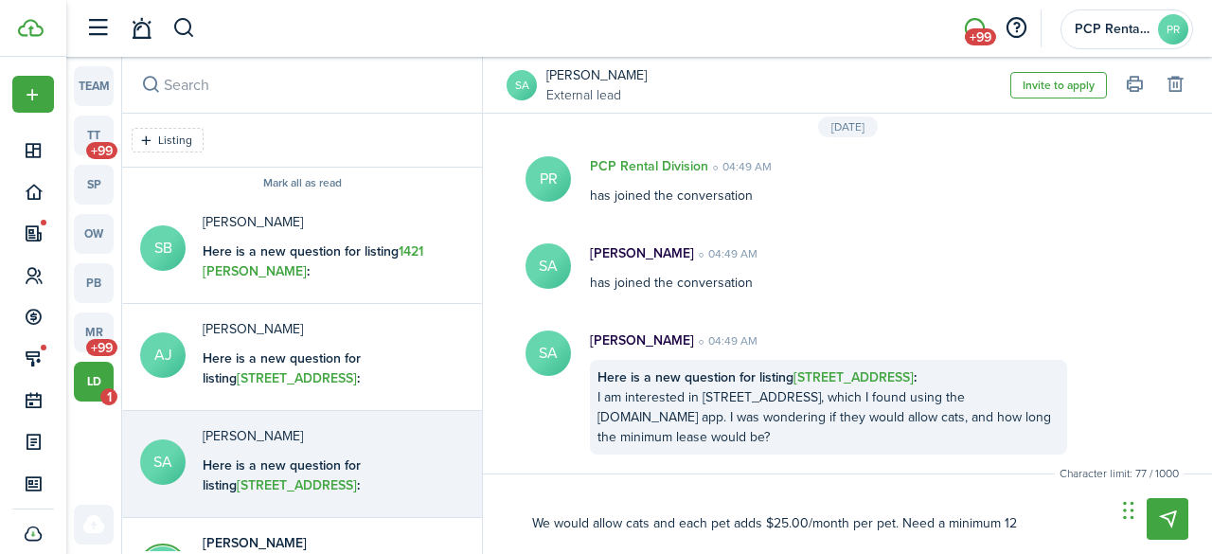
type textarea "We would allow cats and each pet adds $25.00/month per pet. Need a minimum 12-"
type textarea "We would allow cats and each pet adds $25.00/month per pet. Need a minimum 12-o"
type textarea "We would allow cats and each pet adds $25.00/month per pet. Need a minimum 12-on"
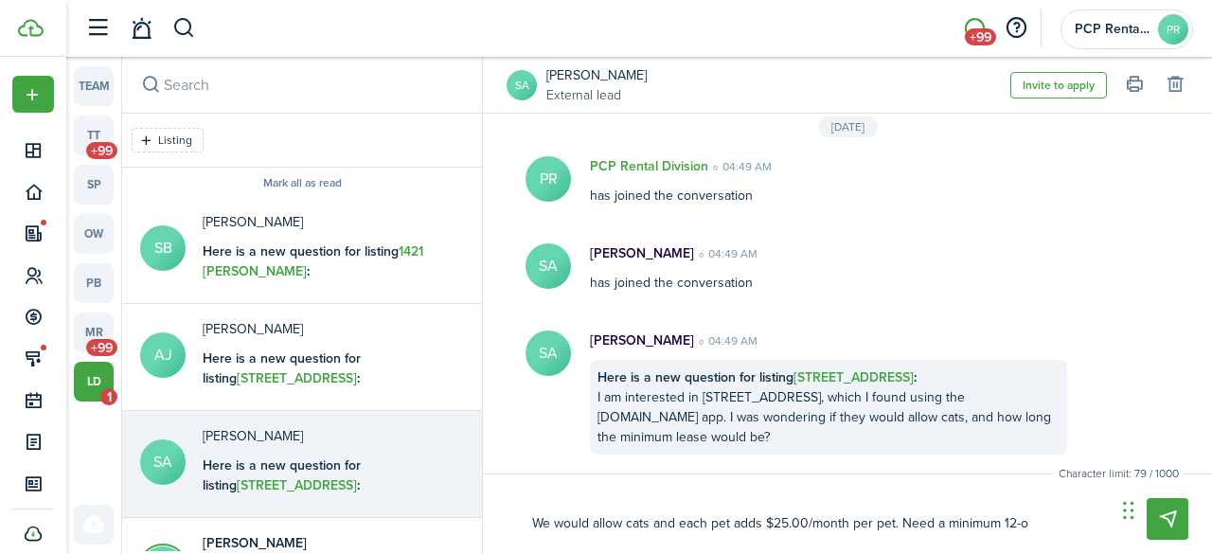
type textarea "We would allow cats and each pet adds $25.00/month per pet. Need a minimum 12-on"
type textarea "We would allow cats and each pet adds $25.00/month per pet. Need a minimum 12-o…"
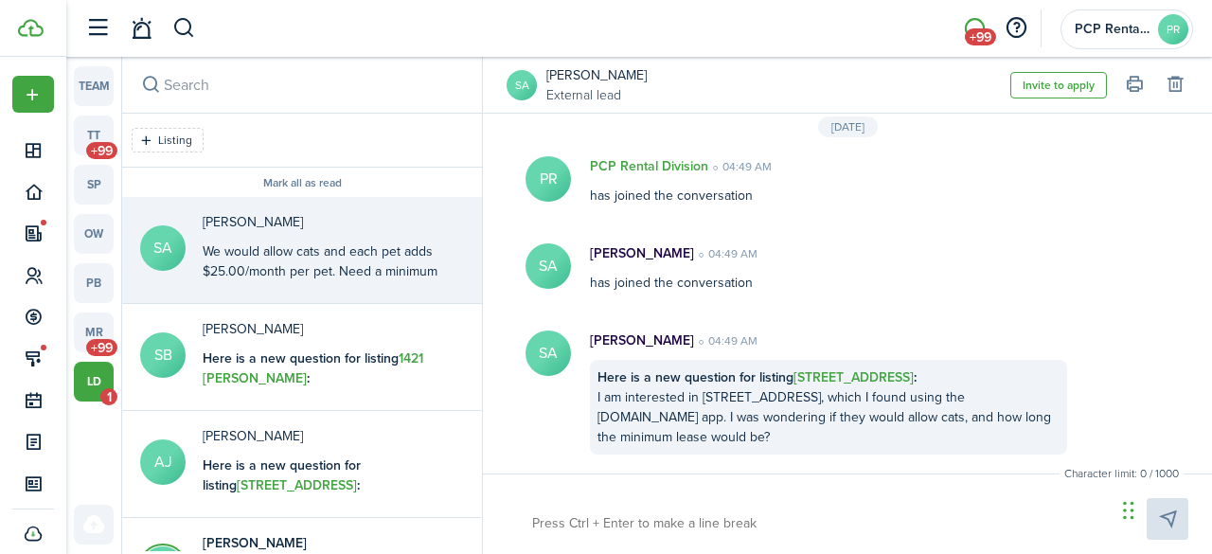
scroll to position [303, 0]
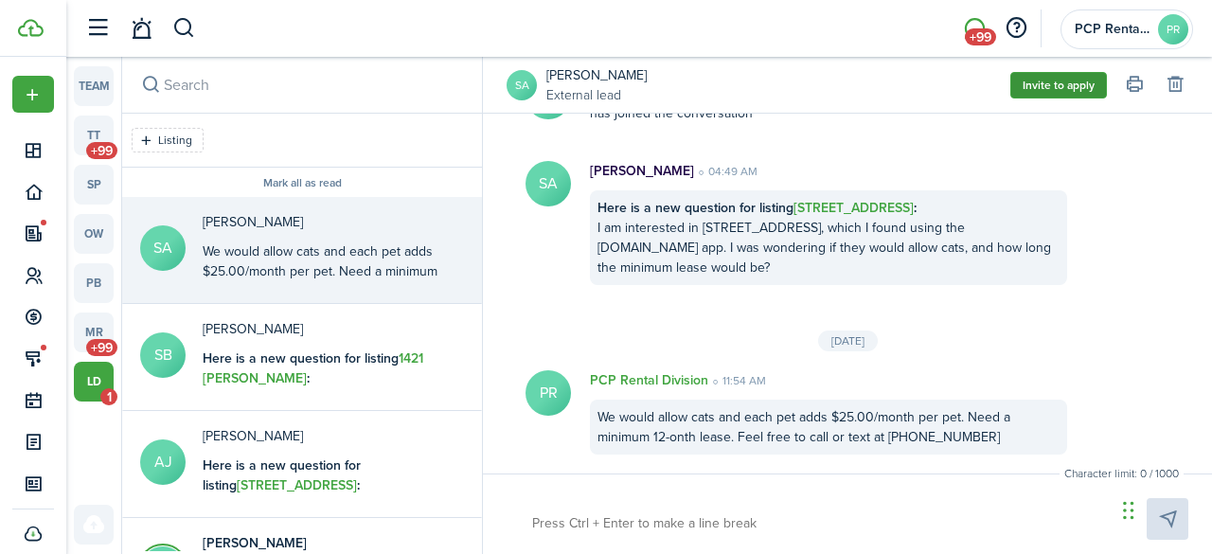
click at [1042, 85] on button "Invite to apply" at bounding box center [1058, 85] width 97 height 27
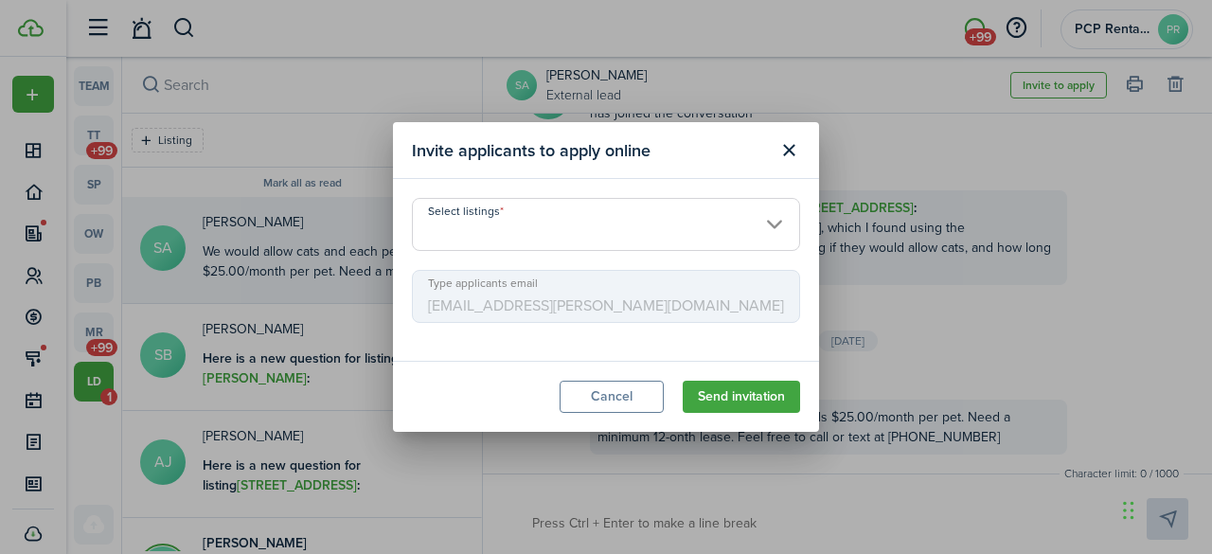
click at [489, 229] on input "Select listings" at bounding box center [606, 224] width 388 height 53
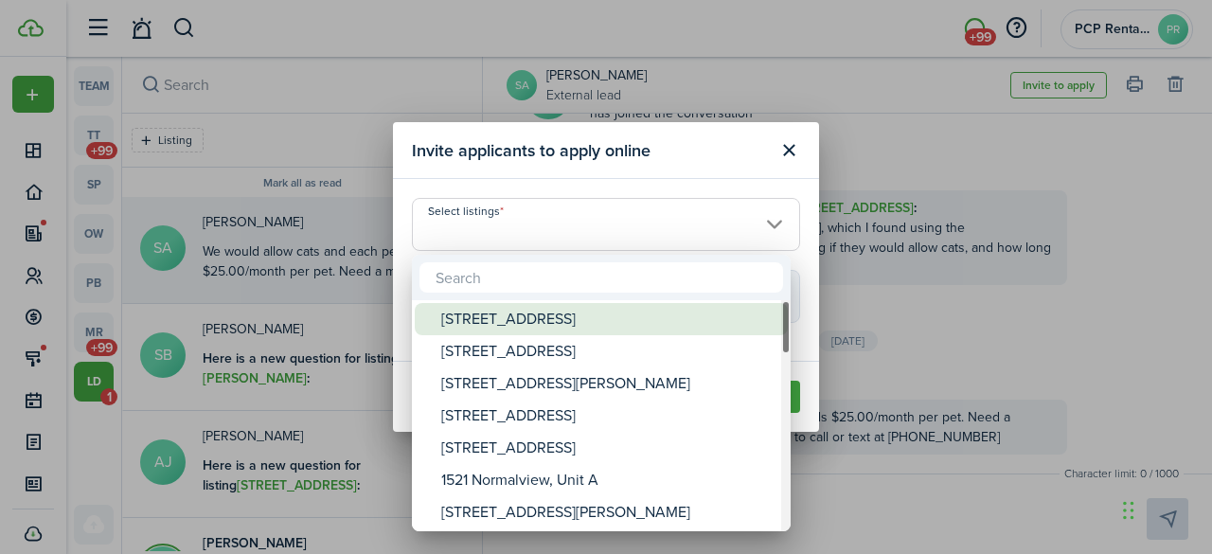
click at [473, 322] on div "[STREET_ADDRESS]" at bounding box center [608, 319] width 335 height 32
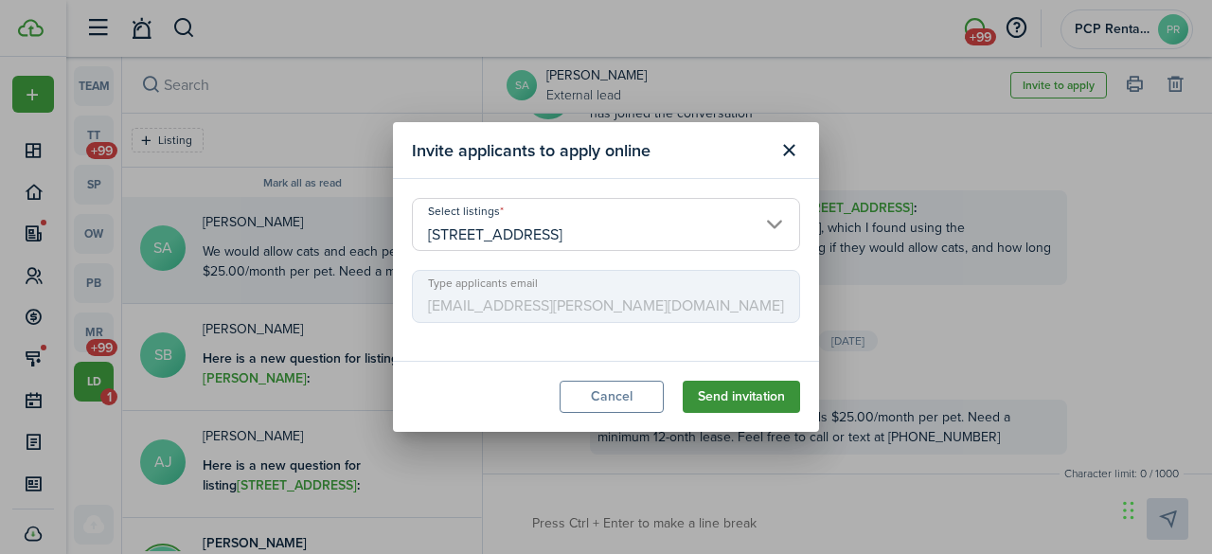
click at [707, 396] on button "Send invitation" at bounding box center [741, 397] width 117 height 32
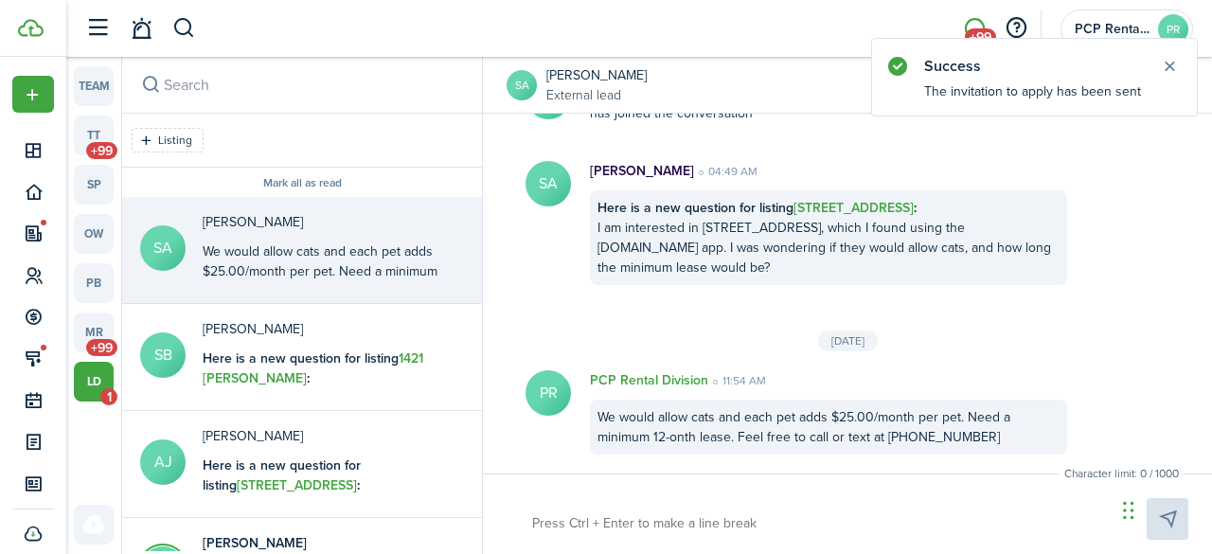
scroll to position [95, 0]
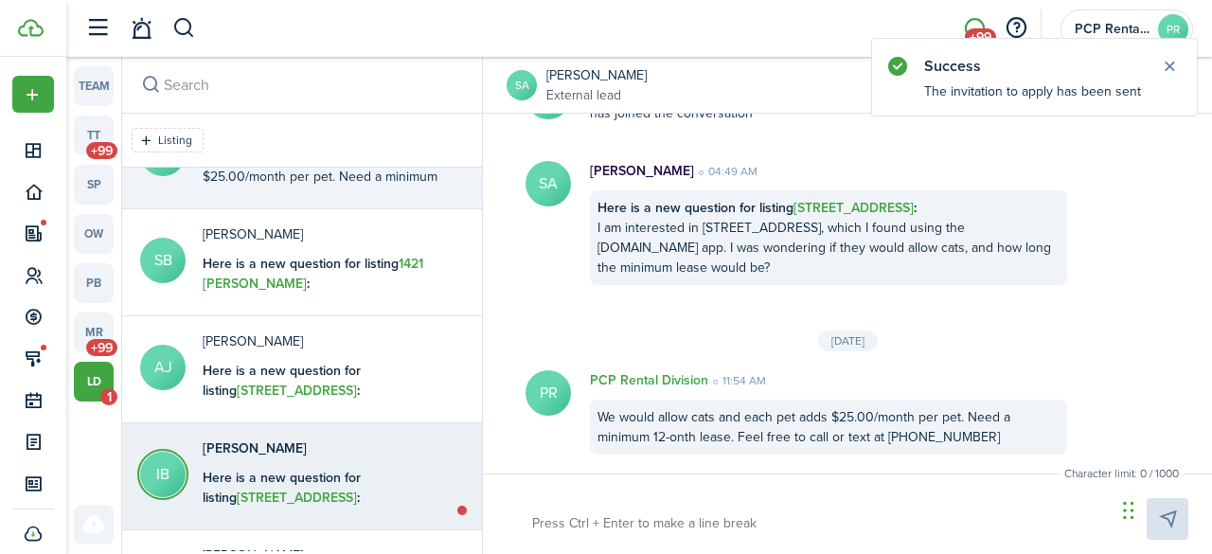
click at [263, 470] on b "Here is a new question for listing [STREET_ADDRESS] :" at bounding box center [282, 488] width 158 height 40
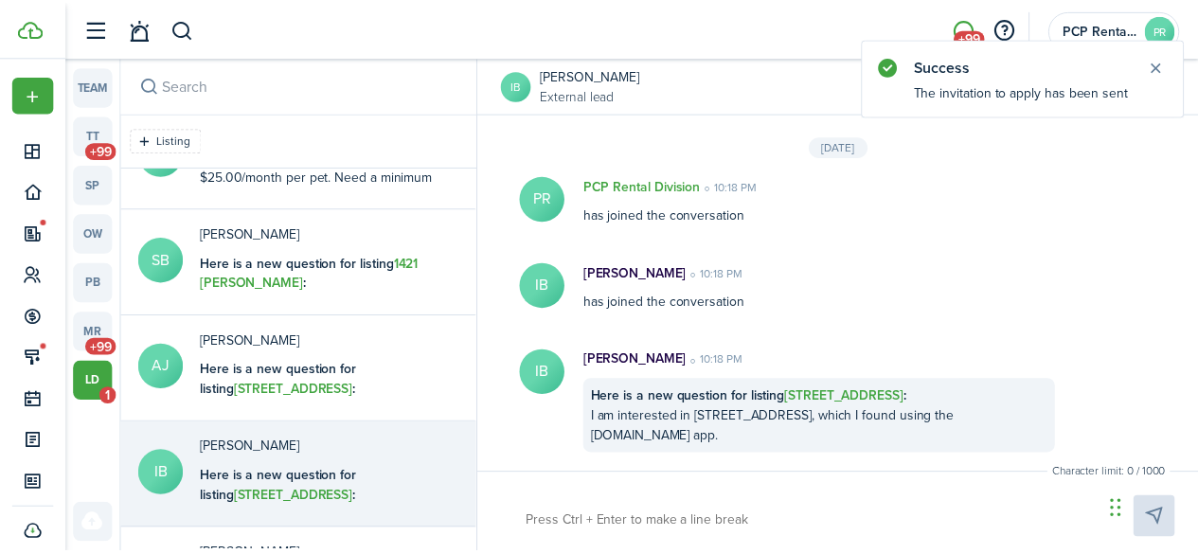
scroll to position [65, 0]
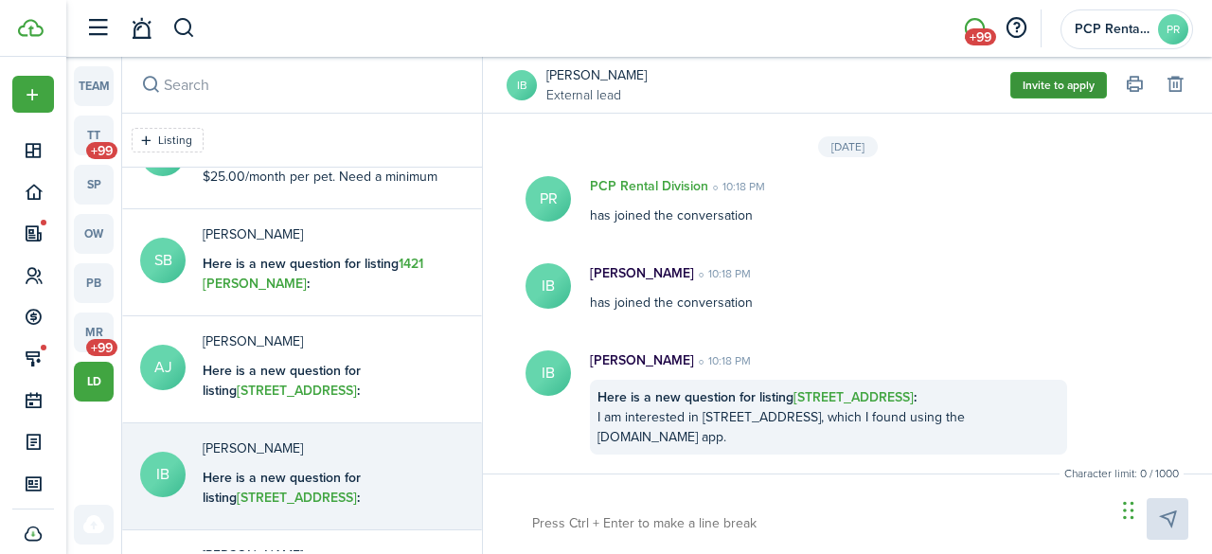
click at [1043, 85] on button "Invite to apply" at bounding box center [1058, 85] width 97 height 27
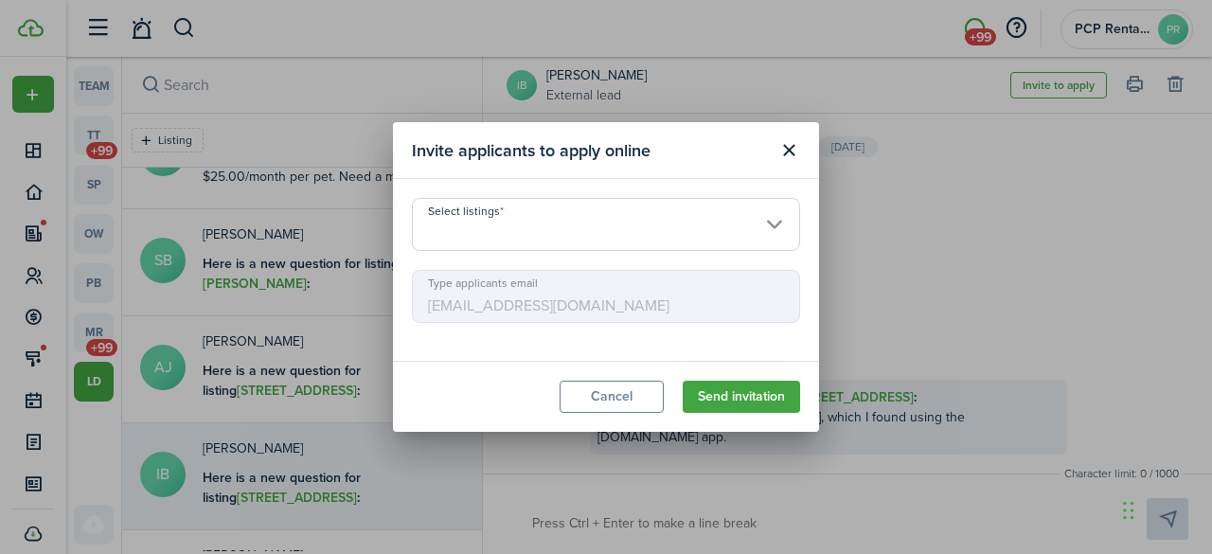
click at [520, 230] on input "Select listings" at bounding box center [606, 224] width 388 height 53
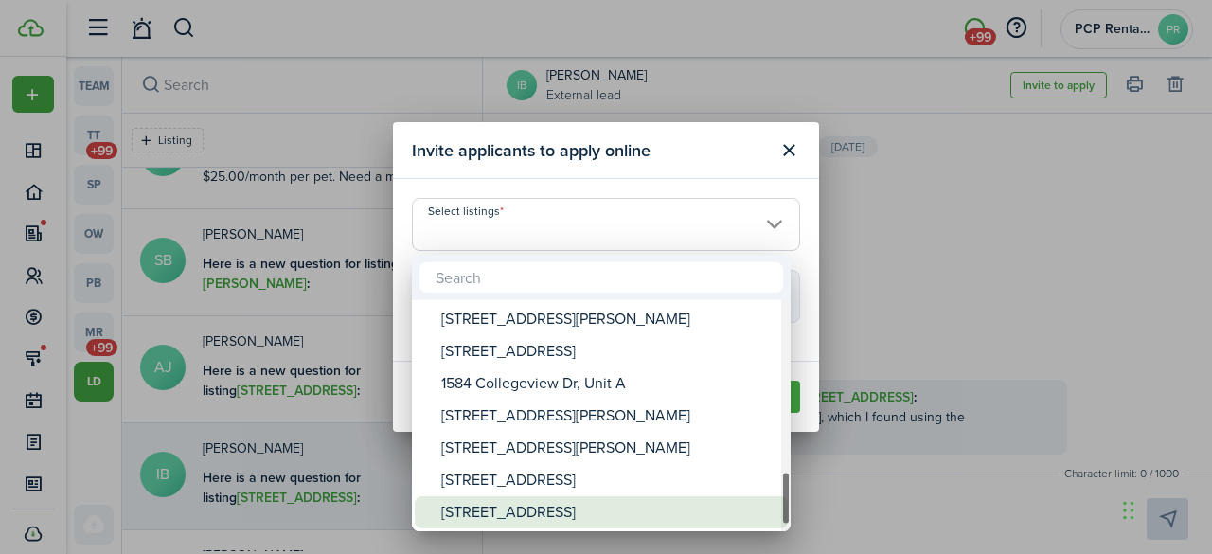
click at [490, 502] on div "[STREET_ADDRESS]" at bounding box center [608, 512] width 335 height 32
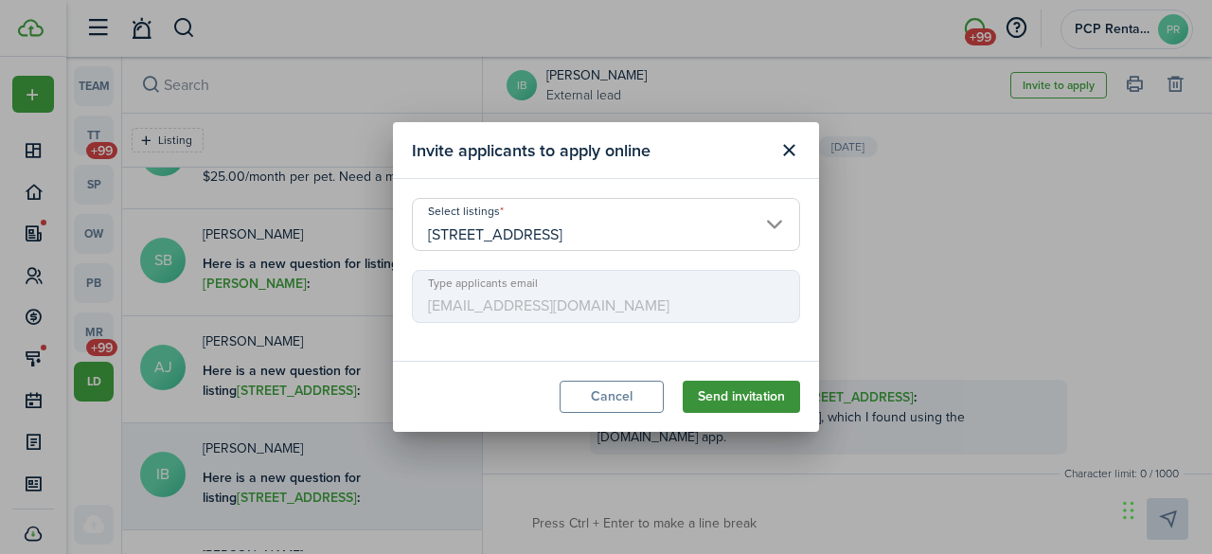
click at [740, 393] on button "Send invitation" at bounding box center [741, 397] width 117 height 32
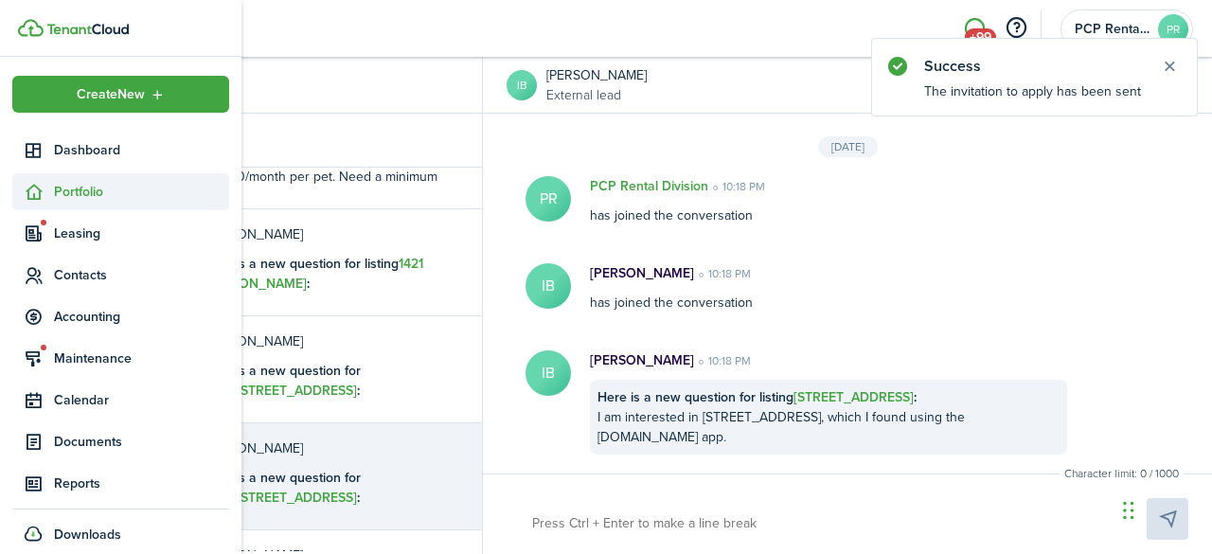
click at [78, 182] on span "Portfolio" at bounding box center [141, 192] width 175 height 20
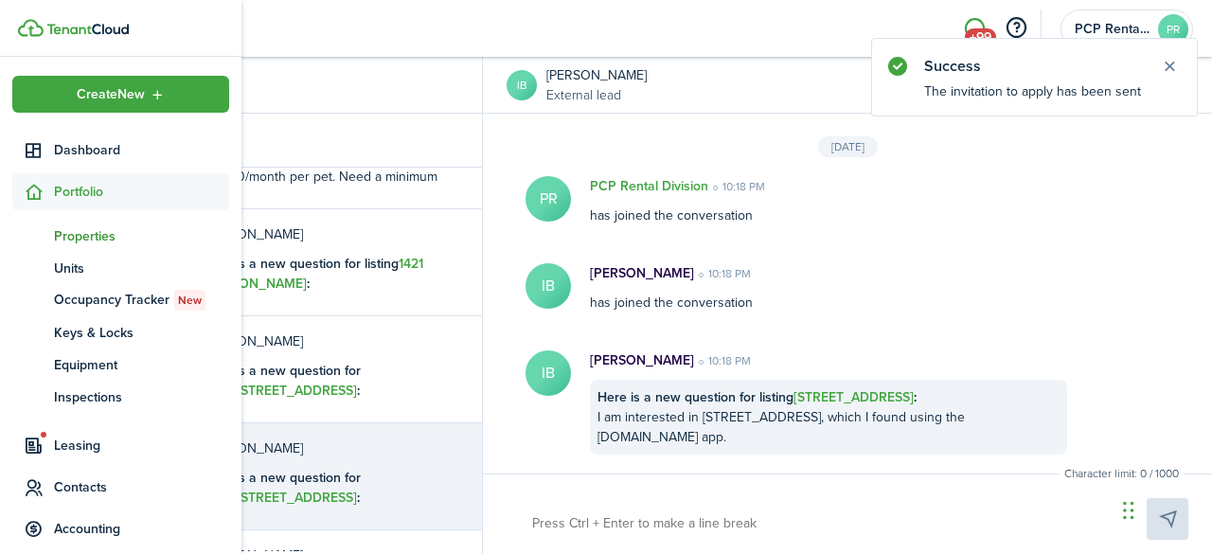
click at [67, 233] on span "Properties" at bounding box center [141, 236] width 175 height 20
